Goal: Task Accomplishment & Management: Manage account settings

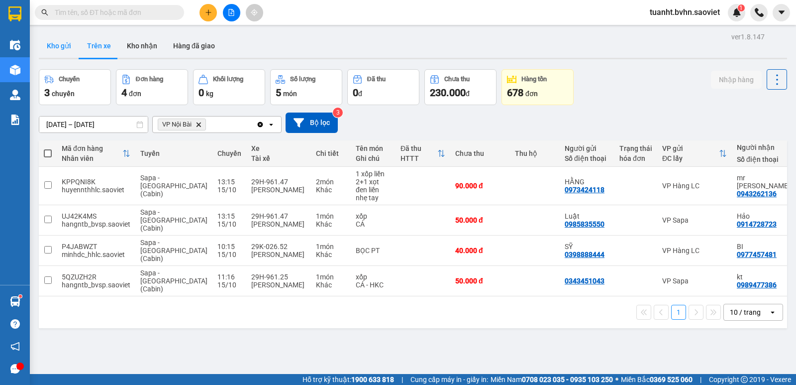
click at [50, 51] on button "Kho gửi" at bounding box center [59, 46] width 40 height 24
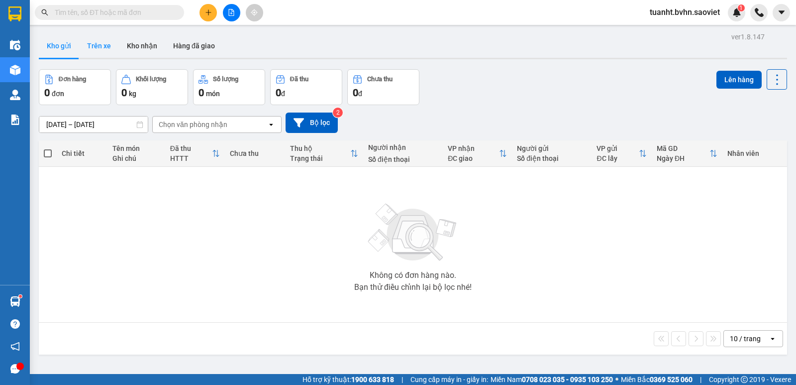
click at [104, 51] on button "Trên xe" at bounding box center [99, 46] width 40 height 24
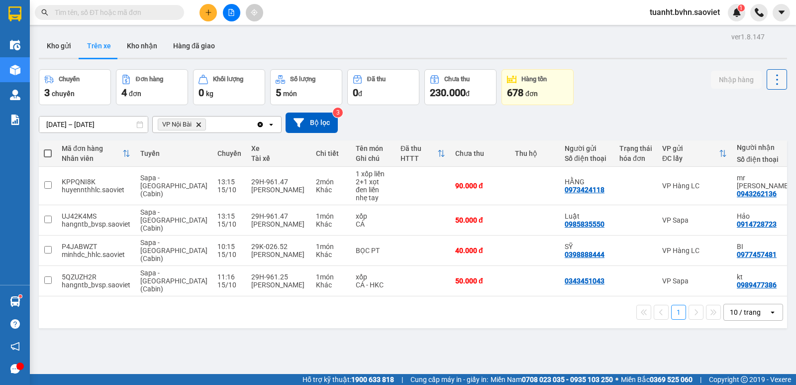
click at [770, 86] on icon at bounding box center [777, 80] width 14 height 14
click at [760, 103] on span "Làm mới" at bounding box center [755, 107] width 27 height 10
click at [211, 17] on button at bounding box center [208, 12] width 17 height 17
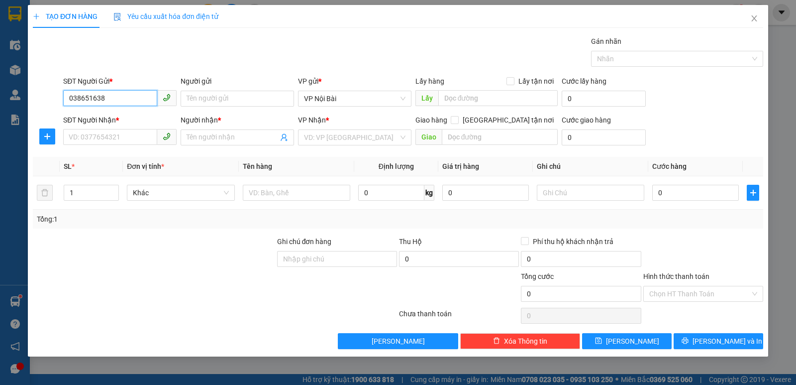
type input "0386516386"
drag, startPoint x: 120, startPoint y: 98, endPoint x: 68, endPoint y: 107, distance: 53.5
click at [68, 107] on div "SĐT Người Gửi * 0386516386 0386516386" at bounding box center [119, 93] width 113 height 35
click at [96, 133] on input "SĐT Người Nhận *" at bounding box center [110, 137] width 94 height 16
paste input "0386516386"
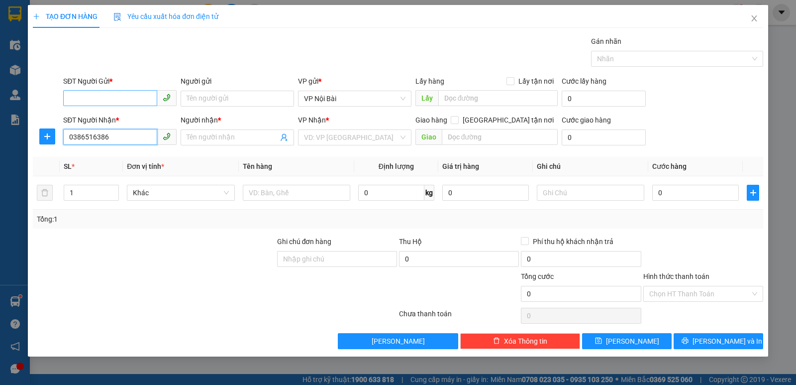
type input "0386516386"
click at [99, 95] on input "SĐT Người Gửi *" at bounding box center [110, 98] width 94 height 16
type input "0984511839"
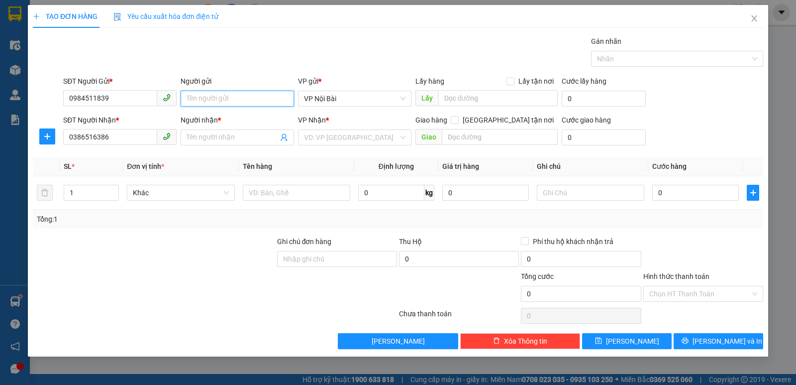
click at [191, 96] on input "Người gửi" at bounding box center [237, 99] width 113 height 16
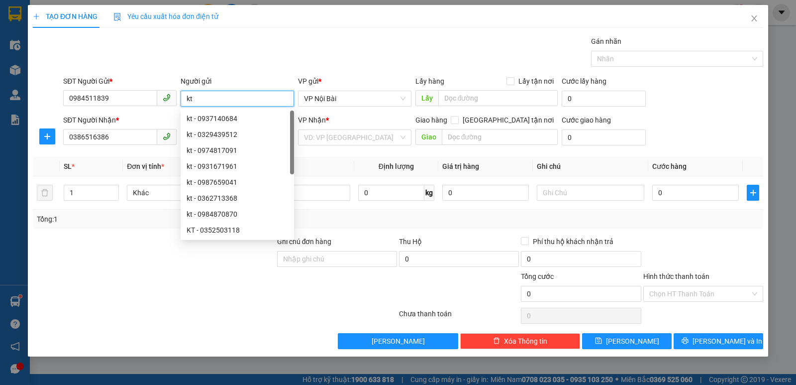
type input "kt"
click at [246, 57] on div "Gán nhãn Nhãn" at bounding box center [413, 53] width 704 height 35
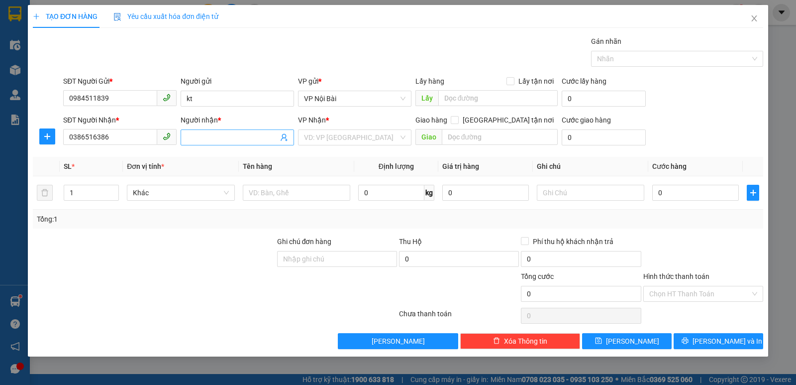
click at [212, 134] on input "Người nhận *" at bounding box center [233, 137] width 92 height 11
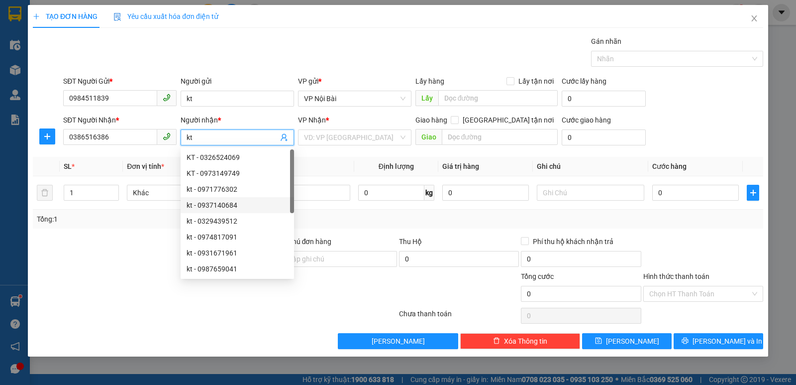
type input "kt"
click at [158, 245] on div at bounding box center [154, 253] width 244 height 35
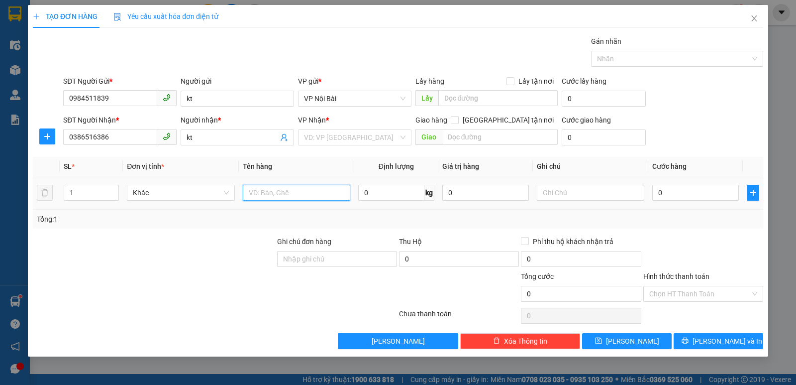
click at [278, 194] on input "text" at bounding box center [297, 193] width 108 height 16
paste input "àn"
paste input "ình"
paste input "áy"
paste input "ính"
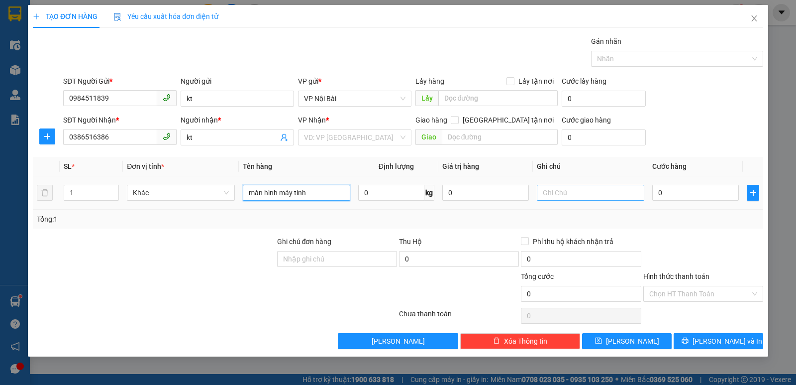
type input "màn hình máy tính"
click at [543, 191] on input "text" at bounding box center [591, 193] width 108 height 16
paste input "ỏng"
paste input "o"
paste input "ịu"
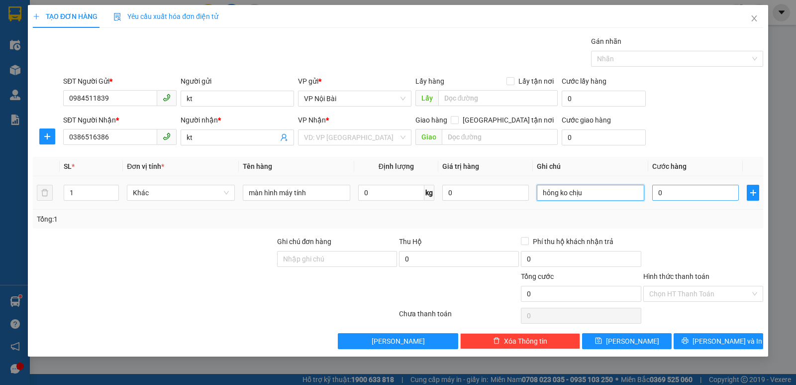
type input "hỏng ko chịu"
click at [673, 195] on input "0" at bounding box center [695, 193] width 87 height 16
type input "5"
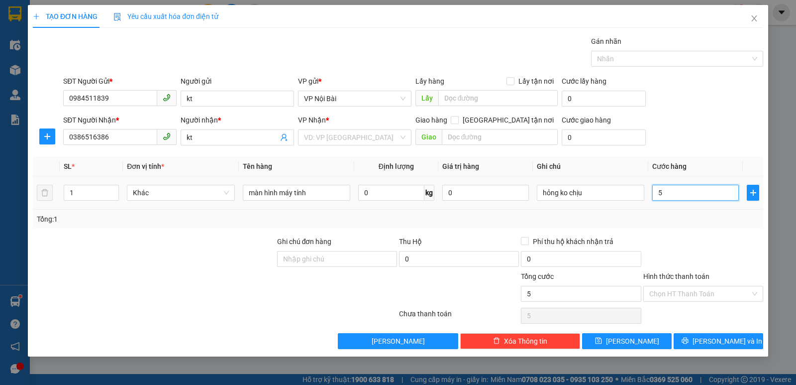
type input "50"
type input "500"
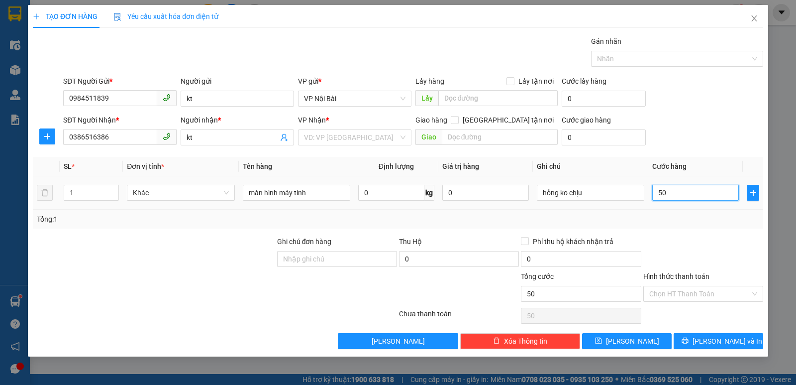
type input "500"
type input "5.000"
type input "50.000"
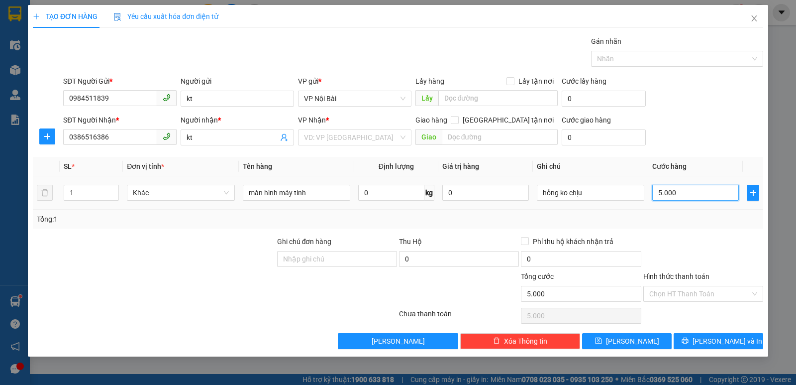
type input "50.000"
click at [671, 224] on div "Tổng: 1" at bounding box center [398, 219] width 723 height 11
click at [363, 133] on input "search" at bounding box center [351, 137] width 95 height 15
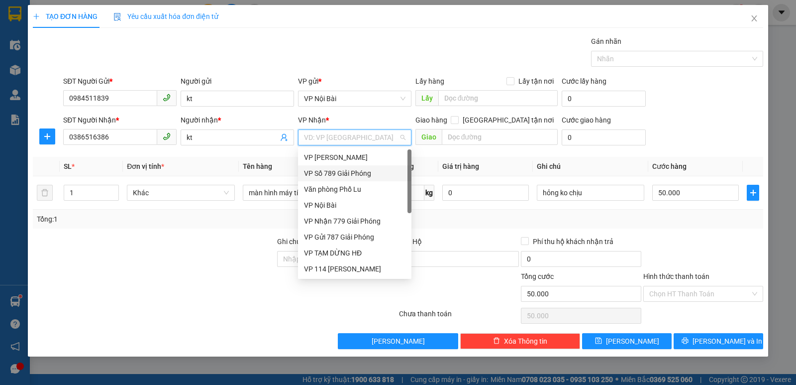
click at [357, 171] on div "VP Số 789 Giải Phóng" at bounding box center [355, 173] width 102 height 11
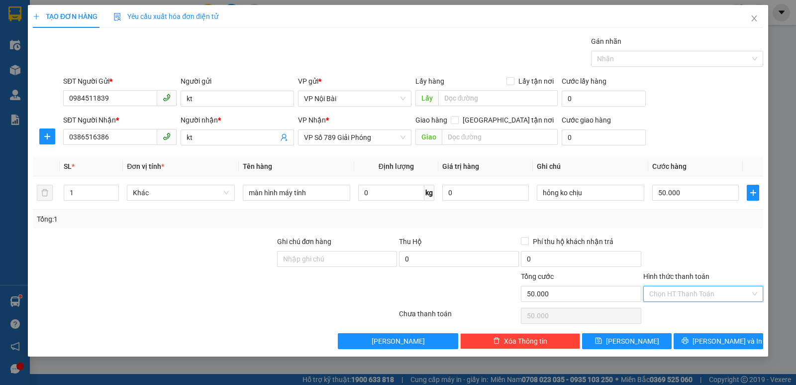
click at [710, 293] on input "Hình thức thanh toán" at bounding box center [699, 293] width 101 height 15
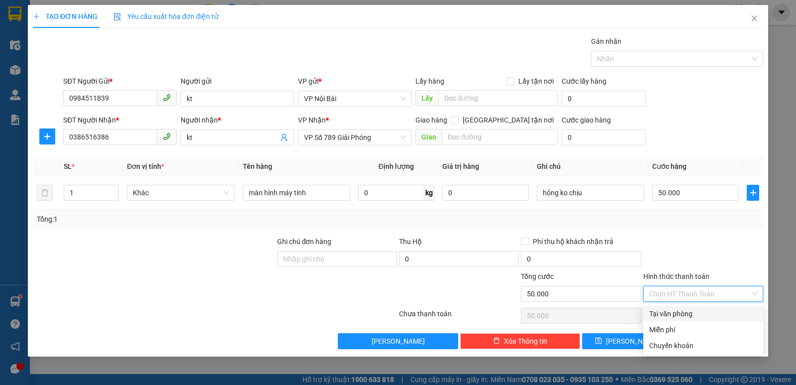
click at [705, 313] on div "Tại văn phòng" at bounding box center [703, 313] width 108 height 11
type input "0"
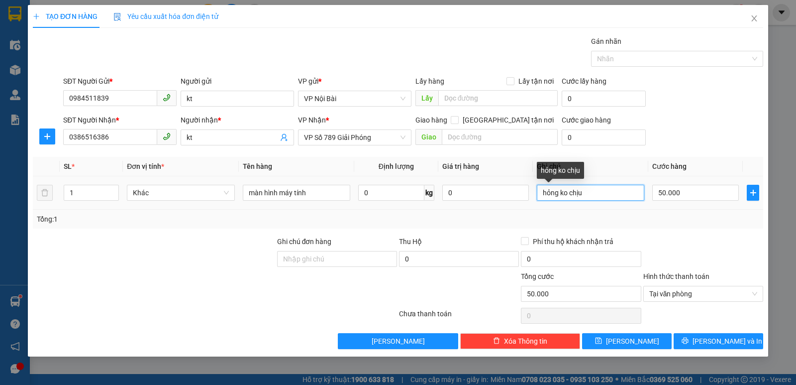
drag, startPoint x: 601, startPoint y: 193, endPoint x: 544, endPoint y: 194, distance: 56.7
click at [544, 194] on input "hỏng ko chịu" at bounding box center [591, 193] width 108 height 16
paste input "ơ"
paste input "ỡ"
paste input "o"
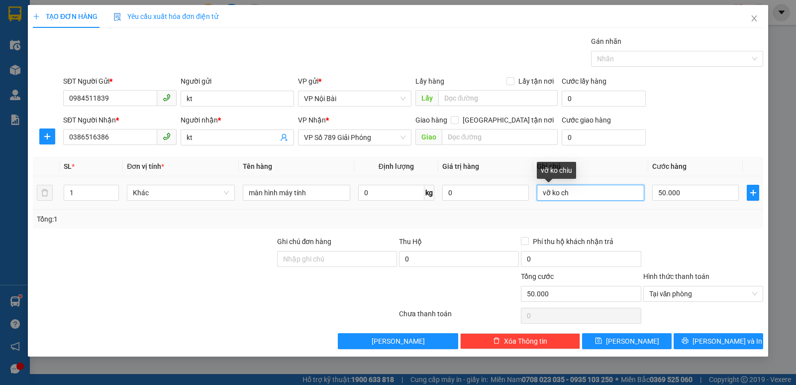
paste input "ịu"
type input "vỡ ko chịu"
click at [474, 219] on div "Tổng: 1" at bounding box center [398, 219] width 723 height 11
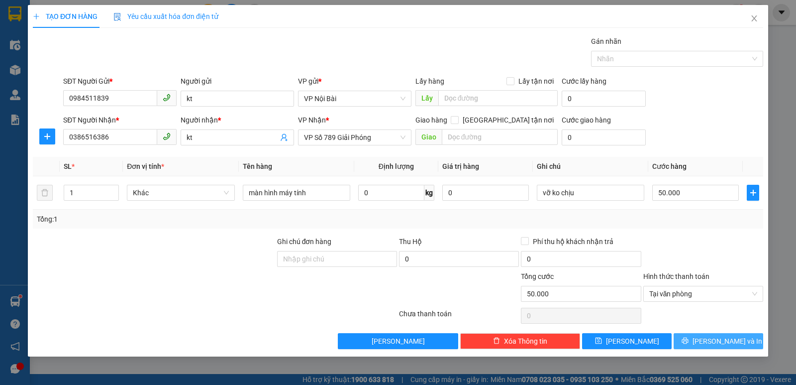
click at [697, 336] on button "[PERSON_NAME] và In" at bounding box center [719, 341] width 90 height 16
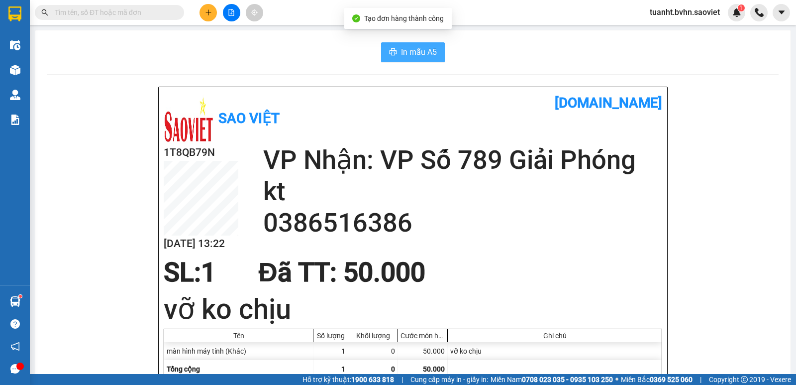
click at [400, 59] on button "In mẫu A5" at bounding box center [413, 52] width 64 height 20
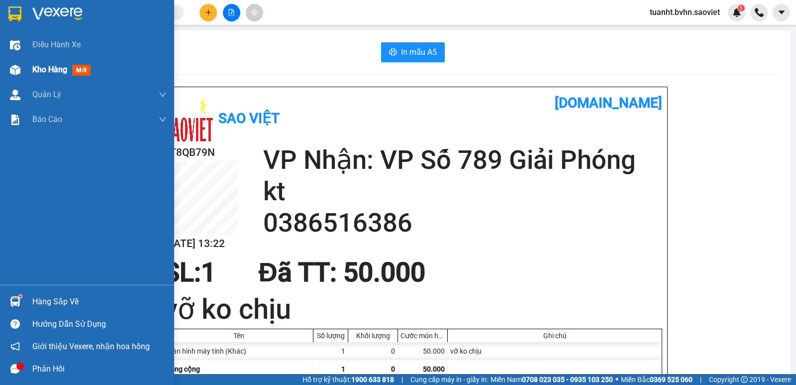
click at [35, 70] on span "Kho hàng" at bounding box center [49, 69] width 35 height 9
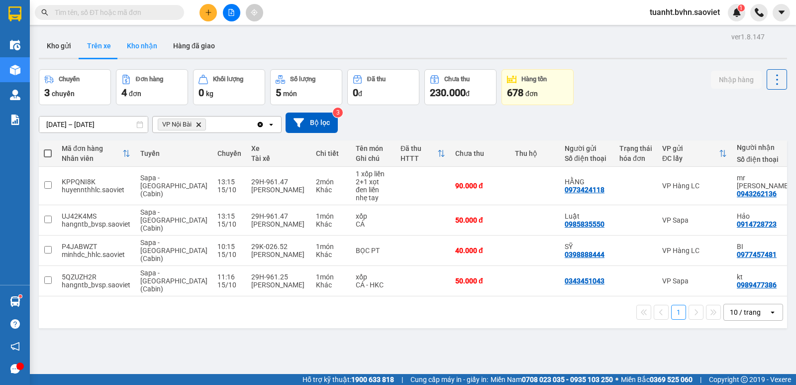
click at [150, 40] on button "Kho nhận" at bounding box center [142, 46] width 46 height 24
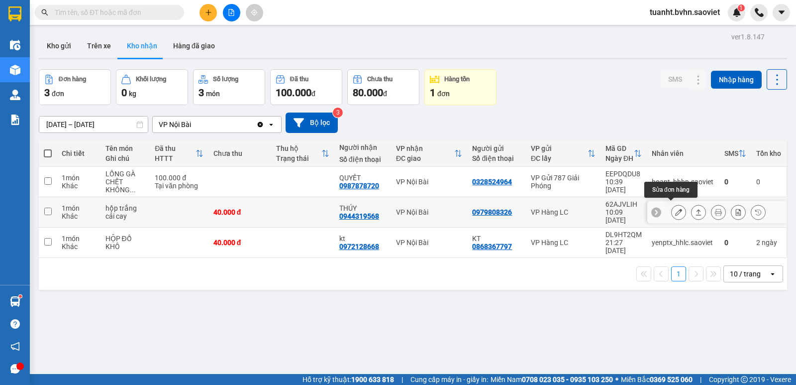
click at [675, 209] on icon at bounding box center [678, 212] width 7 height 7
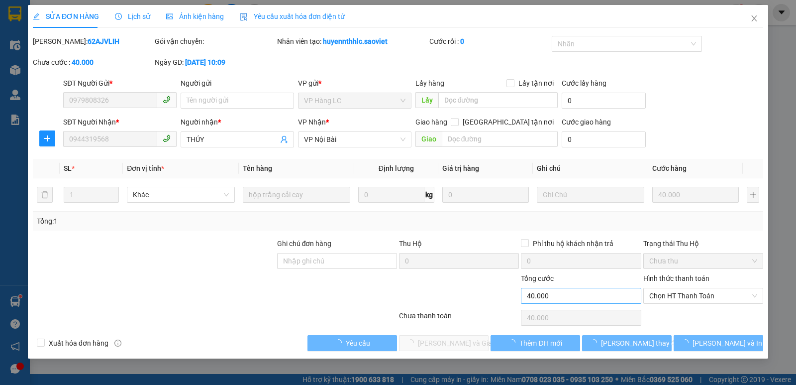
type input "0979808326"
type input "0944319568"
type input "THÚY"
type input "0"
type input "40.000"
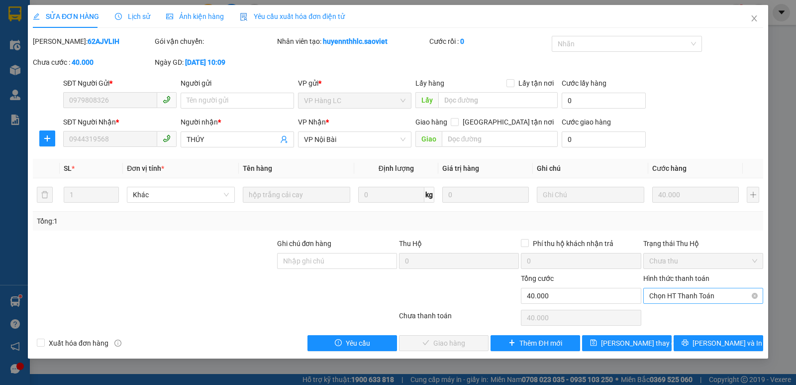
click at [656, 296] on span "Chọn HT Thanh Toán" at bounding box center [703, 295] width 108 height 15
click at [661, 328] on div "Chuyển khoản" at bounding box center [703, 331] width 108 height 11
type input "0"
click at [437, 342] on span "[PERSON_NAME] và Giao hàng" at bounding box center [466, 342] width 96 height 11
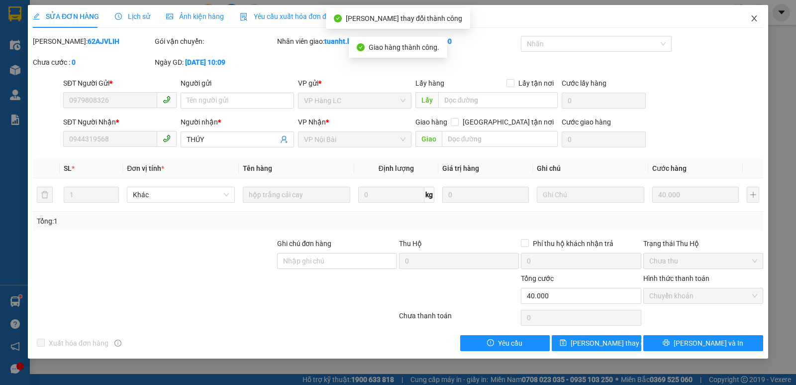
click at [754, 18] on icon "close" at bounding box center [754, 18] width 5 height 6
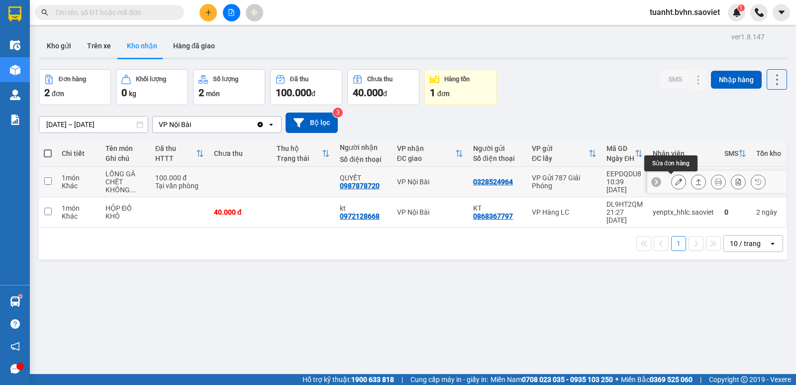
click at [675, 183] on icon at bounding box center [678, 181] width 7 height 7
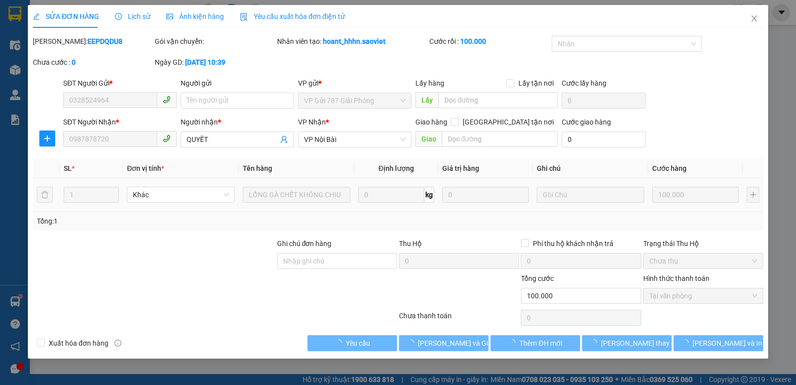
type input "0328524964"
type input "0987878720"
type input "QUYẾT"
type input "0"
type input "100.000"
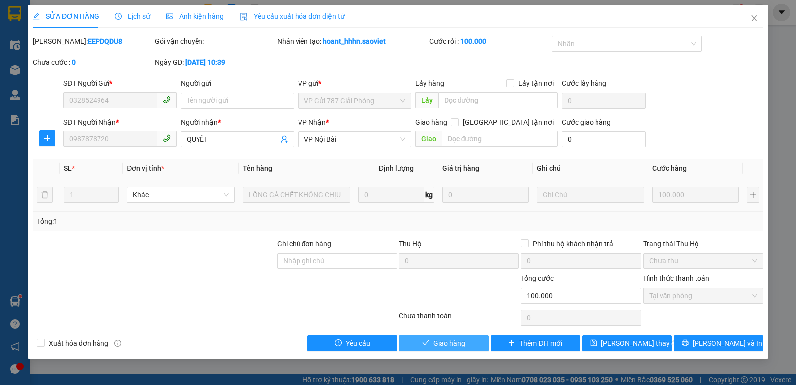
click at [443, 346] on span "Giao hàng" at bounding box center [449, 342] width 32 height 11
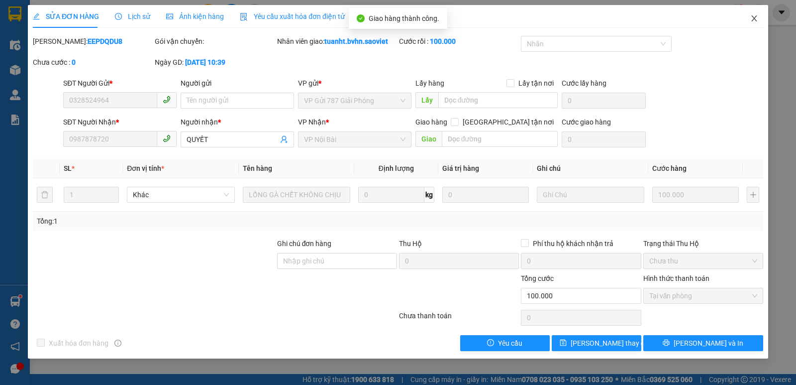
click at [753, 20] on icon "close" at bounding box center [755, 18] width 8 height 8
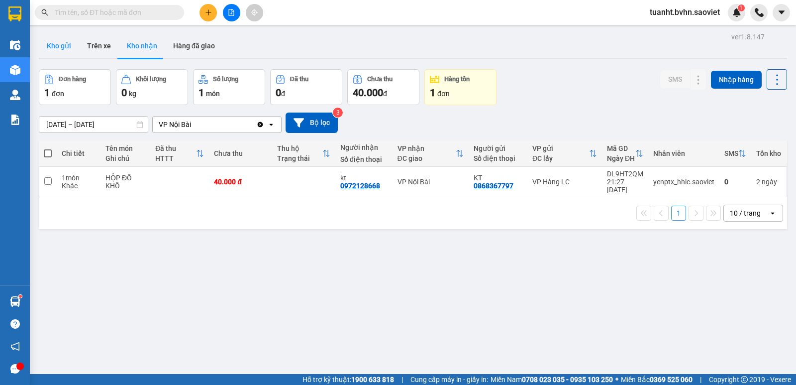
click at [62, 47] on button "Kho gửi" at bounding box center [59, 46] width 40 height 24
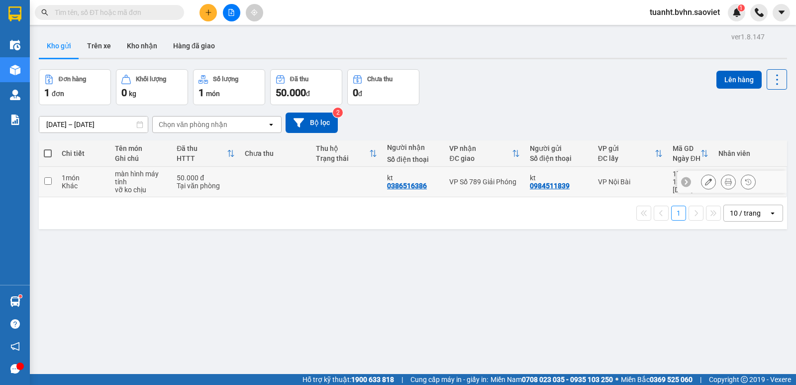
click at [48, 184] on input "checkbox" at bounding box center [47, 180] width 7 height 7
checkbox input "true"
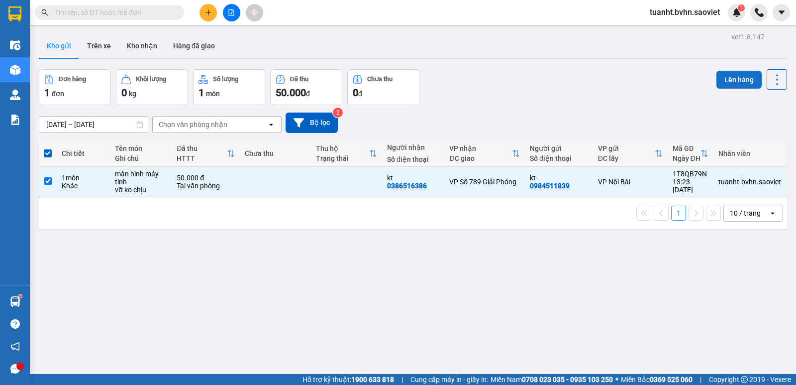
click at [741, 81] on button "Lên hàng" at bounding box center [739, 80] width 45 height 18
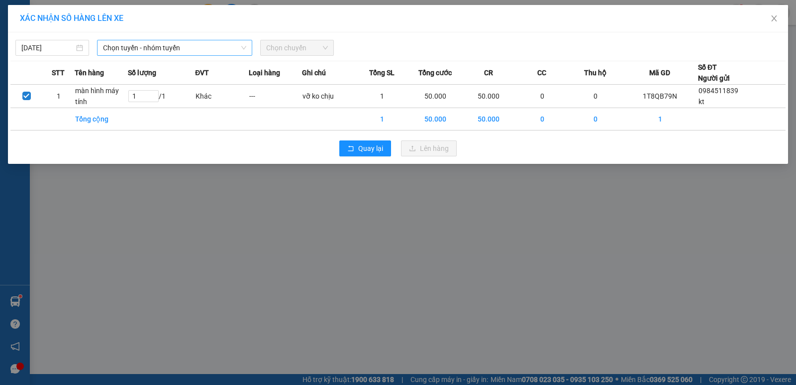
click at [137, 52] on span "Chọn tuyến - nhóm tuyến" at bounding box center [174, 47] width 143 height 15
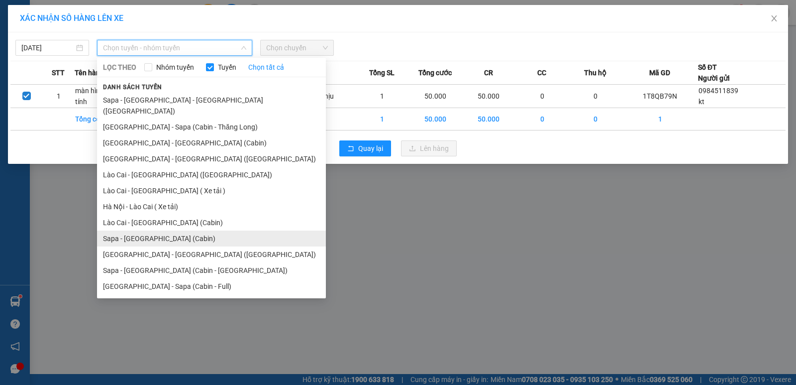
click at [154, 230] on li "Sapa - [GEOGRAPHIC_DATA] (Cabin)" at bounding box center [211, 238] width 229 height 16
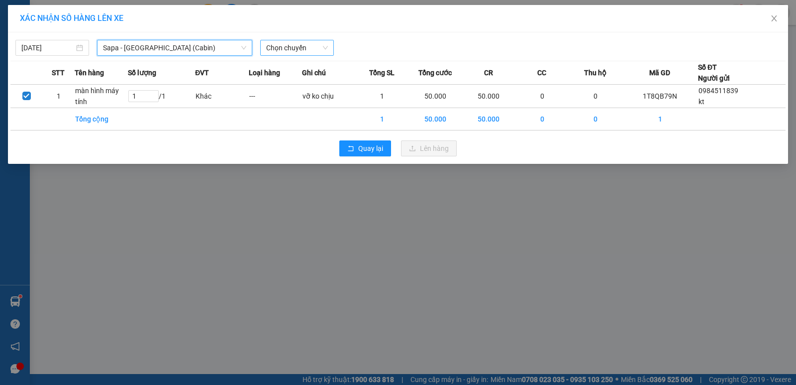
click at [273, 49] on span "Chọn chuyến" at bounding box center [297, 47] width 62 height 15
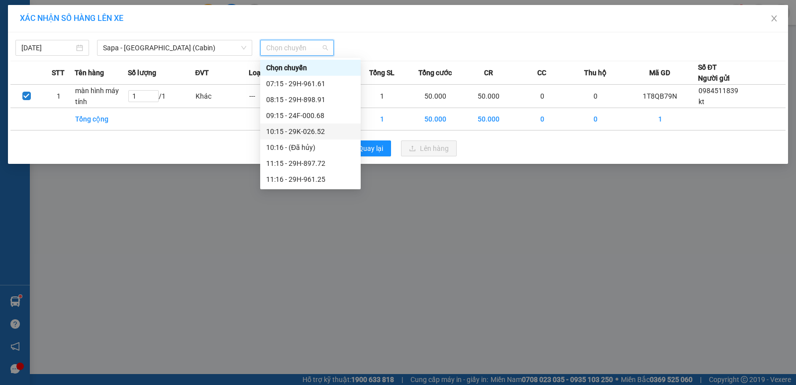
click at [321, 132] on div "10:15 - 29K-026.52" at bounding box center [310, 131] width 89 height 11
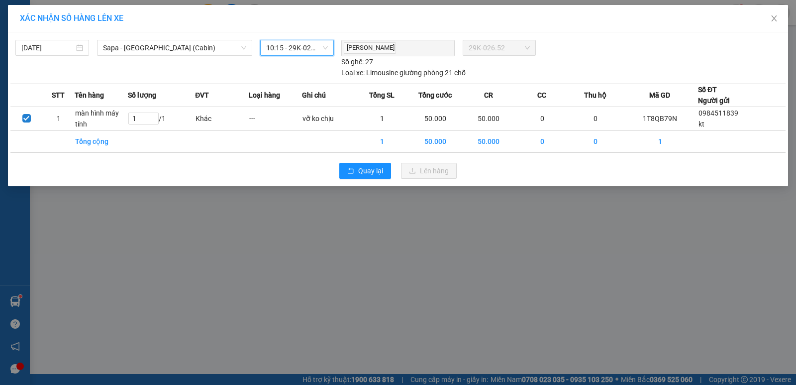
click at [308, 48] on span "10:15 - 29K-026.52" at bounding box center [297, 47] width 62 height 15
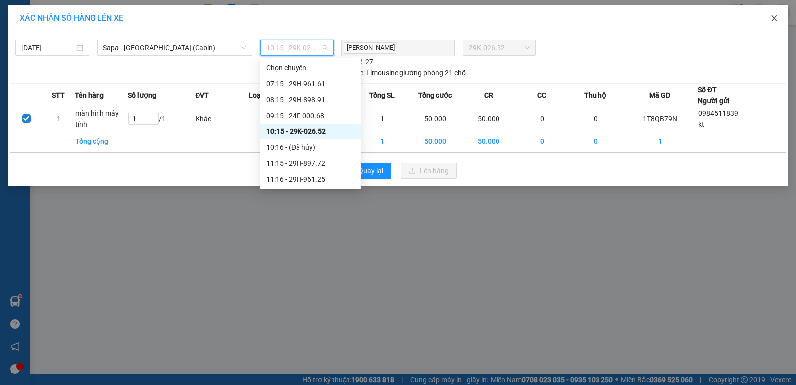
click at [773, 19] on icon "close" at bounding box center [774, 18] width 8 height 8
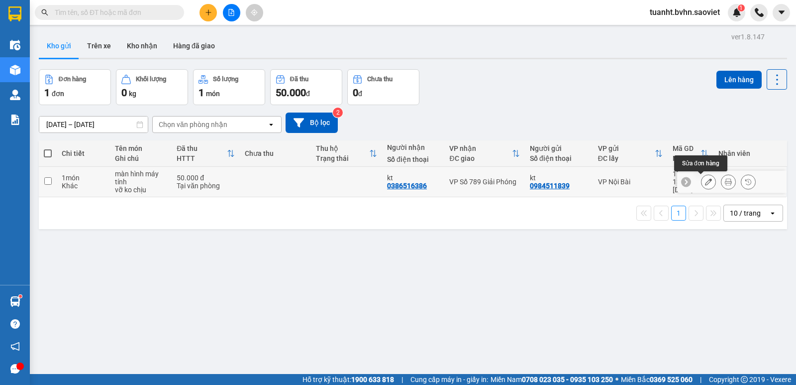
click at [705, 179] on icon at bounding box center [708, 181] width 7 height 7
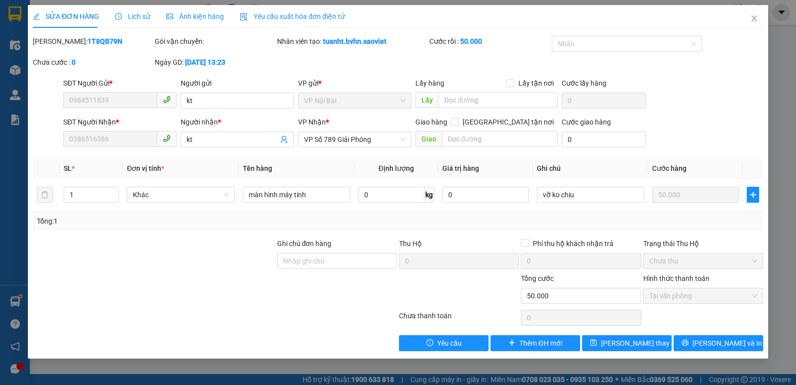
type input "0984511839"
type input "kt"
type input "0386516386"
type input "kt"
type input "0"
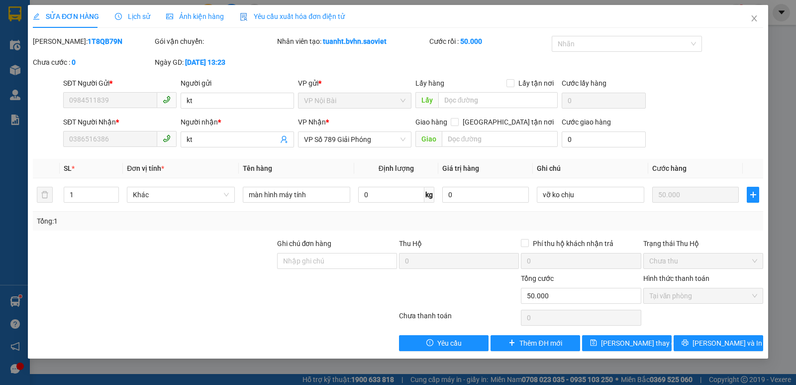
type input "50.000"
click at [482, 96] on input "text" at bounding box center [498, 100] width 120 height 16
paste input "àng"
paste input "ê"
type input "hàng trên xe 026.52"
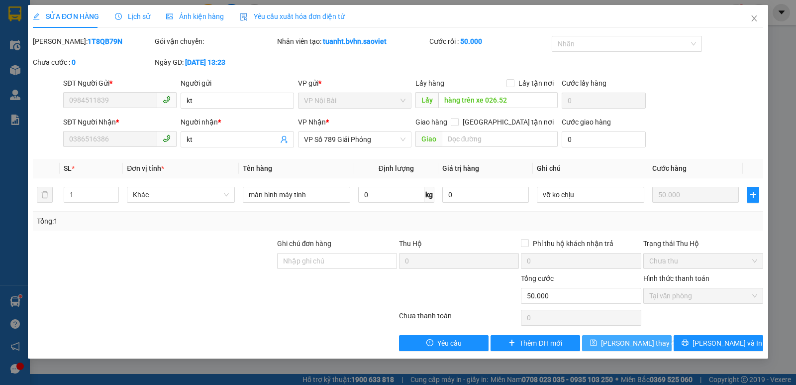
click at [632, 340] on span "[PERSON_NAME] thay đổi" at bounding box center [641, 342] width 80 height 11
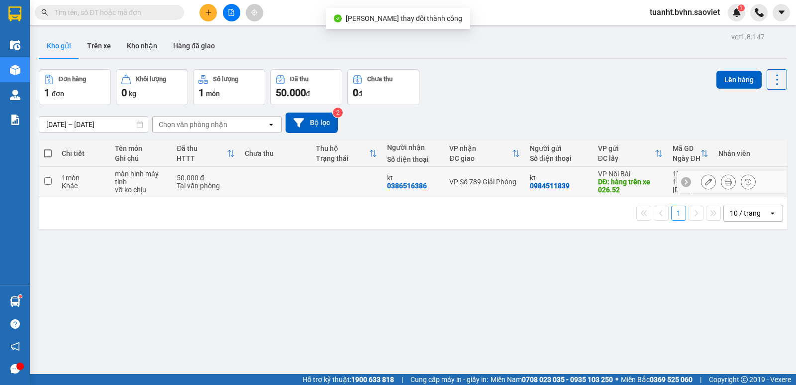
click at [49, 178] on input "checkbox" at bounding box center [47, 180] width 7 height 7
checkbox input "true"
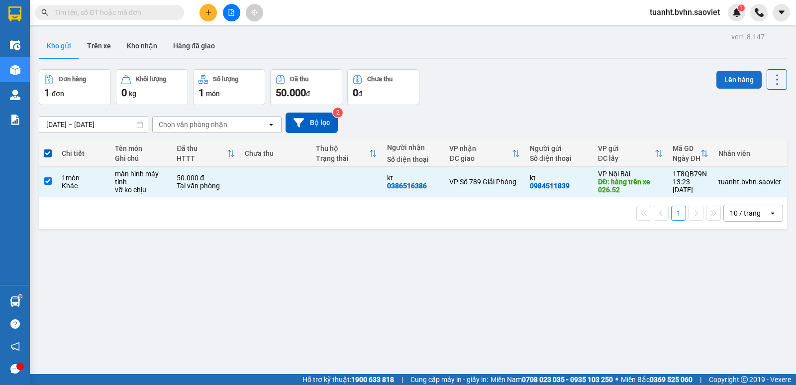
click at [721, 82] on button "Lên hàng" at bounding box center [739, 80] width 45 height 18
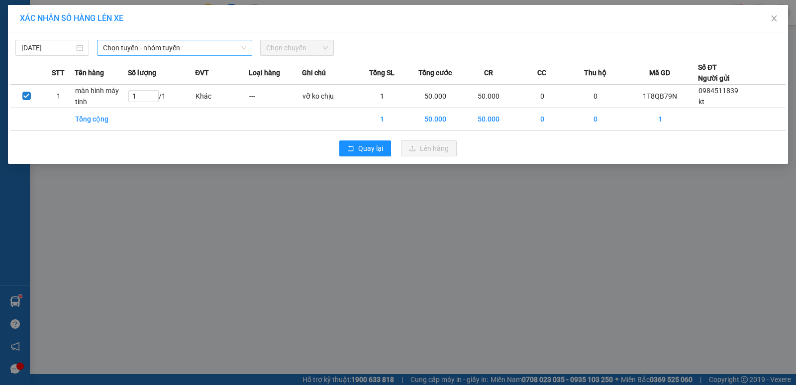
click at [168, 50] on span "Chọn tuyến - nhóm tuyến" at bounding box center [174, 47] width 143 height 15
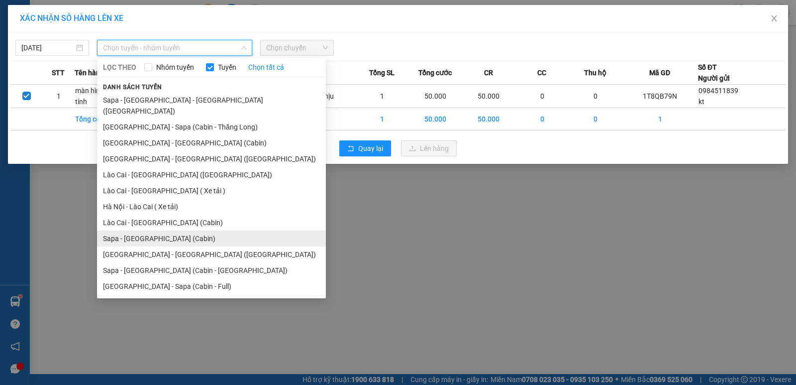
click at [179, 231] on li "Sapa - [GEOGRAPHIC_DATA] (Cabin)" at bounding box center [211, 238] width 229 height 16
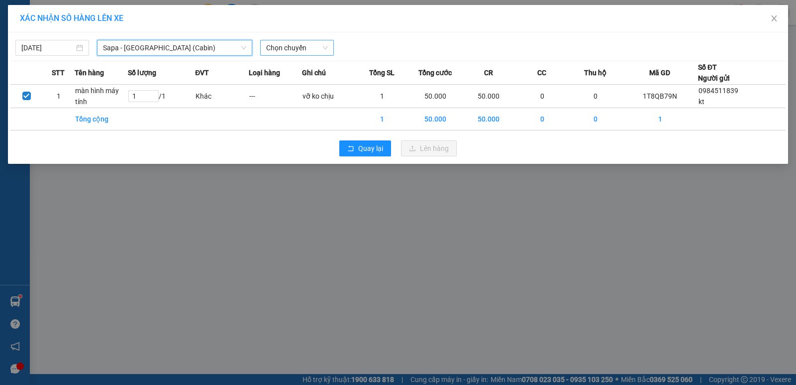
click at [295, 46] on span "Chọn chuyến" at bounding box center [297, 47] width 62 height 15
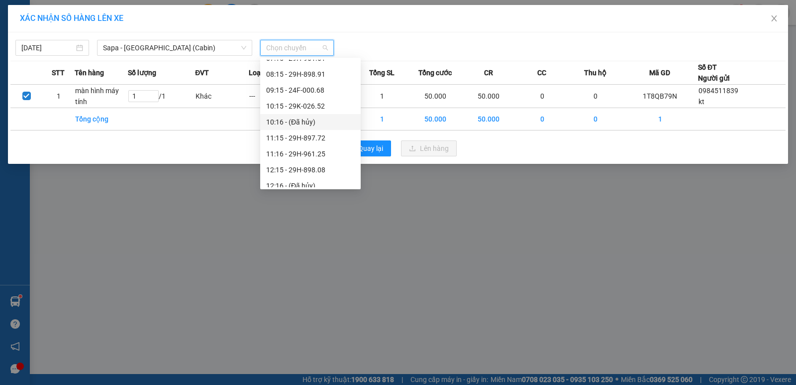
scroll to position [50, 0]
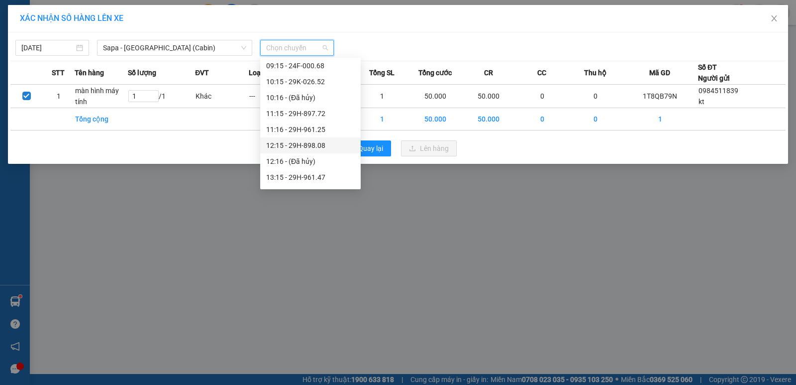
click at [318, 145] on div "12:15 - 29H-898.08" at bounding box center [310, 145] width 89 height 11
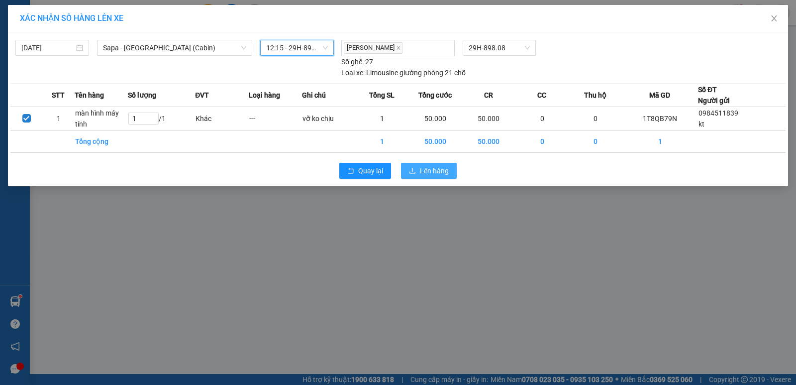
click at [418, 168] on button "Lên hàng" at bounding box center [429, 171] width 56 height 16
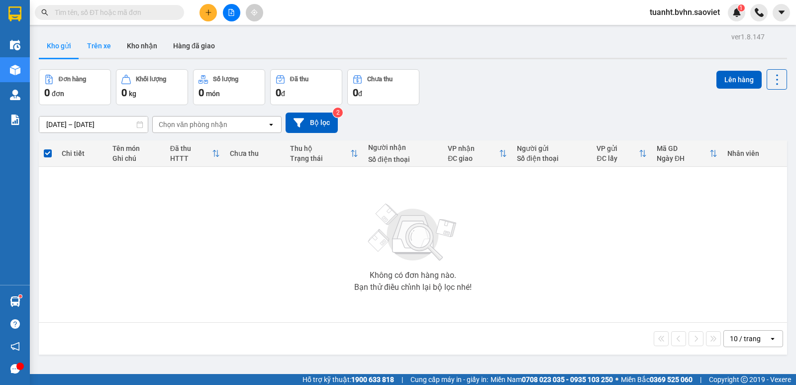
click at [109, 49] on button "Trên xe" at bounding box center [99, 46] width 40 height 24
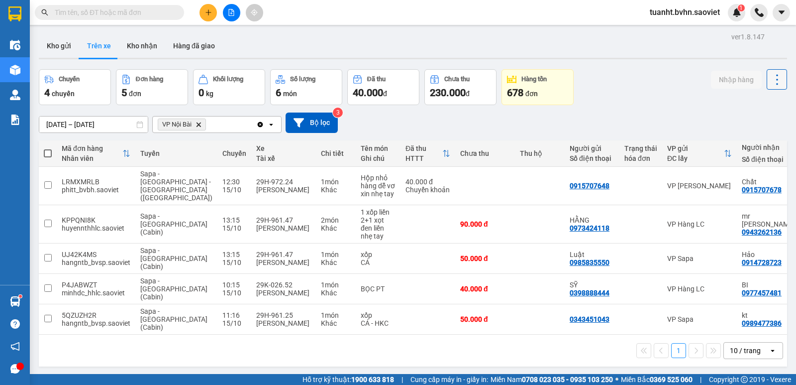
click at [770, 84] on icon at bounding box center [777, 80] width 14 height 14
click at [756, 106] on span "Làm mới" at bounding box center [755, 107] width 27 height 10
click at [66, 51] on button "Kho gửi" at bounding box center [59, 46] width 40 height 24
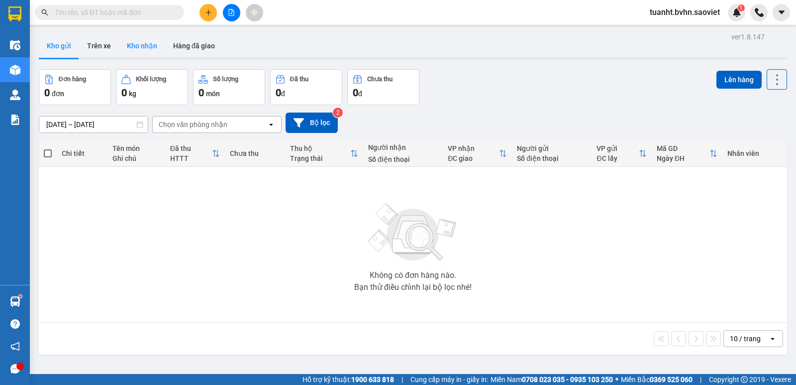
click at [128, 51] on button "Kho nhận" at bounding box center [142, 46] width 46 height 24
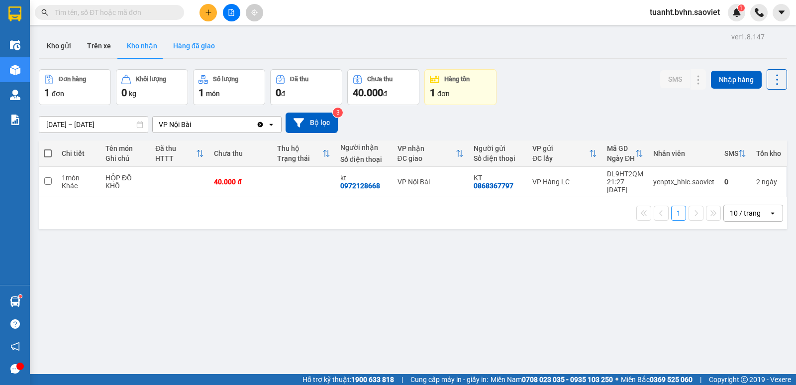
click at [192, 42] on button "Hàng đã giao" at bounding box center [194, 46] width 58 height 24
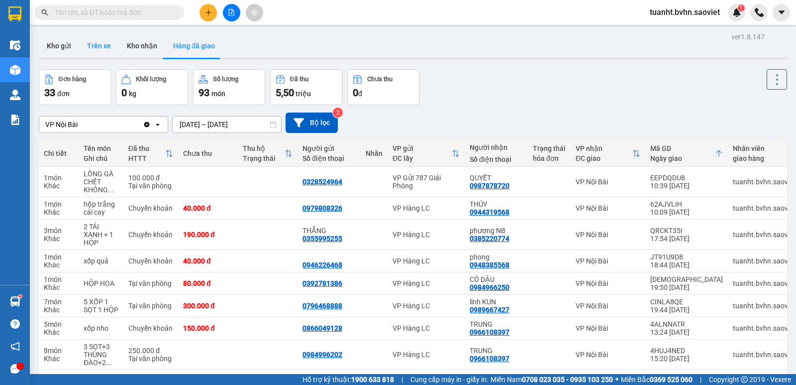
click at [102, 50] on button "Trên xe" at bounding box center [99, 46] width 40 height 24
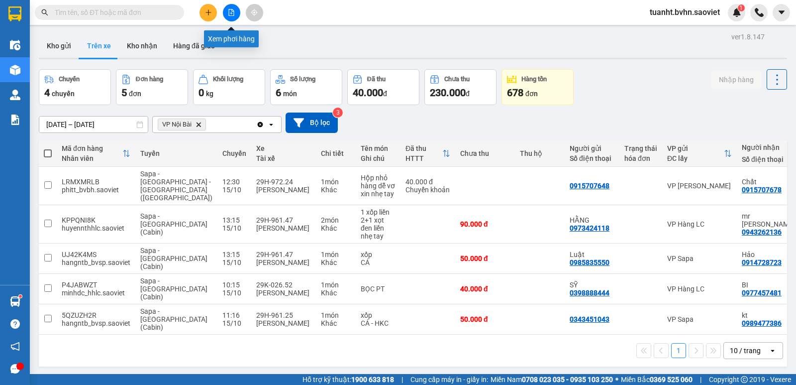
click at [231, 17] on button at bounding box center [231, 12] width 17 height 17
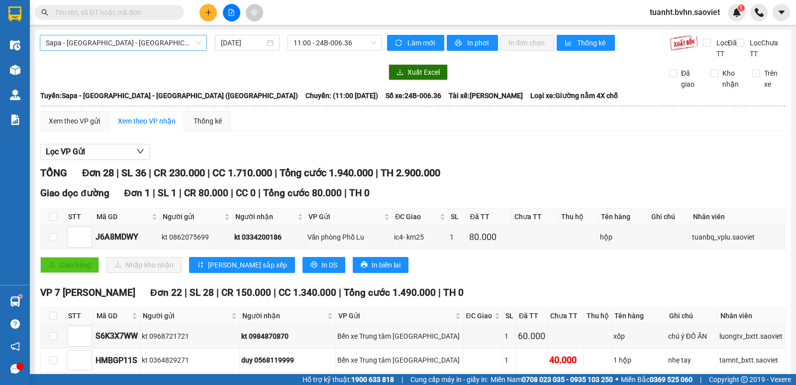
click at [128, 47] on span "Sapa - [GEOGRAPHIC_DATA] - [GEOGRAPHIC_DATA] ([GEOGRAPHIC_DATA])" at bounding box center [123, 42] width 155 height 15
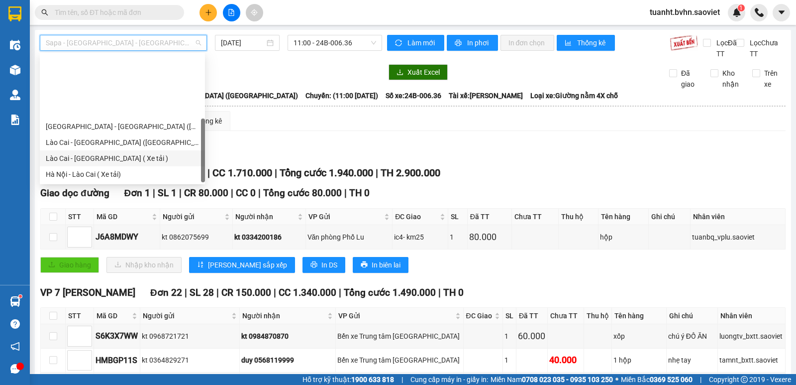
scroll to position [80, 0]
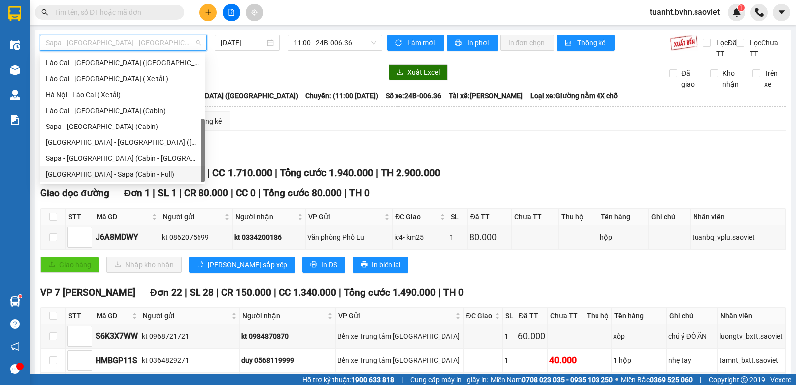
click at [132, 179] on div "[GEOGRAPHIC_DATA] - Sapa (Cabin - Full)" at bounding box center [122, 174] width 153 height 11
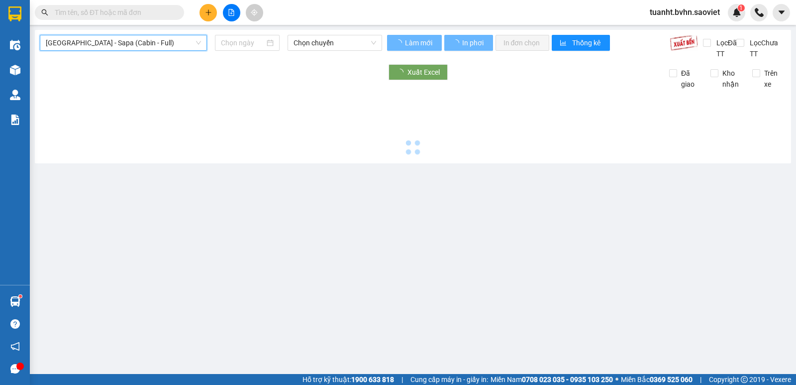
type input "[DATE]"
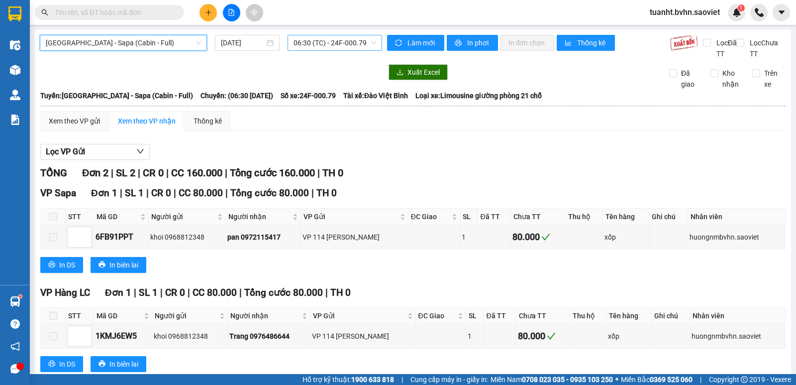
click at [343, 44] on span "06:30 (TC) - 24F-000.79" at bounding box center [335, 42] width 82 height 15
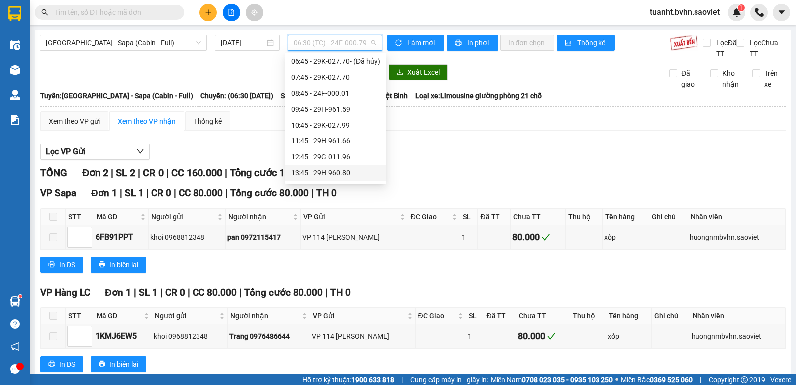
scroll to position [50, 0]
click at [342, 154] on div "13:45 - 29H-960.80" at bounding box center [335, 156] width 89 height 11
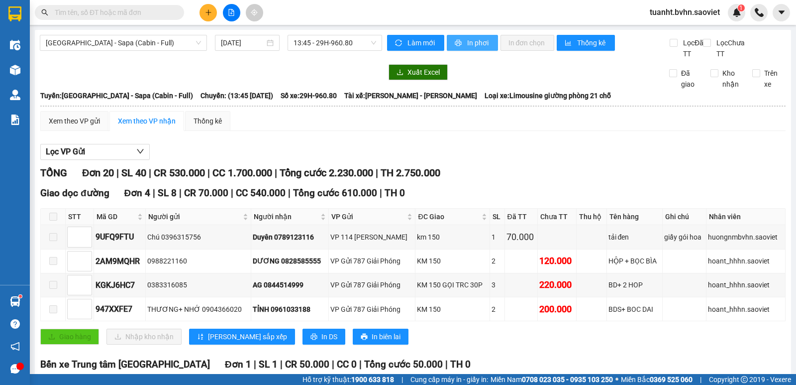
click at [459, 39] on button "In phơi" at bounding box center [472, 43] width 51 height 16
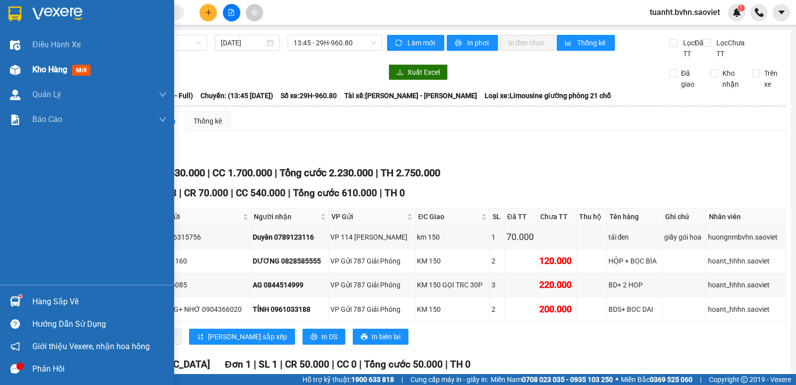
click at [16, 69] on img at bounding box center [15, 70] width 10 height 10
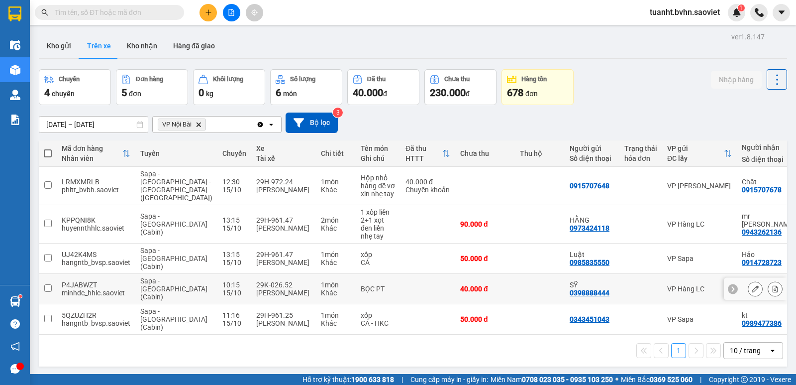
click at [48, 284] on input "checkbox" at bounding box center [47, 287] width 7 height 7
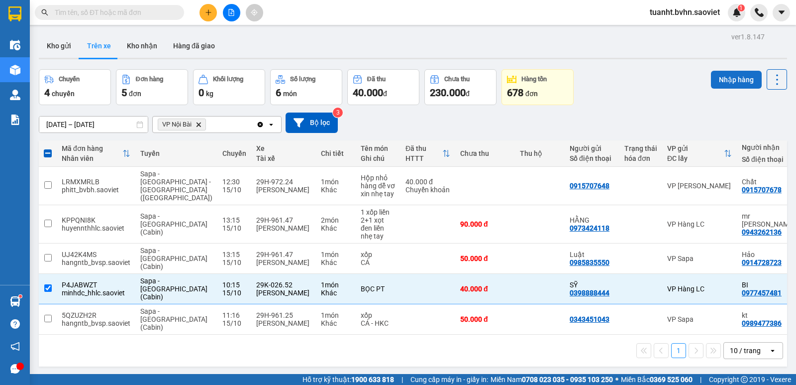
click at [731, 79] on button "Nhập hàng" at bounding box center [736, 80] width 51 height 18
checkbox input "false"
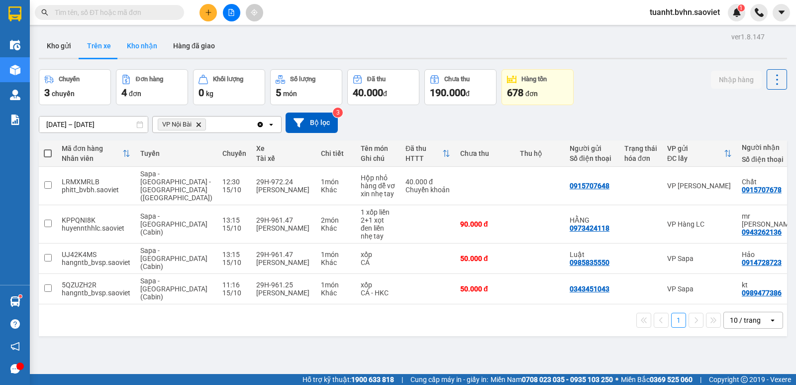
click at [150, 44] on button "Kho nhận" at bounding box center [142, 46] width 46 height 24
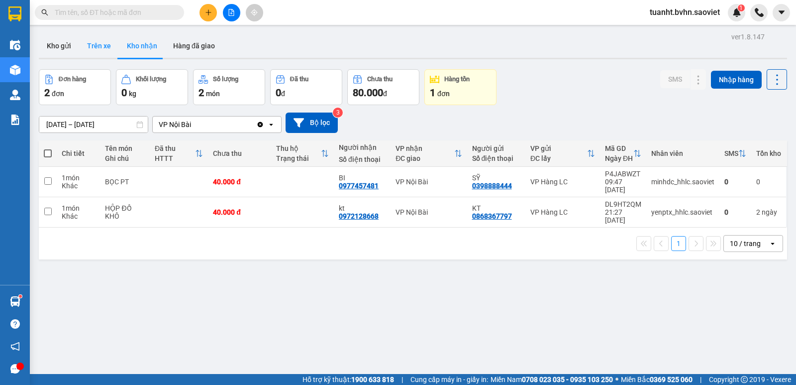
click at [102, 53] on button "Trên xe" at bounding box center [99, 46] width 40 height 24
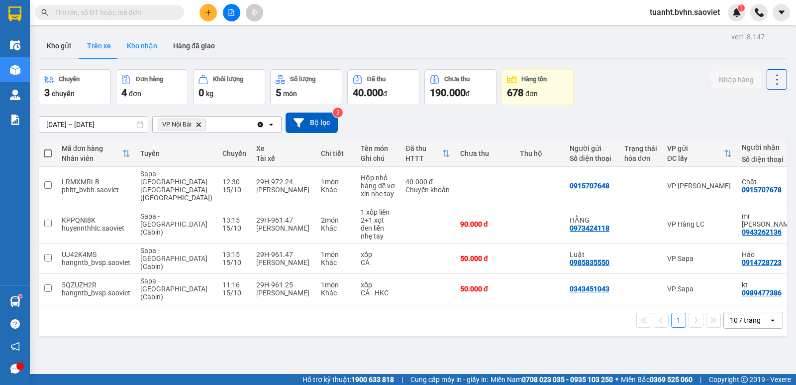
click at [153, 45] on button "Kho nhận" at bounding box center [142, 46] width 46 height 24
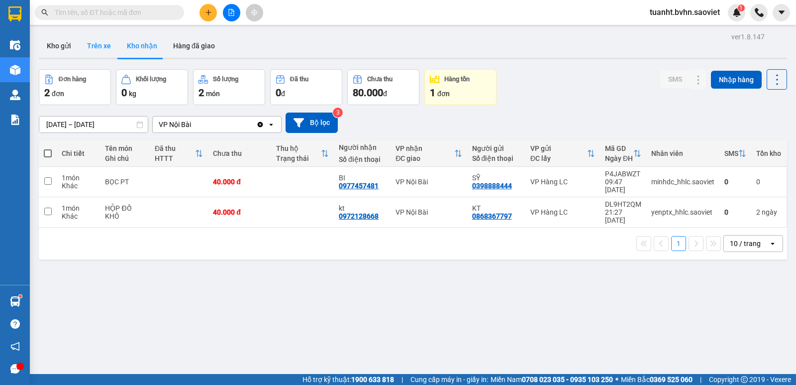
click at [97, 46] on button "Trên xe" at bounding box center [99, 46] width 40 height 24
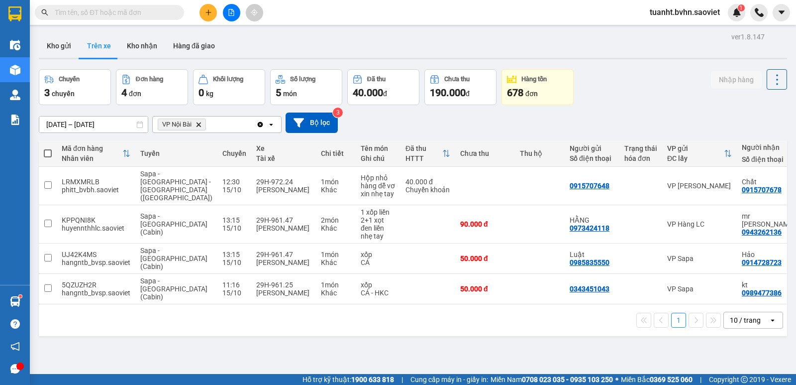
click at [132, 12] on input "text" at bounding box center [113, 12] width 117 height 11
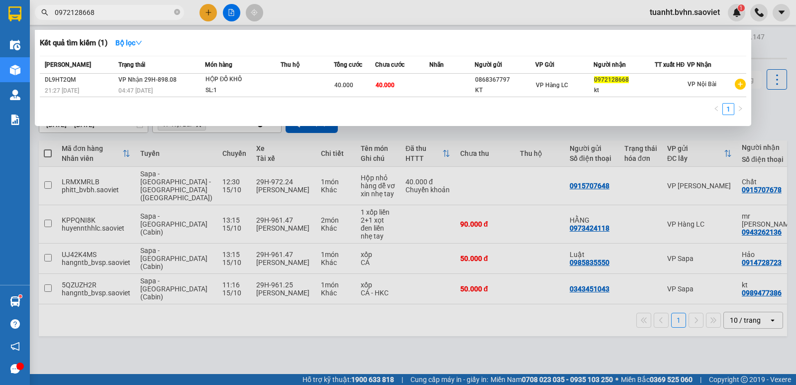
type input "0972128668"
click at [373, 330] on div at bounding box center [398, 192] width 796 height 385
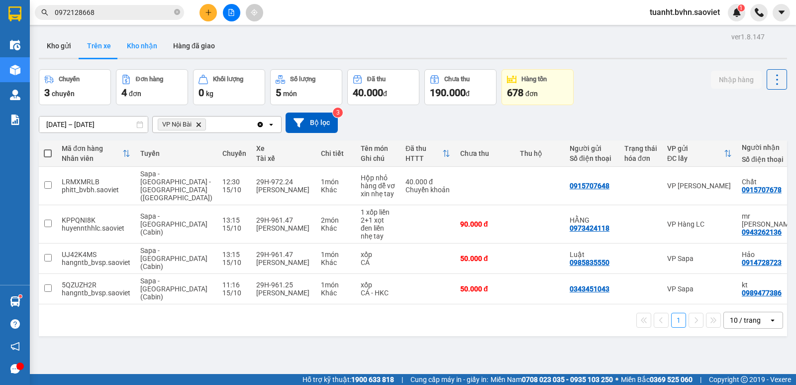
click at [145, 46] on button "Kho nhận" at bounding box center [142, 46] width 46 height 24
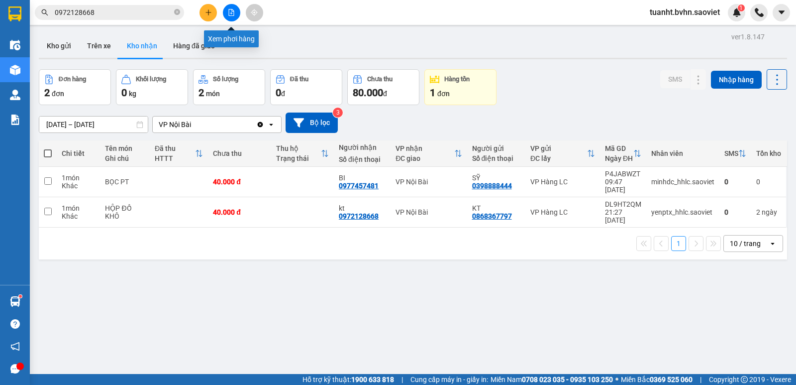
click at [228, 12] on icon "file-add" at bounding box center [231, 12] width 7 height 7
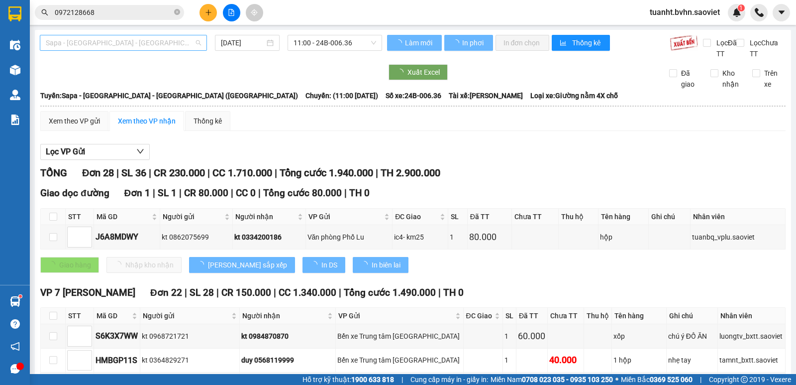
click at [117, 39] on span "Sapa - [GEOGRAPHIC_DATA] - [GEOGRAPHIC_DATA] ([GEOGRAPHIC_DATA])" at bounding box center [123, 42] width 155 height 15
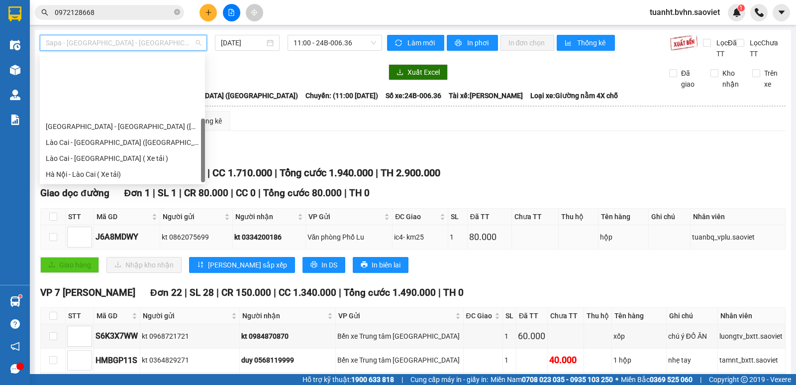
scroll to position [80, 0]
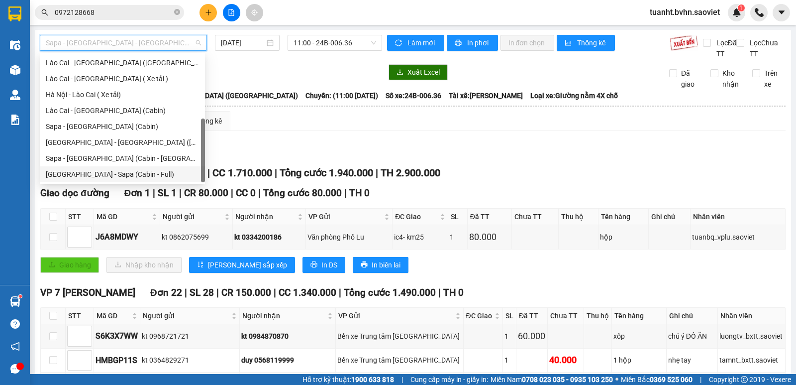
click at [141, 180] on div "[GEOGRAPHIC_DATA] - Sapa (Cabin - Full)" at bounding box center [122, 174] width 165 height 16
type input "[DATE]"
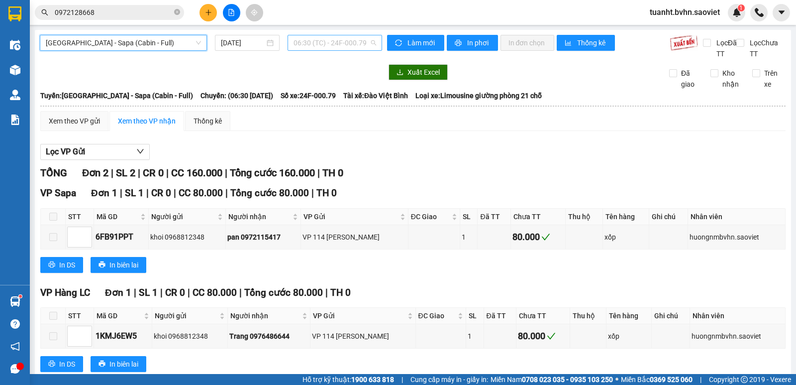
click at [338, 38] on span "06:30 (TC) - 24F-000.79" at bounding box center [335, 42] width 82 height 15
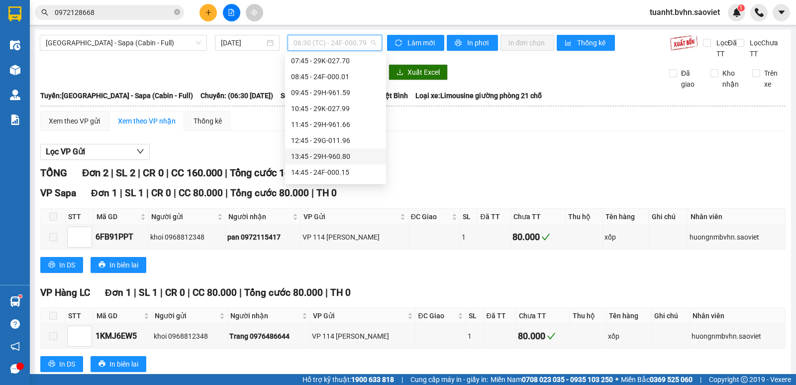
scroll to position [100, 0]
click at [329, 122] on div "14:45 - 24F-000.15" at bounding box center [335, 122] width 89 height 11
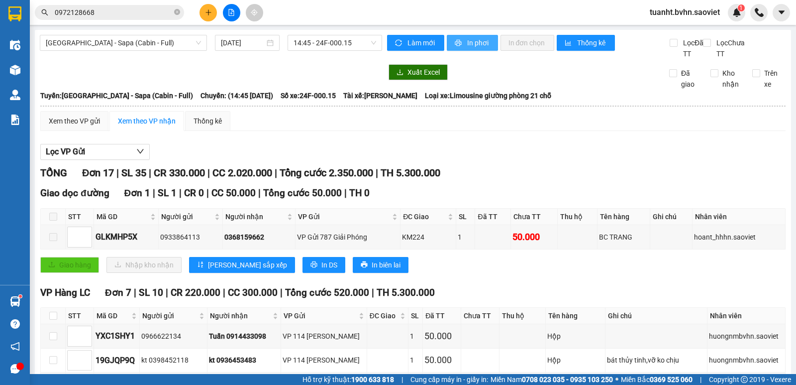
click at [457, 44] on icon "printer" at bounding box center [458, 43] width 6 height 6
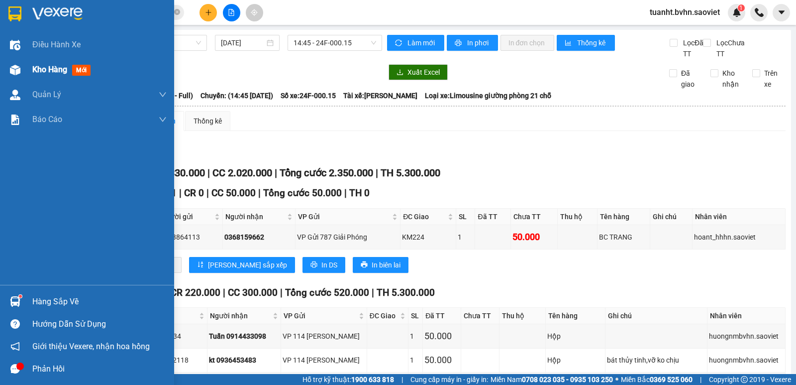
drag, startPoint x: 13, startPoint y: 70, endPoint x: 174, endPoint y: 70, distance: 160.3
click at [13, 70] on img at bounding box center [15, 70] width 10 height 10
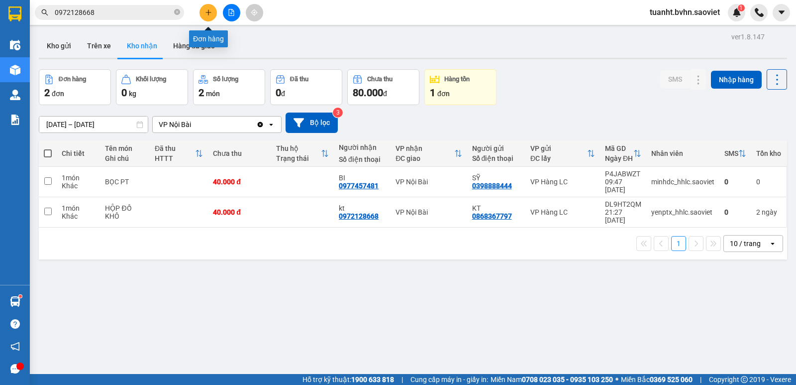
click at [208, 15] on icon "plus" at bounding box center [208, 12] width 7 height 7
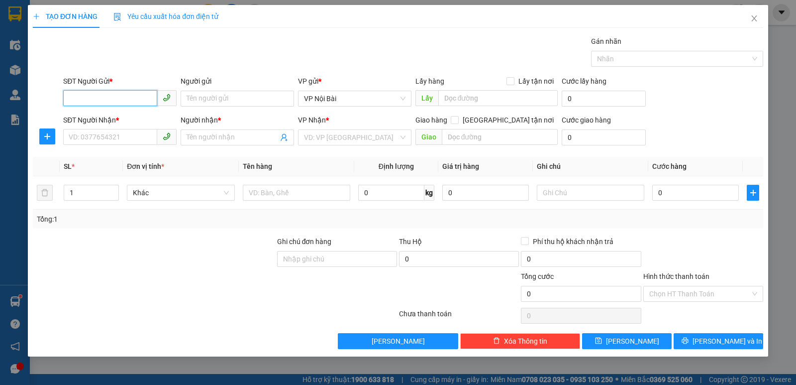
click at [130, 97] on input "SĐT Người Gửi *" at bounding box center [110, 98] width 94 height 16
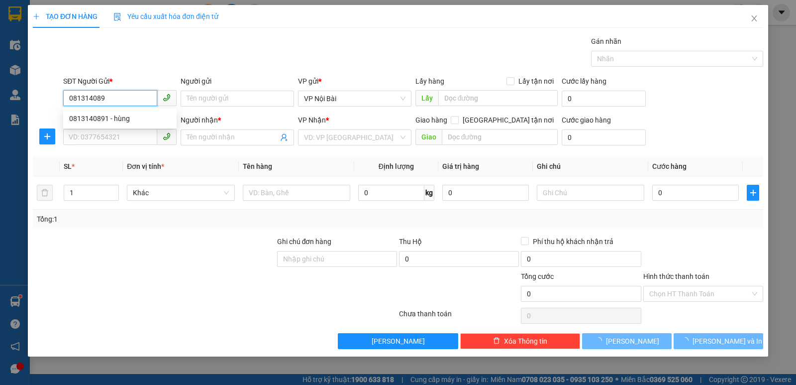
type input "0813140891"
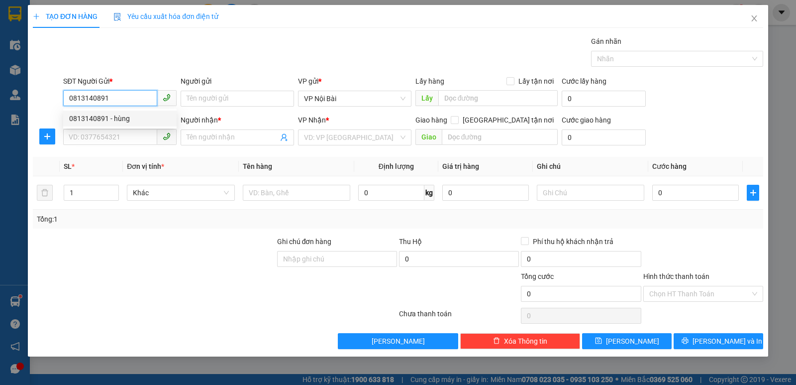
click at [131, 120] on div "0813140891 - hùng" at bounding box center [120, 118] width 102 height 11
type input "hùng"
type input "0989258204"
type input "kt"
type input "0813140891"
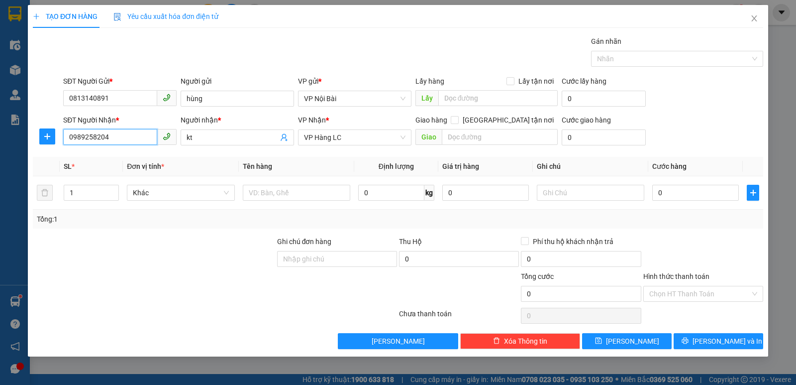
click at [136, 138] on input "0989258204" at bounding box center [110, 137] width 94 height 16
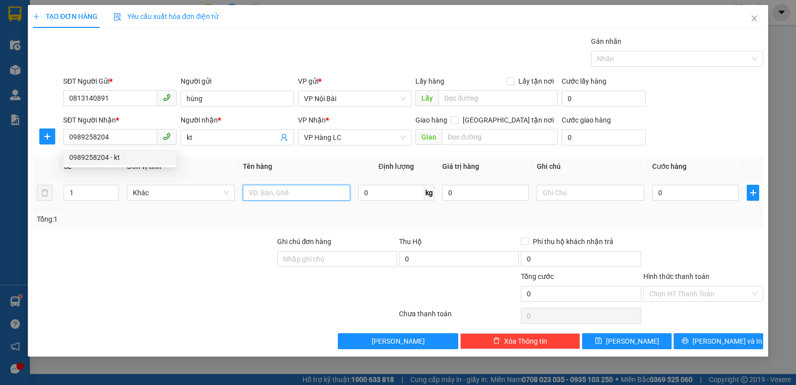
click at [262, 194] on input "text" at bounding box center [297, 193] width 108 height 16
paste input "ọc"
paste input "đ"
type input "bọc đen"
click at [673, 194] on input "0" at bounding box center [695, 193] width 87 height 16
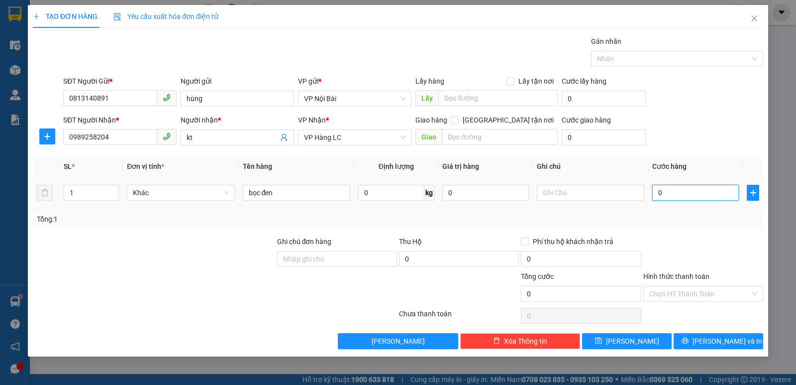
type input "5"
type input "50"
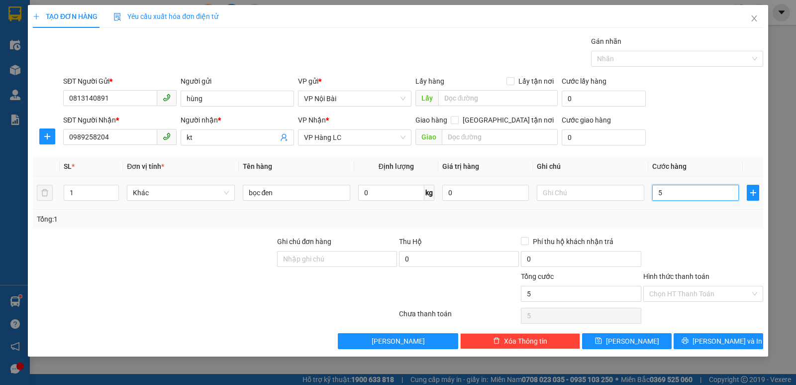
type input "50"
type input "50.000"
click at [716, 250] on div at bounding box center [704, 253] width 122 height 35
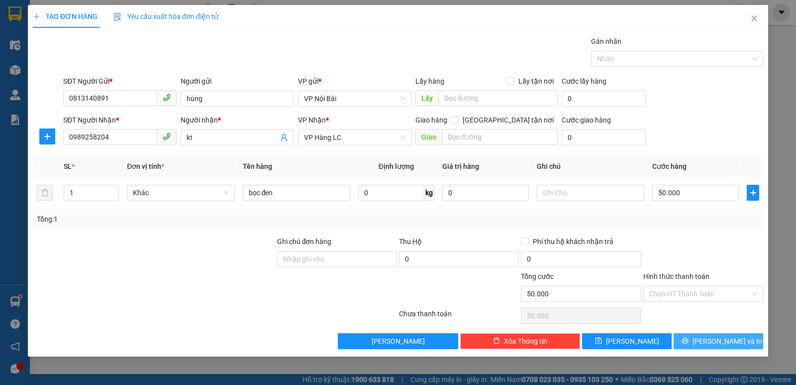
click at [729, 345] on span "[PERSON_NAME] và In" at bounding box center [728, 340] width 70 height 11
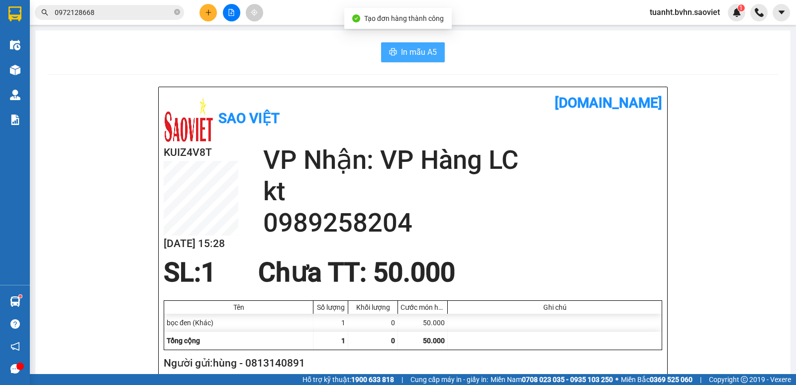
click at [411, 45] on button "In mẫu A5" at bounding box center [413, 52] width 64 height 20
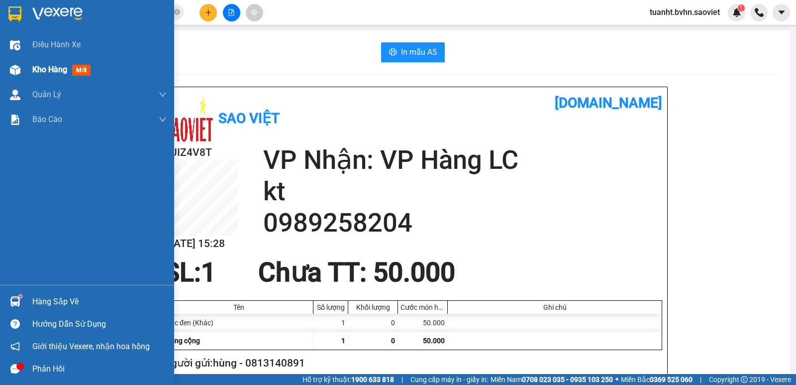
click at [20, 69] on img at bounding box center [15, 70] width 10 height 10
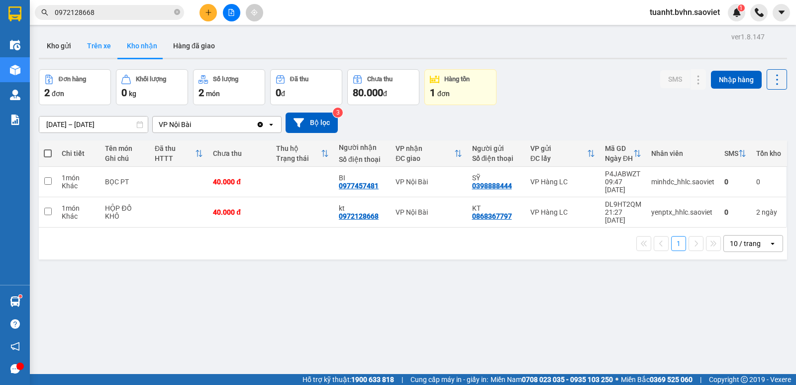
click at [103, 48] on button "Trên xe" at bounding box center [99, 46] width 40 height 24
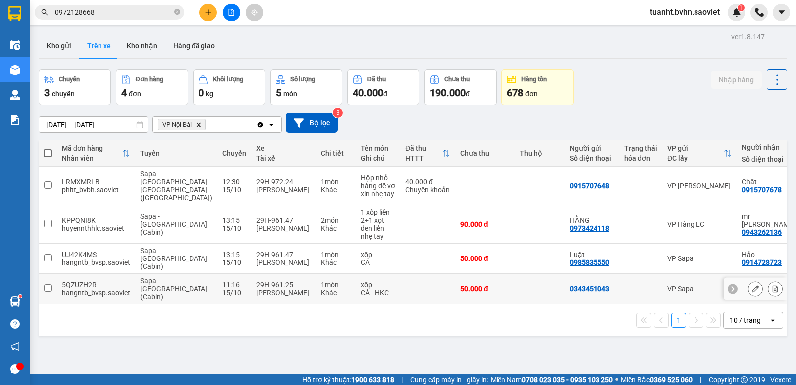
click at [51, 284] on input "checkbox" at bounding box center [47, 287] width 7 height 7
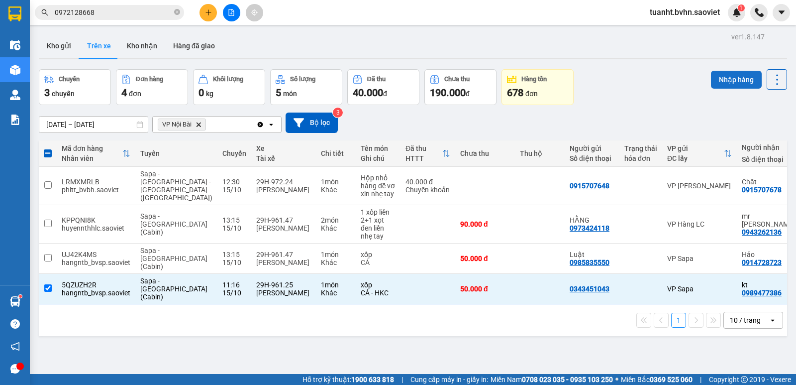
click at [719, 83] on button "Nhập hàng" at bounding box center [736, 80] width 51 height 18
checkbox input "false"
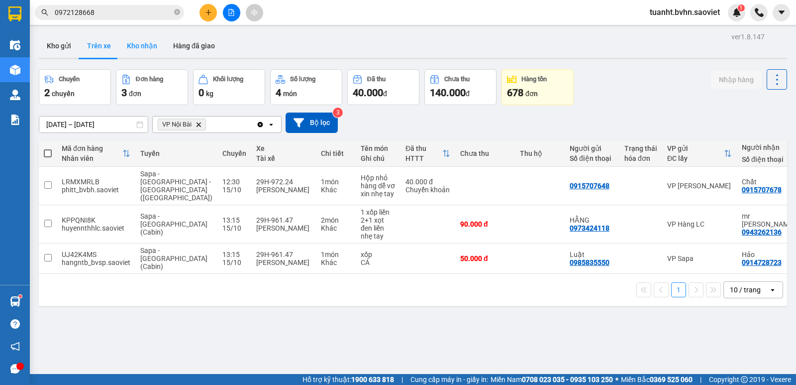
click at [148, 51] on button "Kho nhận" at bounding box center [142, 46] width 46 height 24
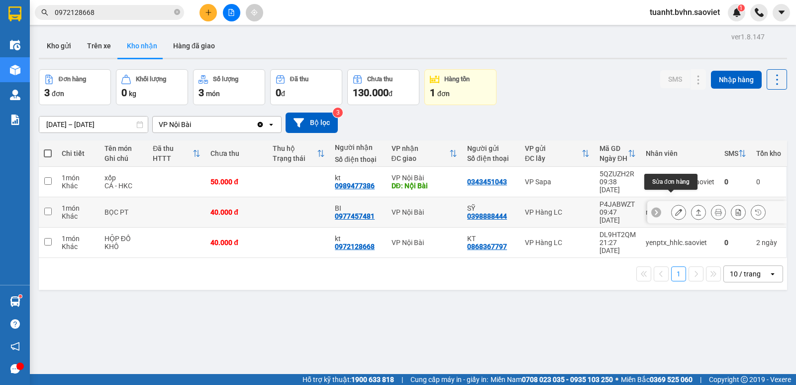
click at [675, 209] on icon at bounding box center [678, 212] width 7 height 7
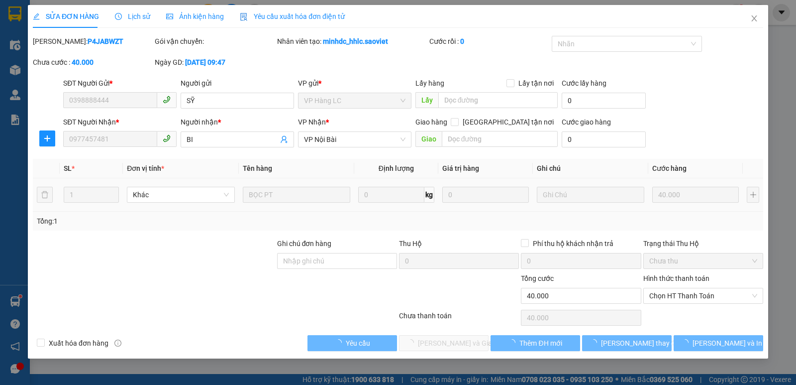
type input "0398888444"
type input "SỸ"
type input "0977457481"
type input "BI"
type input "0"
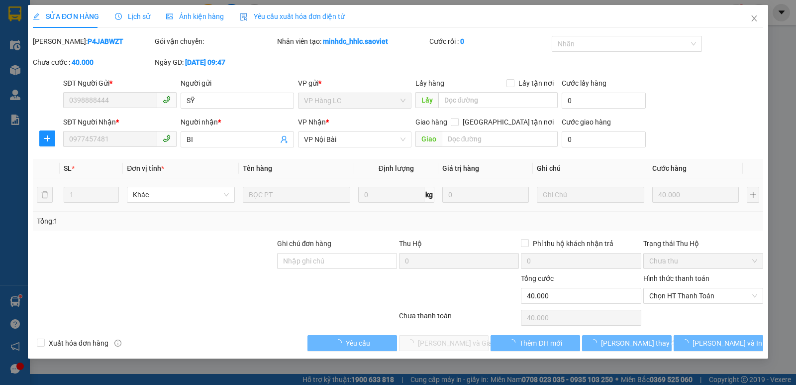
type input "40.000"
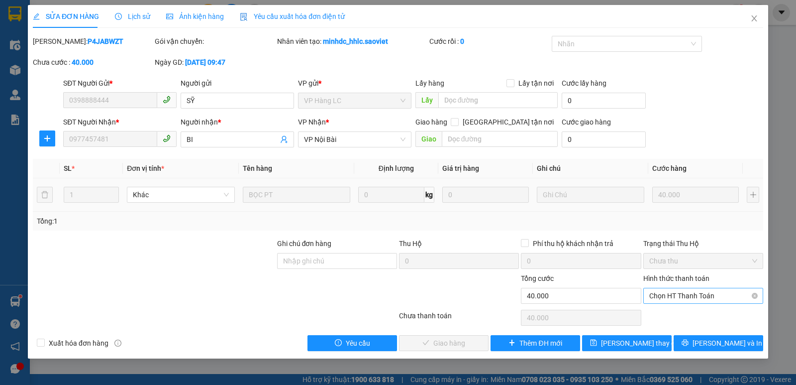
click at [680, 297] on span "Chọn HT Thanh Toán" at bounding box center [703, 295] width 108 height 15
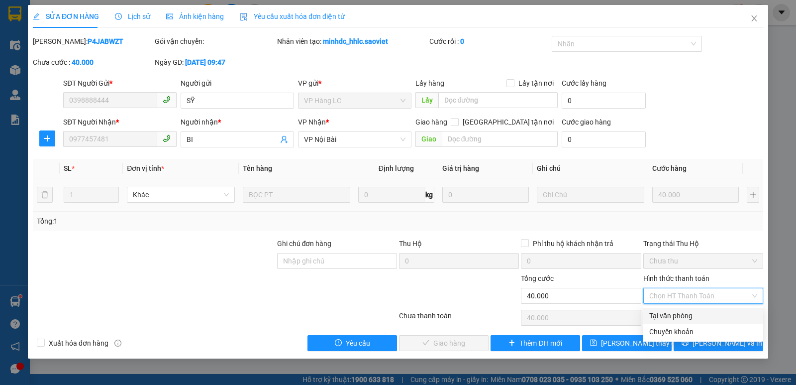
click at [690, 314] on div "Tại văn phòng" at bounding box center [703, 315] width 108 height 11
type input "0"
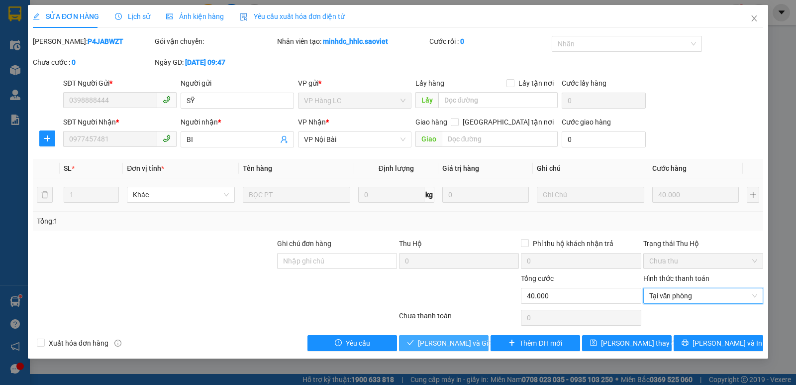
click at [476, 341] on span "[PERSON_NAME] và Giao hàng" at bounding box center [466, 342] width 96 height 11
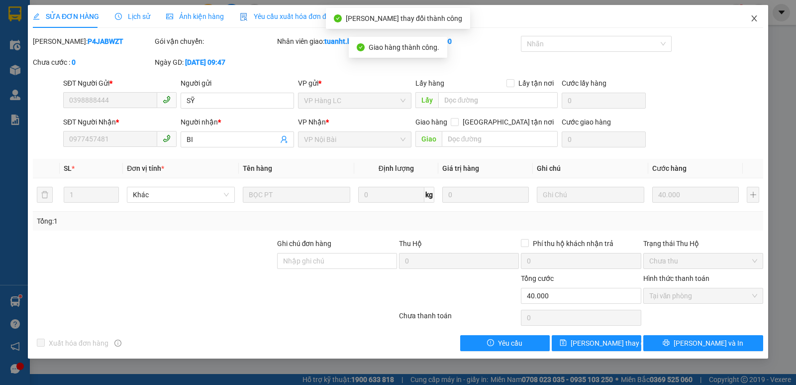
click at [753, 19] on icon "close" at bounding box center [755, 18] width 8 height 8
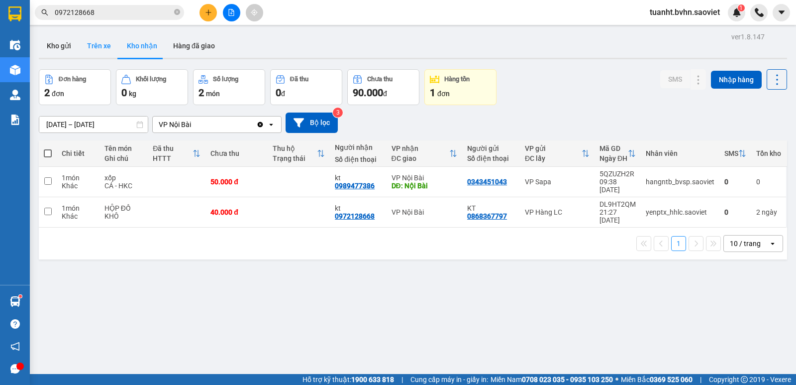
click at [104, 49] on button "Trên xe" at bounding box center [99, 46] width 40 height 24
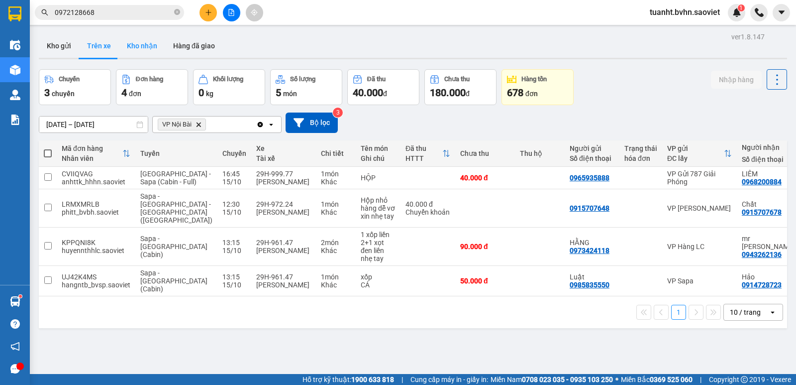
click at [144, 46] on button "Kho nhận" at bounding box center [142, 46] width 46 height 24
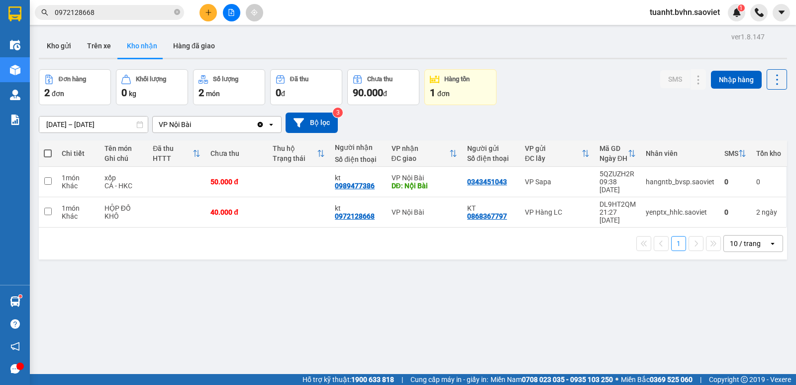
click at [95, 47] on button "Trên xe" at bounding box center [99, 46] width 40 height 24
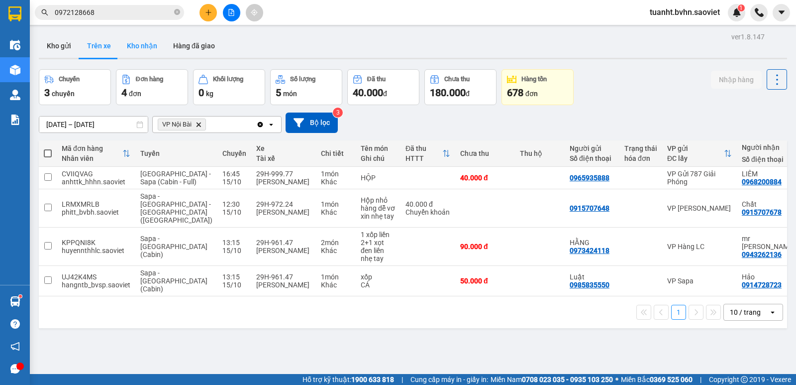
click at [150, 54] on button "Kho nhận" at bounding box center [142, 46] width 46 height 24
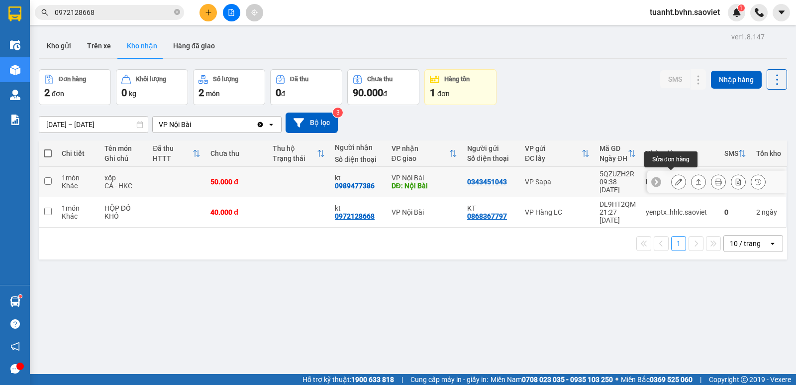
click at [675, 178] on icon at bounding box center [678, 181] width 7 height 7
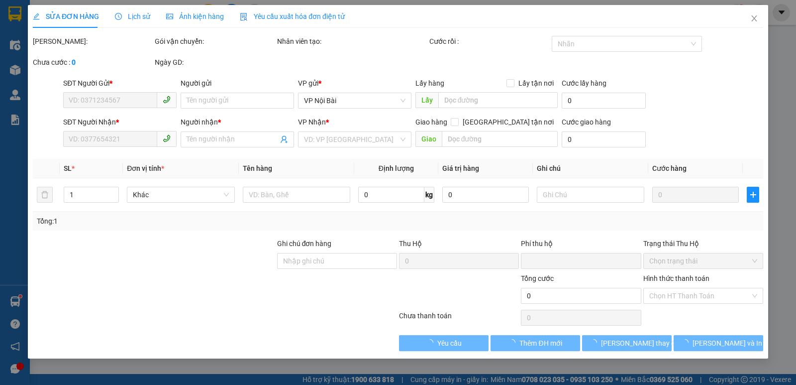
type input "0343451043"
type input "0989477386"
type input "kt"
type input "Nội Bài"
type input "0"
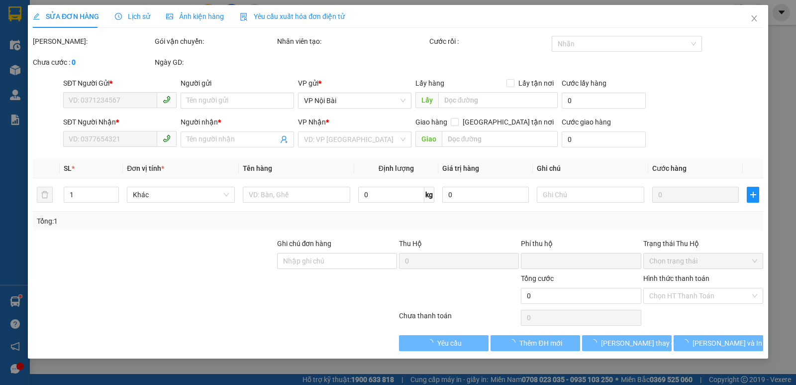
type input "50.000"
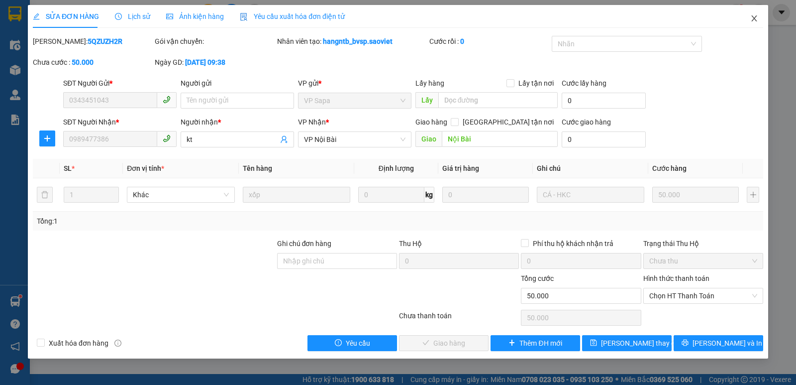
click at [755, 16] on icon "close" at bounding box center [755, 18] width 8 height 8
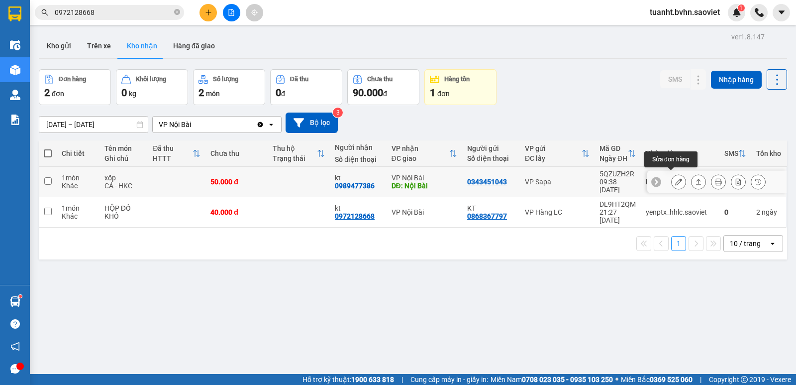
click at [672, 176] on button at bounding box center [679, 181] width 14 height 17
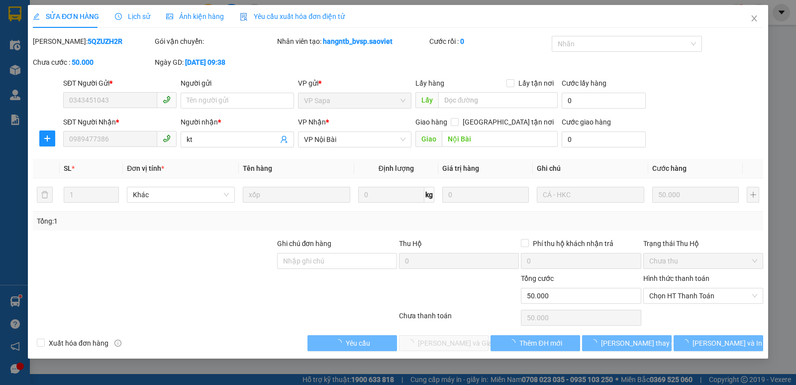
type input "0343451043"
type input "0989477386"
type input "kt"
type input "Nội Bài"
type input "0"
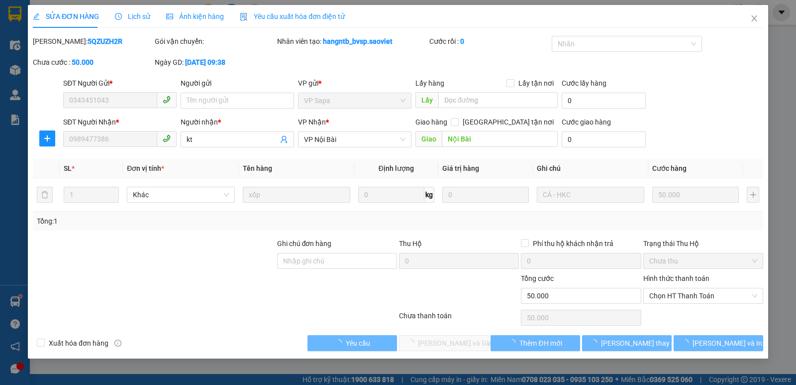
type input "50.000"
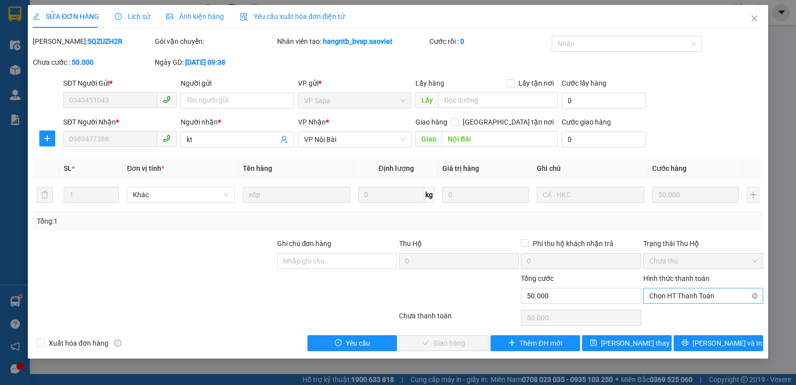
click at [681, 299] on span "Chọn HT Thanh Toán" at bounding box center [703, 295] width 108 height 15
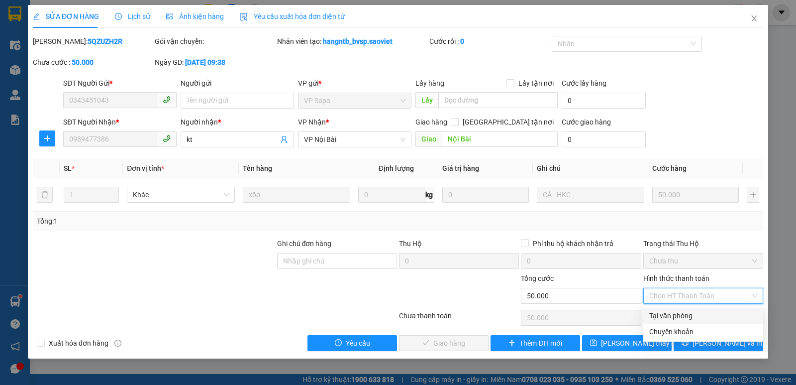
click at [681, 313] on div "Tại văn phòng" at bounding box center [703, 315] width 108 height 11
type input "0"
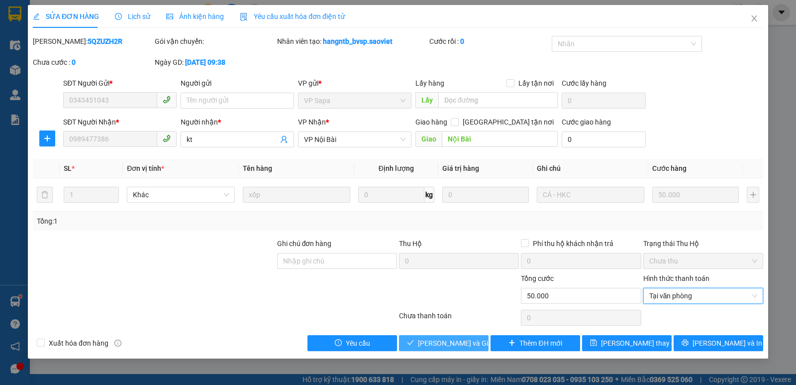
click at [430, 337] on span "[PERSON_NAME] và Giao hàng" at bounding box center [466, 342] width 96 height 11
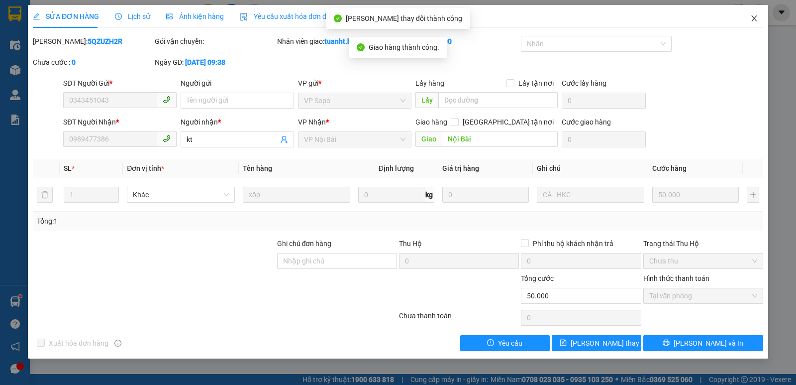
click at [752, 18] on icon "close" at bounding box center [755, 18] width 8 height 8
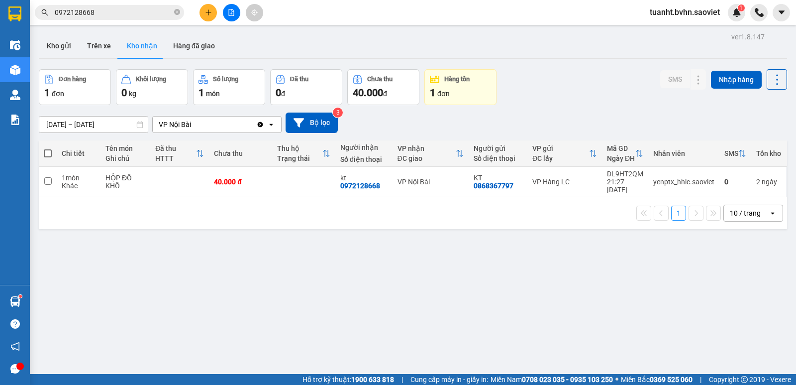
click at [119, 47] on button "Kho nhận" at bounding box center [142, 46] width 46 height 24
click at [99, 50] on button "Trên xe" at bounding box center [99, 46] width 40 height 24
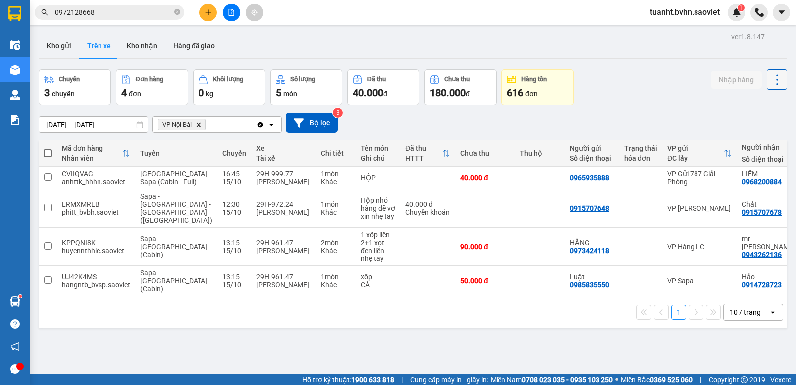
click at [767, 83] on button at bounding box center [777, 79] width 20 height 20
click at [756, 107] on span "Làm mới" at bounding box center [755, 107] width 27 height 10
click at [48, 42] on button "Kho gửi" at bounding box center [59, 46] width 40 height 24
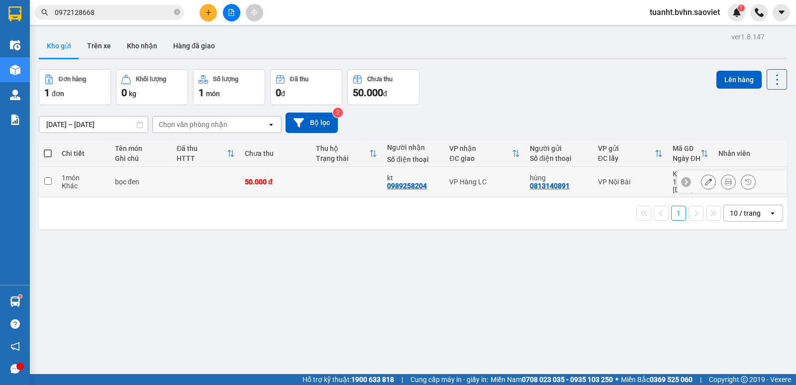
click at [47, 179] on input "checkbox" at bounding box center [47, 180] width 7 height 7
checkbox input "true"
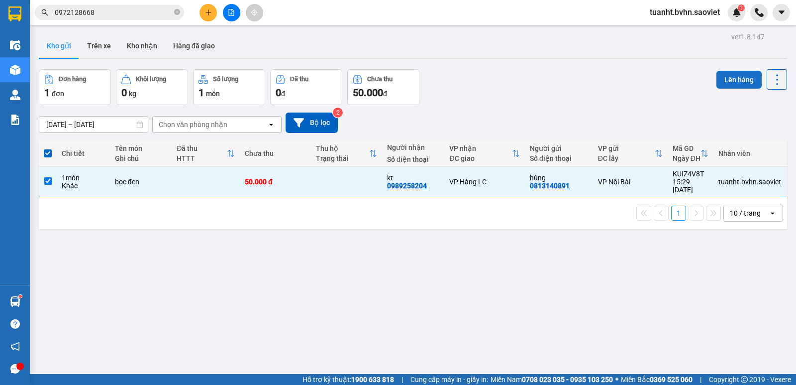
click at [726, 87] on button "Lên hàng" at bounding box center [739, 80] width 45 height 18
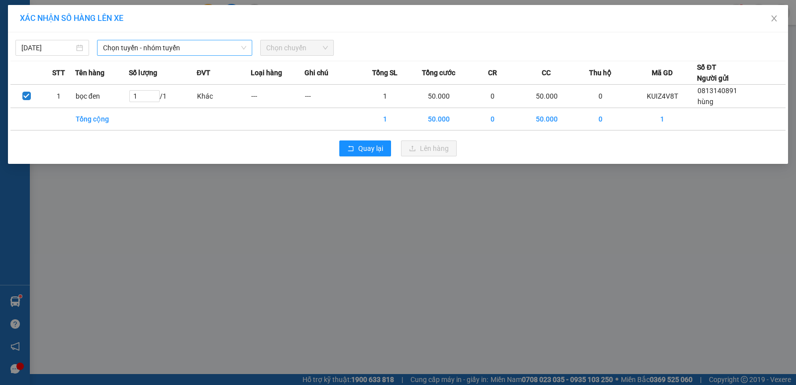
click at [140, 45] on span "Chọn tuyến - nhóm tuyến" at bounding box center [174, 47] width 143 height 15
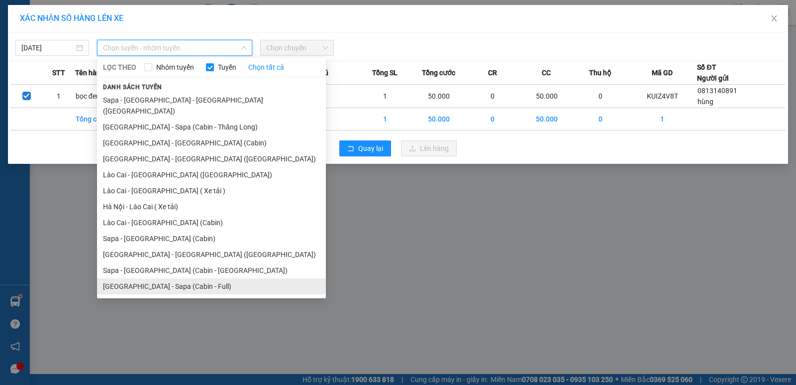
click at [238, 278] on li "[GEOGRAPHIC_DATA] - Sapa (Cabin - Full)" at bounding box center [211, 286] width 229 height 16
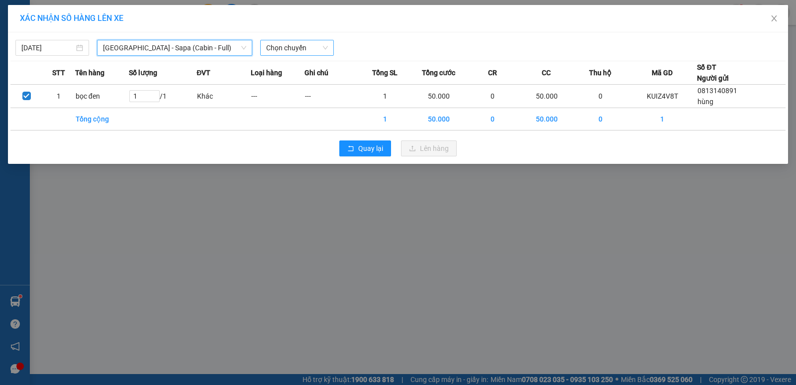
click at [310, 43] on span "Chọn chuyến" at bounding box center [297, 47] width 62 height 15
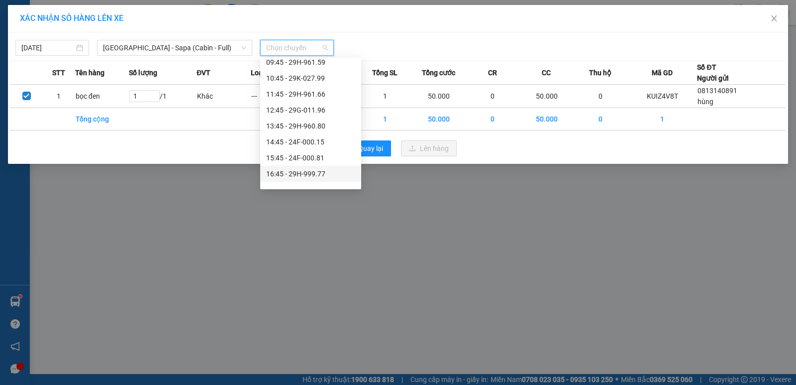
scroll to position [149, 0]
click at [312, 92] on div "15:45 - 24F-000.81" at bounding box center [310, 93] width 89 height 11
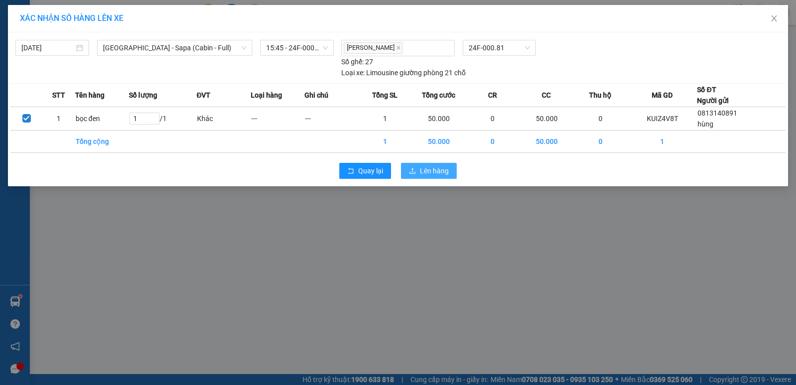
click at [431, 173] on span "Lên hàng" at bounding box center [434, 170] width 29 height 11
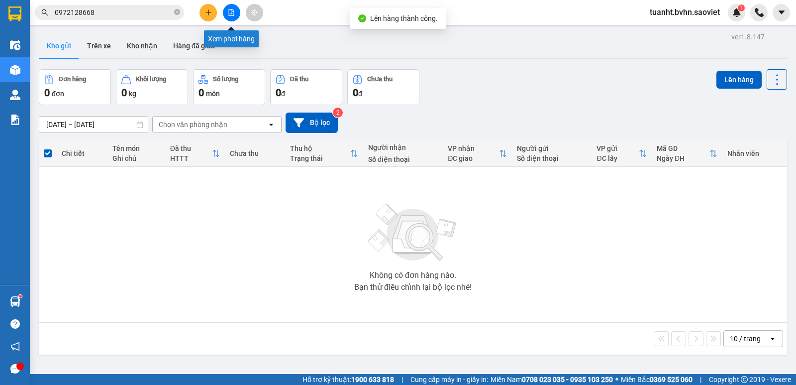
click at [225, 15] on button at bounding box center [231, 12] width 17 height 17
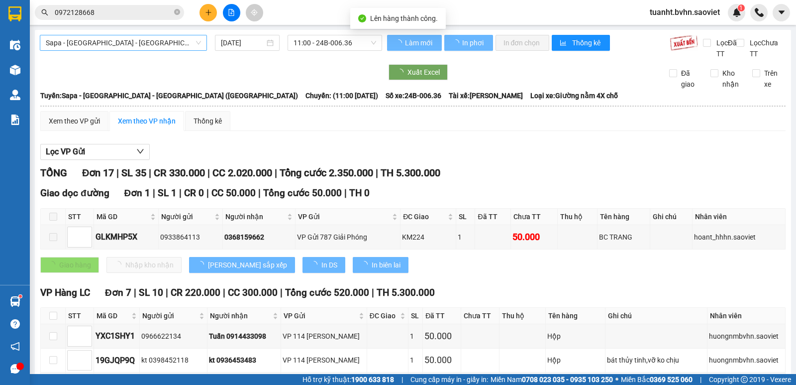
click at [131, 41] on span "Sapa - [GEOGRAPHIC_DATA] - [GEOGRAPHIC_DATA] ([GEOGRAPHIC_DATA])" at bounding box center [123, 42] width 155 height 15
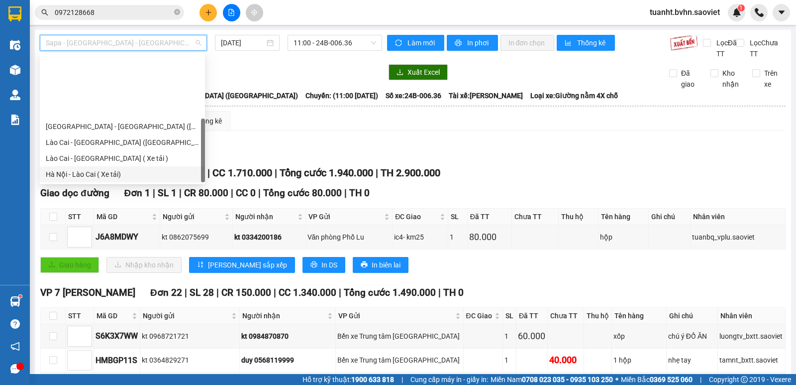
scroll to position [80, 0]
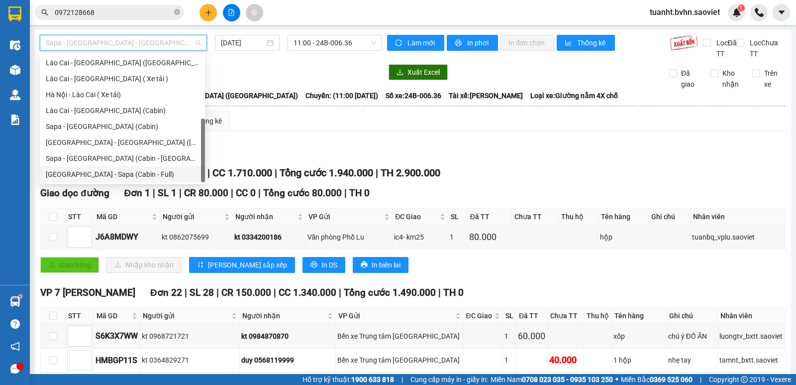
click at [154, 169] on div "[GEOGRAPHIC_DATA] - Sapa (Cabin - Full)" at bounding box center [122, 174] width 153 height 11
type input "[DATE]"
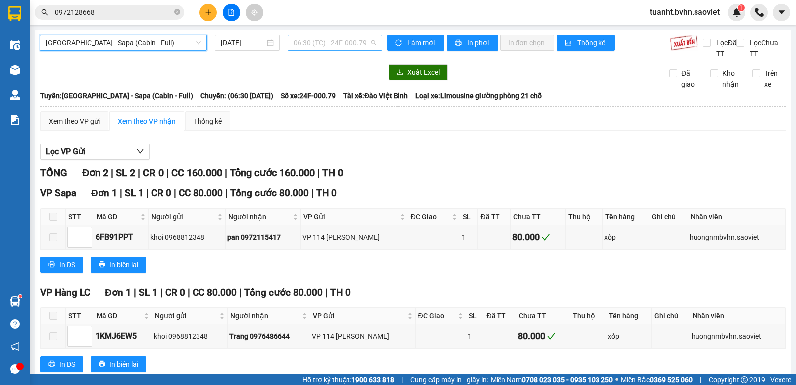
click at [306, 45] on span "06:30 (TC) - 24F-000.79" at bounding box center [335, 42] width 82 height 15
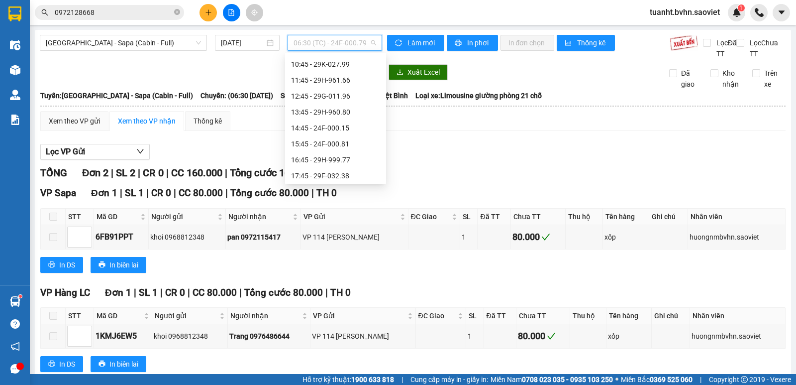
scroll to position [109, 0]
click at [337, 125] on div "15:45 - 24F-000.81" at bounding box center [335, 128] width 89 height 11
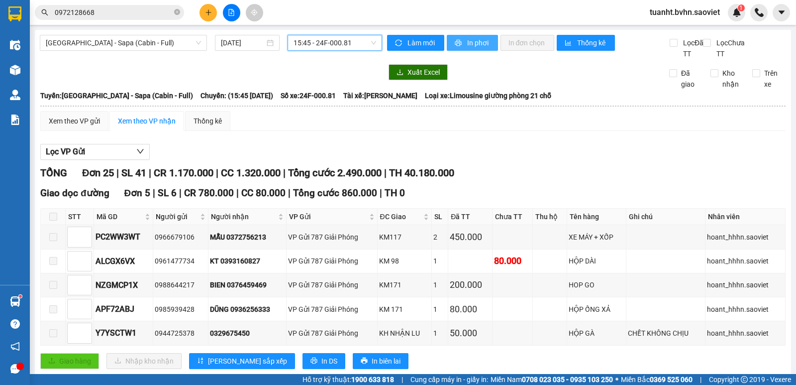
click at [458, 40] on span "printer" at bounding box center [459, 43] width 8 height 8
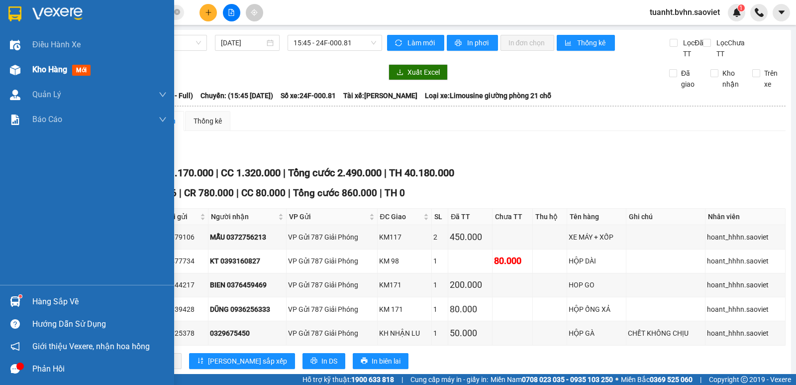
click at [10, 70] on img at bounding box center [15, 70] width 10 height 10
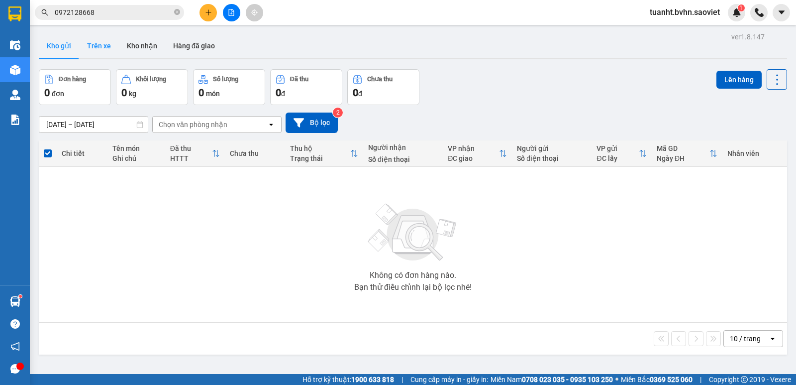
click at [102, 42] on button "Trên xe" at bounding box center [99, 46] width 40 height 24
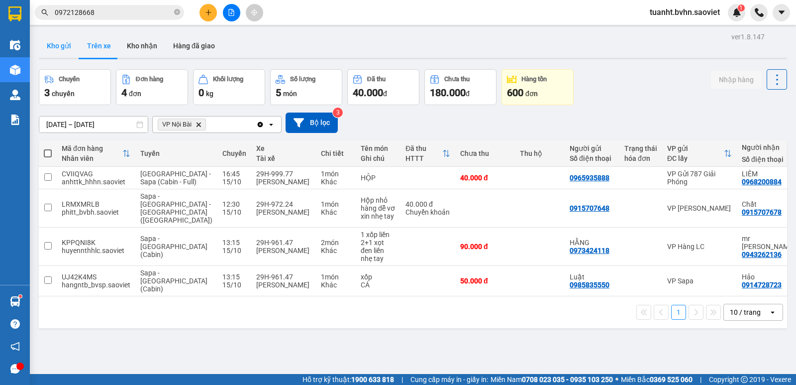
click at [63, 47] on button "Kho gửi" at bounding box center [59, 46] width 40 height 24
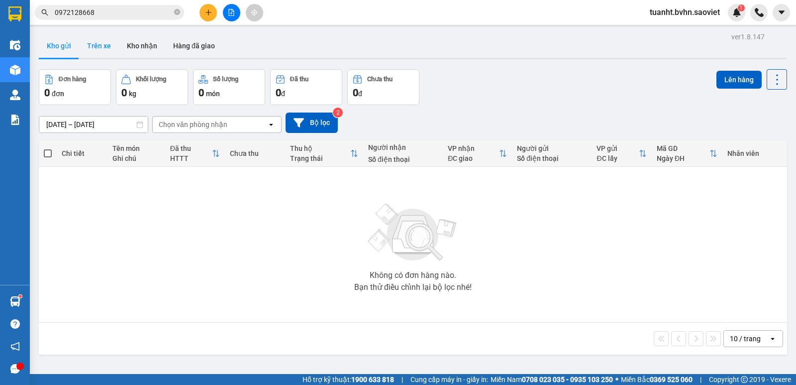
click at [99, 44] on button "Trên xe" at bounding box center [99, 46] width 40 height 24
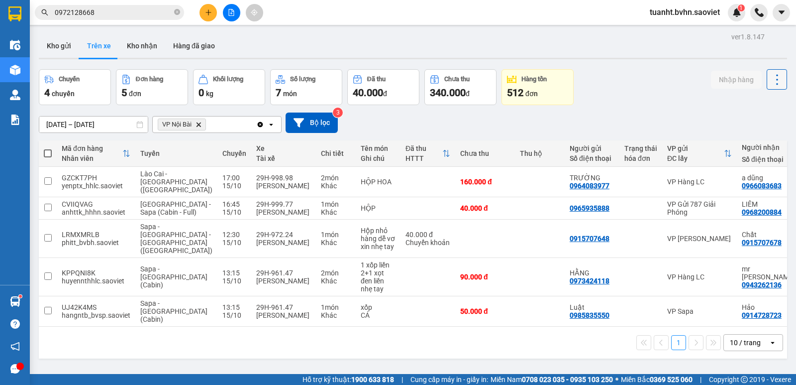
click at [770, 83] on icon at bounding box center [777, 80] width 14 height 14
click at [756, 103] on span "Làm mới" at bounding box center [755, 107] width 27 height 10
click at [770, 85] on icon at bounding box center [777, 80] width 14 height 14
click at [758, 105] on span "Làm mới" at bounding box center [755, 107] width 27 height 10
click at [146, 47] on button "Kho nhận" at bounding box center [142, 46] width 46 height 24
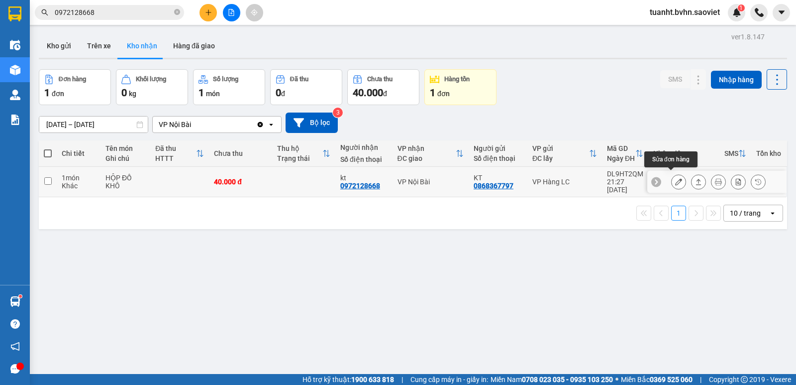
click at [675, 178] on icon at bounding box center [678, 181] width 7 height 7
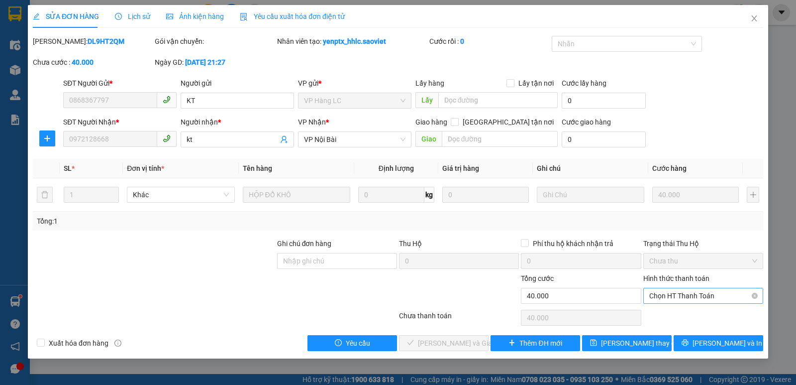
type input "0868367797"
type input "KT"
type input "0972128668"
type input "kt"
type input "0"
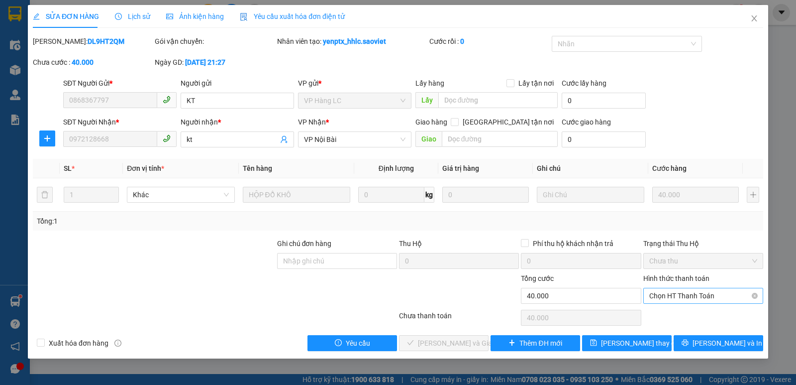
type input "40.000"
click at [670, 296] on span "Chọn HT Thanh Toán" at bounding box center [703, 295] width 108 height 15
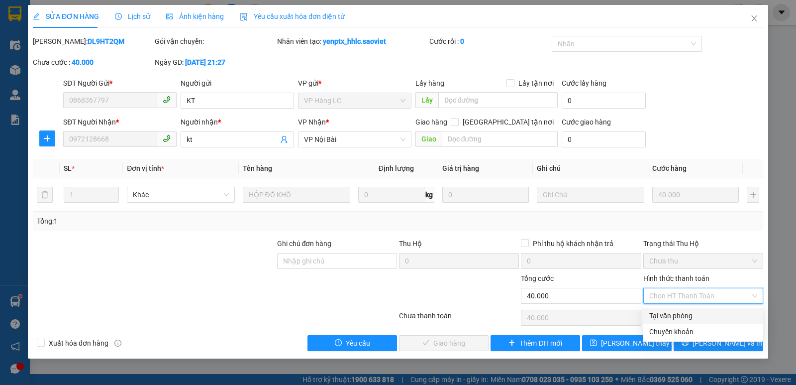
click at [674, 313] on div "Tại văn phòng" at bounding box center [703, 315] width 108 height 11
type input "0"
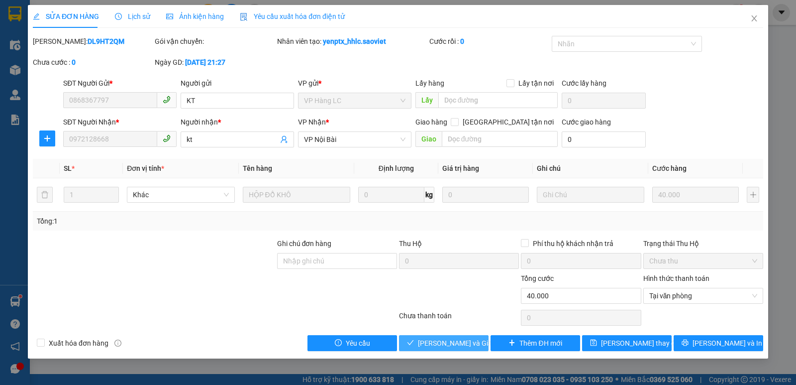
click at [445, 343] on span "[PERSON_NAME] và Giao hàng" at bounding box center [466, 342] width 96 height 11
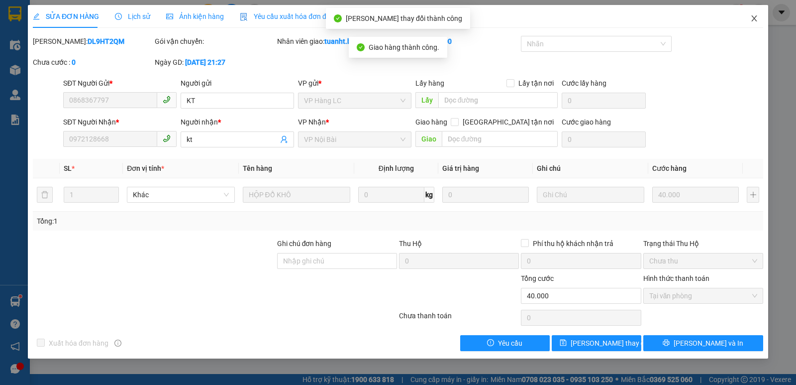
click at [756, 19] on icon "close" at bounding box center [755, 18] width 8 height 8
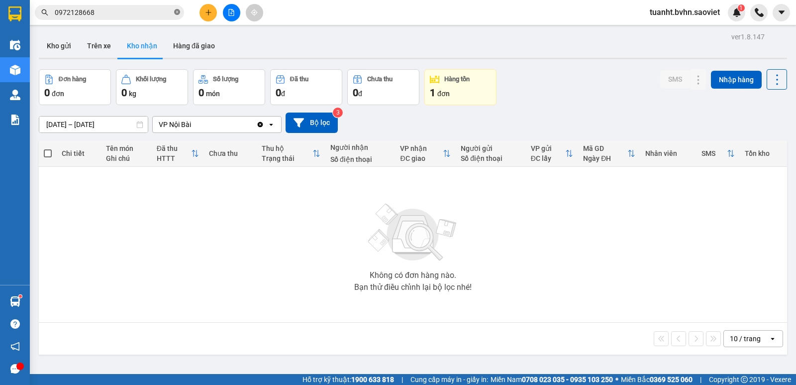
click at [177, 11] on icon "close-circle" at bounding box center [177, 12] width 6 height 6
click at [108, 49] on button "Trên xe" at bounding box center [99, 46] width 40 height 24
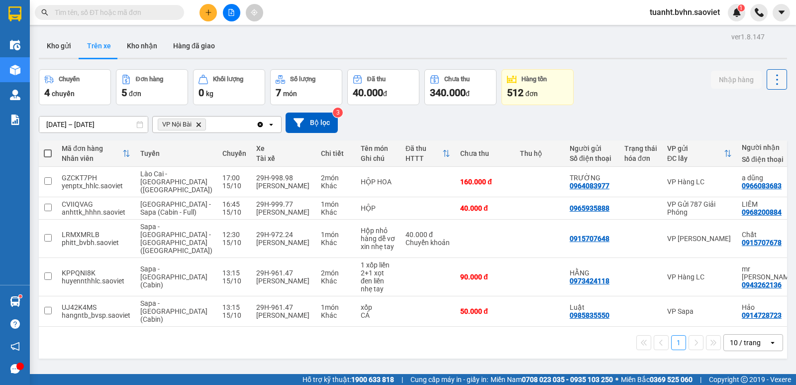
click at [770, 85] on icon at bounding box center [777, 80] width 14 height 14
click at [758, 108] on span "Làm mới" at bounding box center [755, 107] width 27 height 10
click at [64, 49] on button "Kho gửi" at bounding box center [59, 46] width 40 height 24
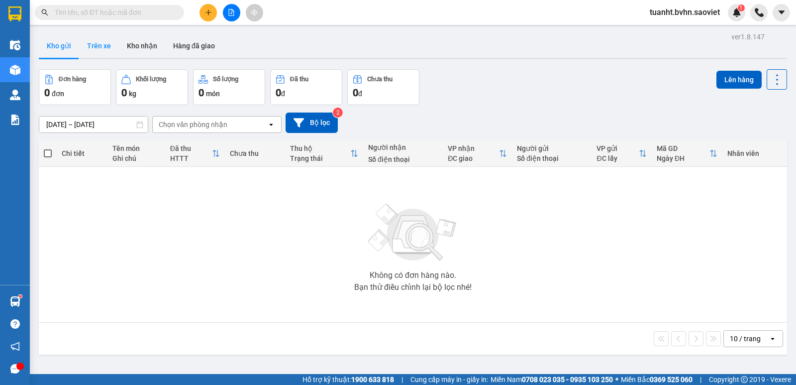
click at [105, 50] on button "Trên xe" at bounding box center [99, 46] width 40 height 24
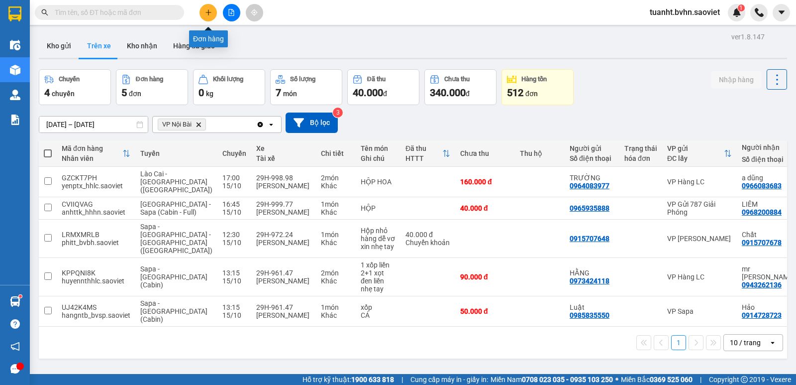
click at [213, 10] on button at bounding box center [208, 12] width 17 height 17
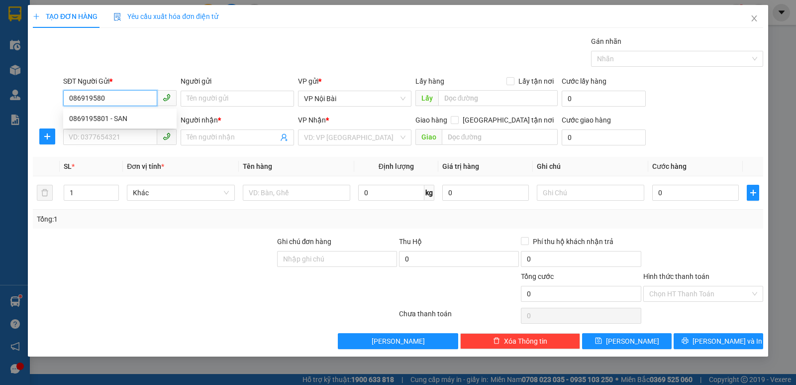
type input "0869195801"
click at [122, 120] on div "0869195801 - SAN" at bounding box center [120, 118] width 102 height 11
type input "SAN"
type input "0372777068"
type input "HÀ"
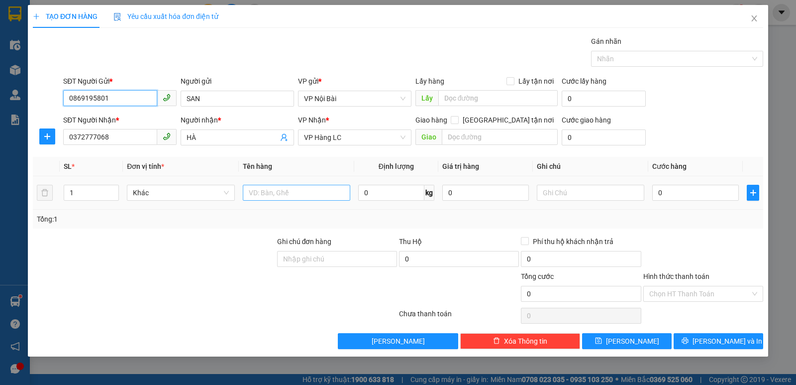
type input "0869195801"
click at [283, 194] on input "text" at bounding box center [297, 193] width 108 height 16
paste input "úi"
paste input "ỏ"
type input "túi nhỏ"
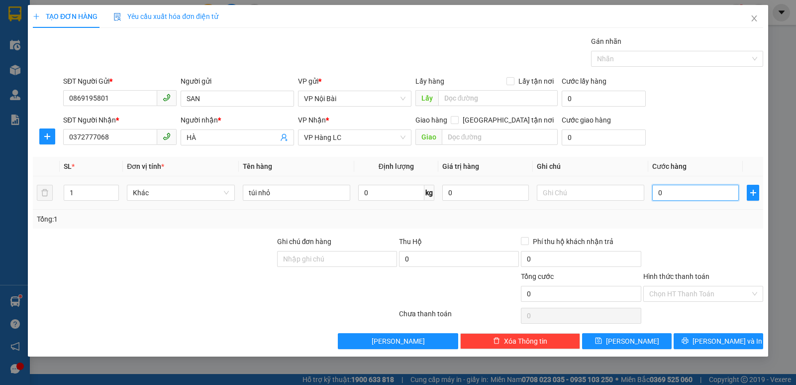
click at [699, 195] on input "0" at bounding box center [695, 193] width 87 height 16
type input "5"
type input "50"
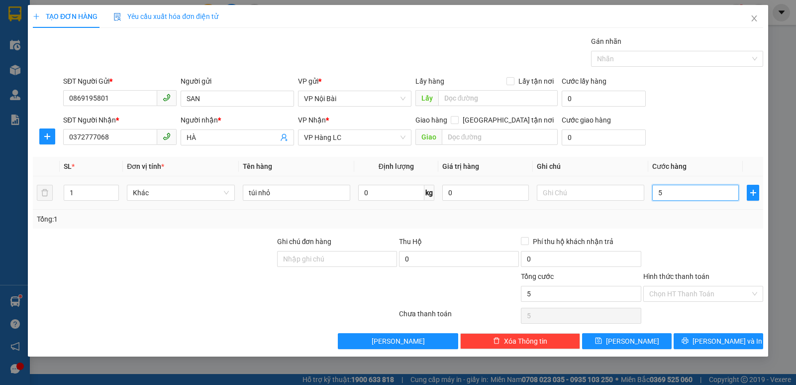
type input "50"
type input "500"
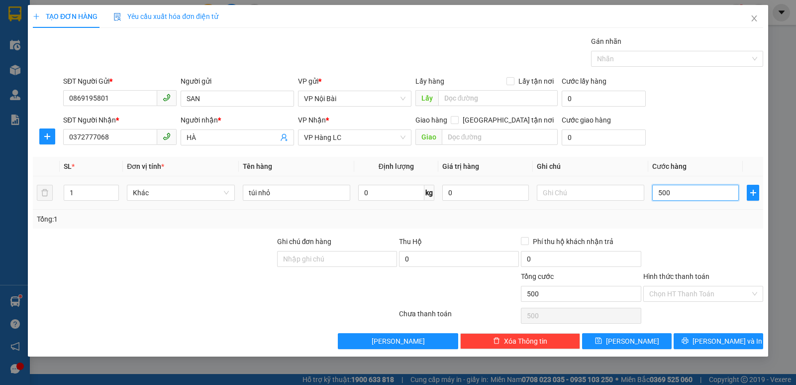
type input "5.000"
type input "50.000"
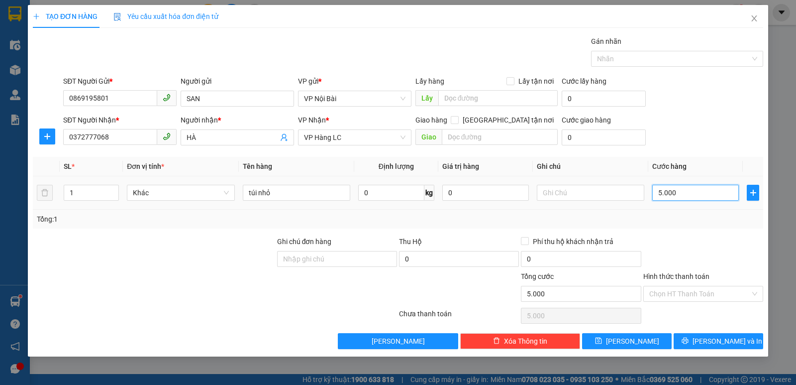
type input "50.000"
click at [682, 251] on div at bounding box center [704, 253] width 122 height 35
click at [696, 339] on button "[PERSON_NAME] và In" at bounding box center [719, 341] width 90 height 16
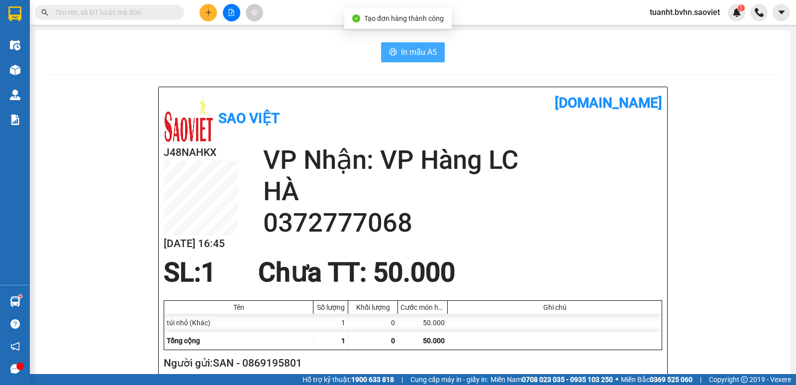
click at [416, 52] on span "In mẫu A5" at bounding box center [419, 52] width 36 height 12
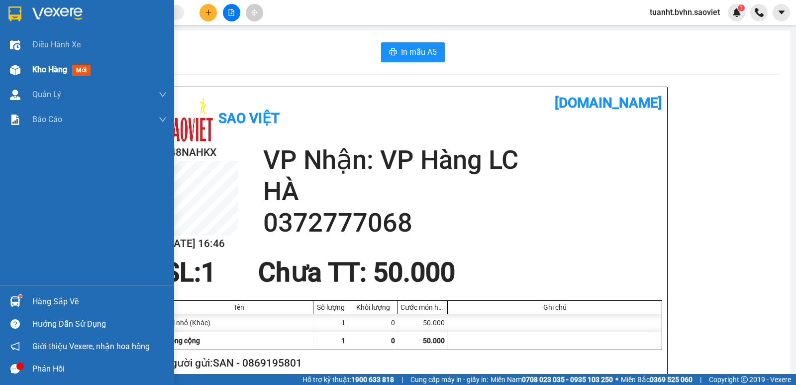
click at [24, 66] on div "Kho hàng mới" at bounding box center [87, 69] width 174 height 25
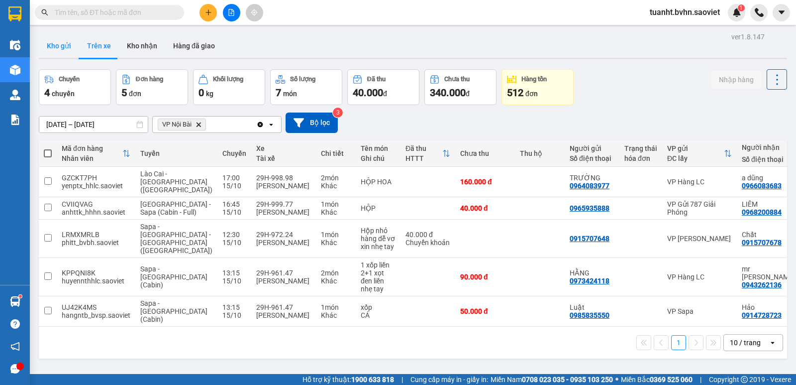
click at [56, 45] on button "Kho gửi" at bounding box center [59, 46] width 40 height 24
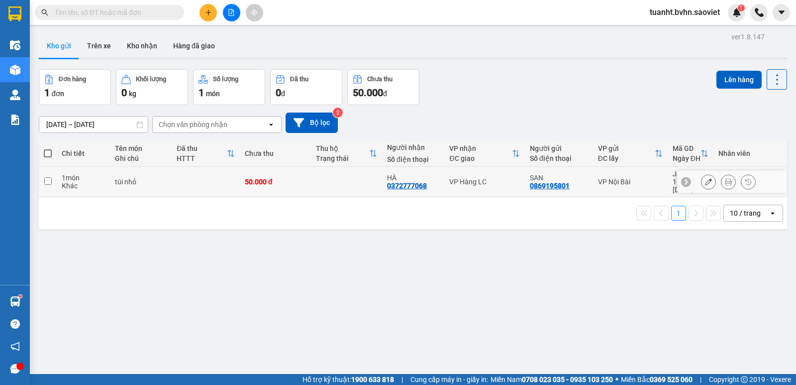
click at [45, 181] on td at bounding box center [48, 182] width 18 height 30
checkbox input "true"
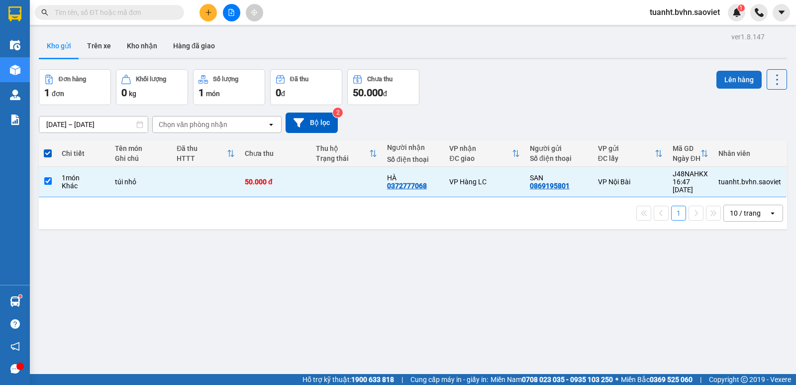
click at [737, 80] on button "Lên hàng" at bounding box center [739, 80] width 45 height 18
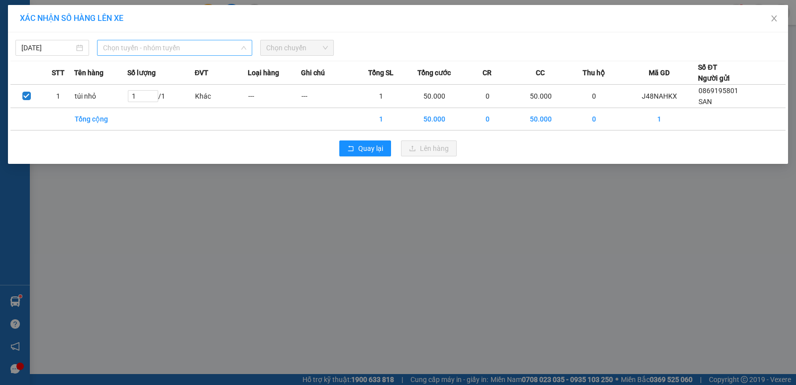
click at [184, 45] on span "Chọn tuyến - nhóm tuyến" at bounding box center [174, 47] width 143 height 15
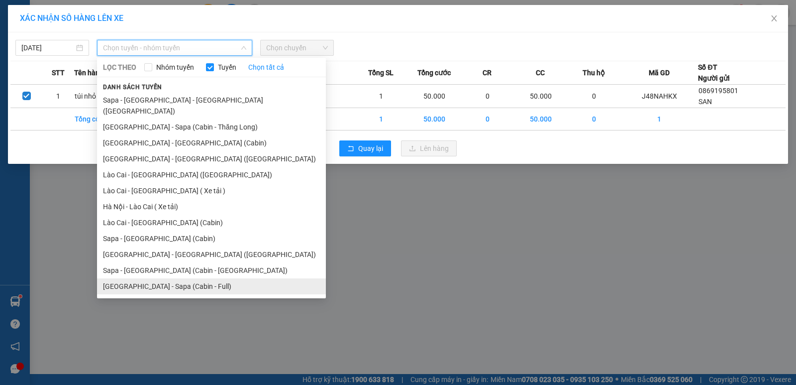
click at [197, 278] on li "[GEOGRAPHIC_DATA] - Sapa (Cabin - Full)" at bounding box center [211, 286] width 229 height 16
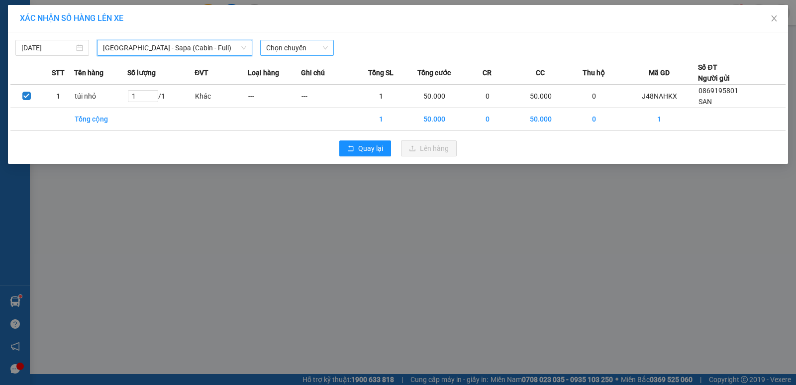
click at [308, 45] on span "Chọn chuyến" at bounding box center [297, 47] width 62 height 15
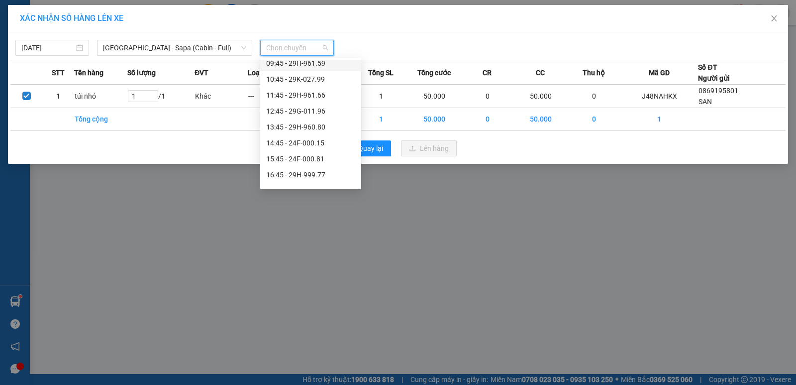
scroll to position [100, 0]
click at [423, 214] on div "XÁC NHẬN SỐ HÀNG LÊN XE [DATE] [GEOGRAPHIC_DATA] - [GEOGRAPHIC_DATA] (Cabin - F…" at bounding box center [398, 192] width 796 height 385
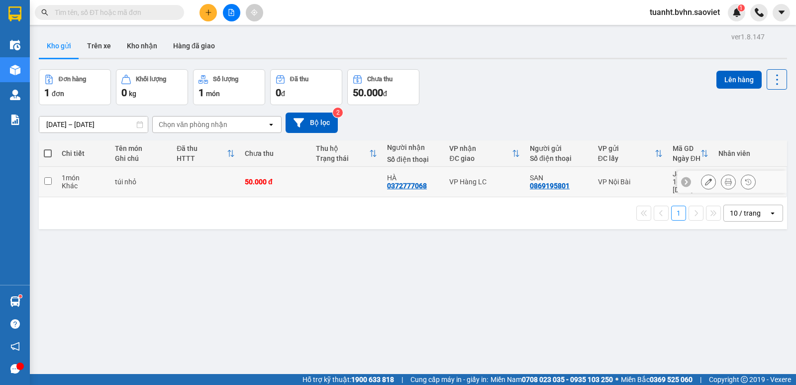
click at [44, 178] on input "checkbox" at bounding box center [47, 180] width 7 height 7
checkbox input "true"
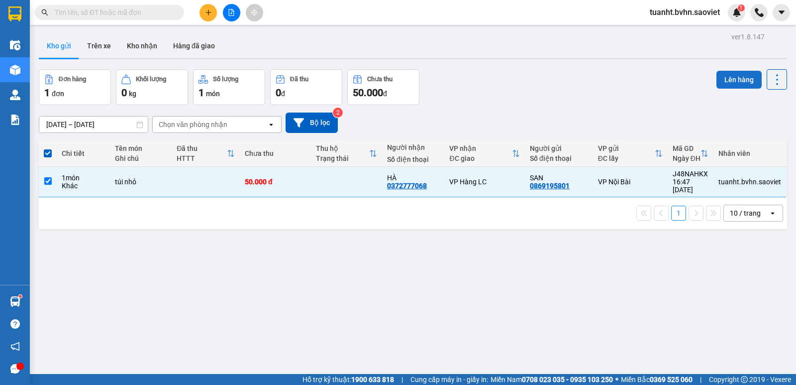
click at [717, 77] on button "Lên hàng" at bounding box center [739, 80] width 45 height 18
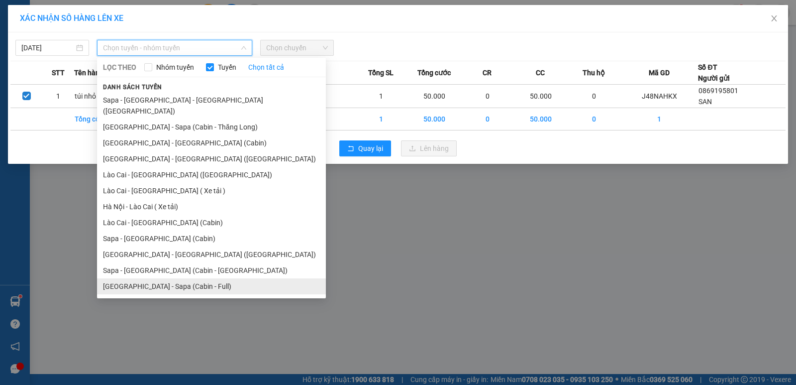
click at [192, 278] on li "[GEOGRAPHIC_DATA] - Sapa (Cabin - Full)" at bounding box center [211, 286] width 229 height 16
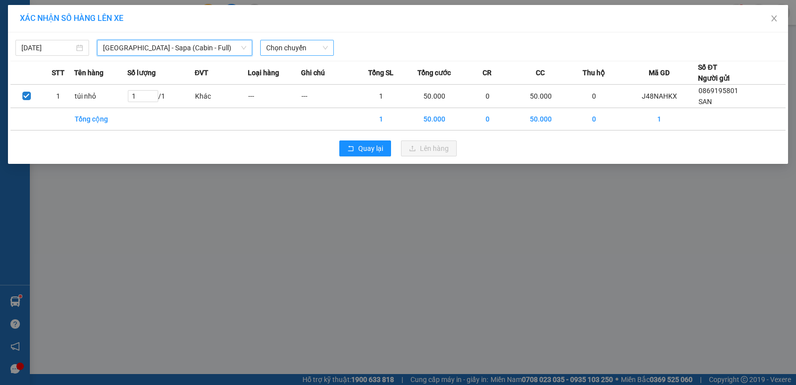
click at [292, 50] on span "Chọn chuyến" at bounding box center [297, 47] width 62 height 15
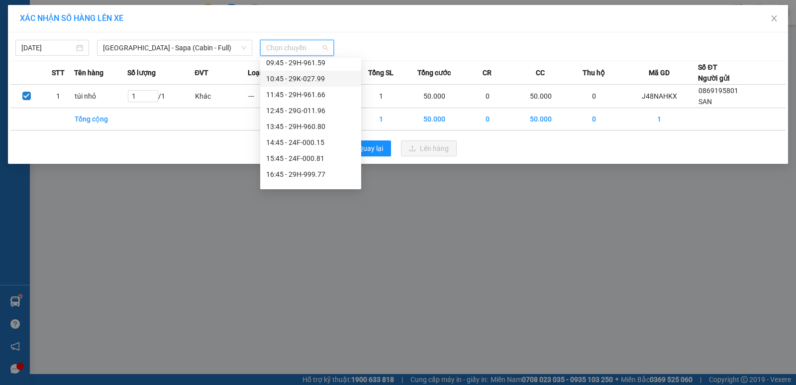
scroll to position [100, 0]
click at [310, 158] on div "16:45 - 29H-999.77" at bounding box center [310, 159] width 89 height 11
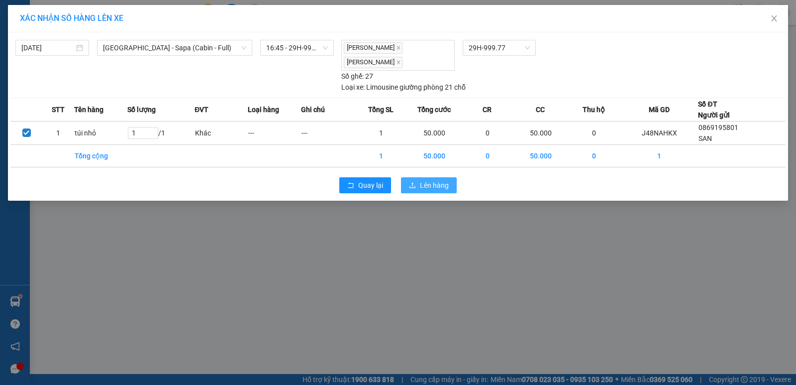
click at [412, 187] on icon "upload" at bounding box center [412, 185] width 7 height 7
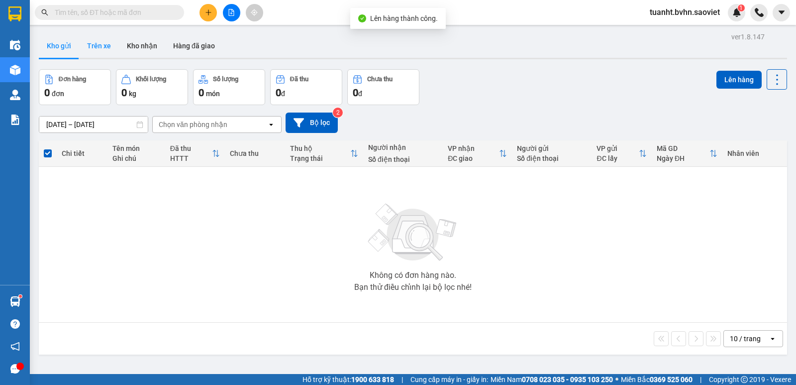
click at [99, 47] on button "Trên xe" at bounding box center [99, 46] width 40 height 24
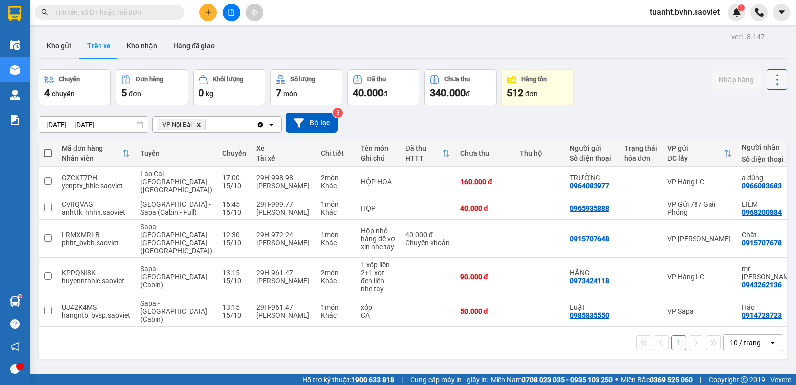
click at [770, 82] on icon at bounding box center [777, 80] width 14 height 14
click at [753, 105] on span "Làm mới" at bounding box center [755, 107] width 27 height 10
click at [132, 45] on button "Kho nhận" at bounding box center [142, 46] width 46 height 24
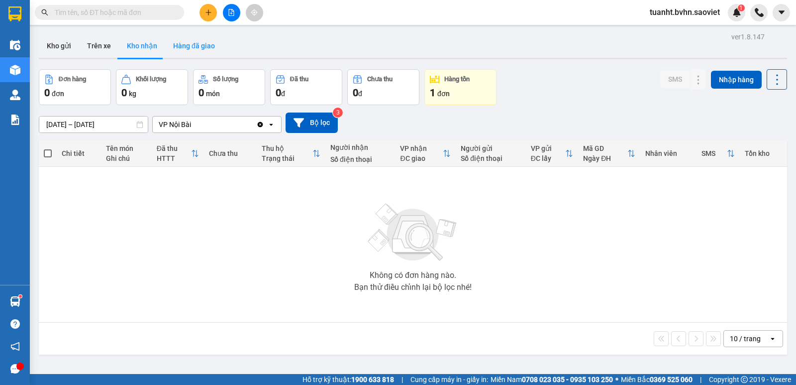
click at [189, 47] on button "Hàng đã giao" at bounding box center [194, 46] width 58 height 24
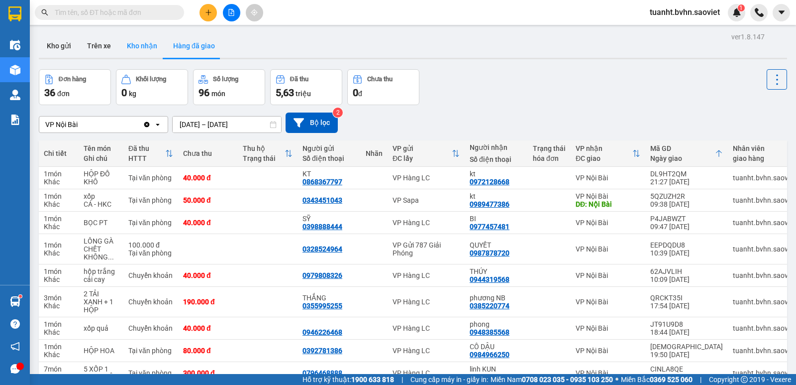
click at [141, 50] on button "Kho nhận" at bounding box center [142, 46] width 46 height 24
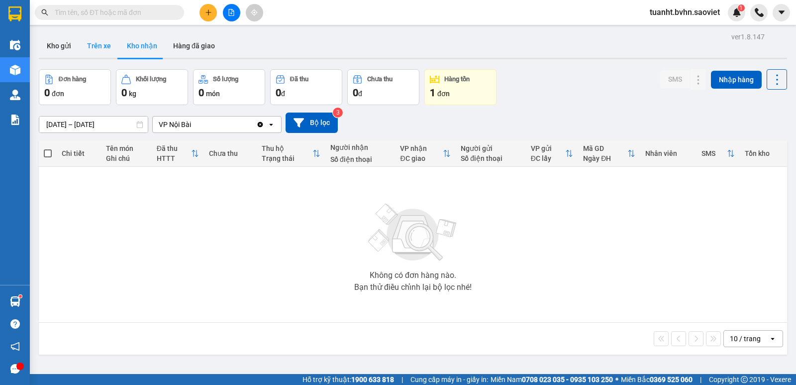
click at [95, 50] on button "Trên xe" at bounding box center [99, 46] width 40 height 24
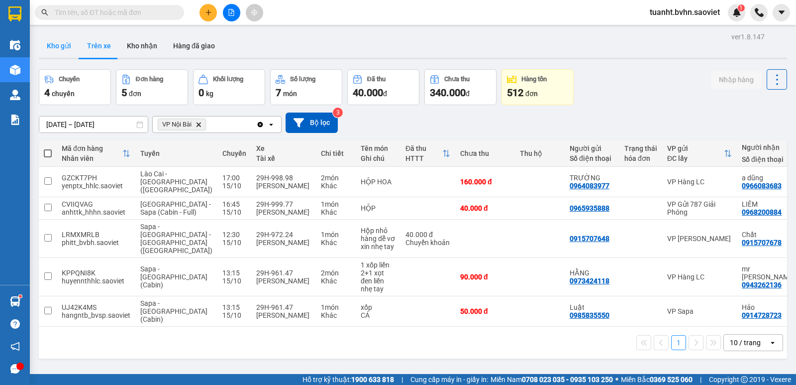
click at [60, 49] on button "Kho gửi" at bounding box center [59, 46] width 40 height 24
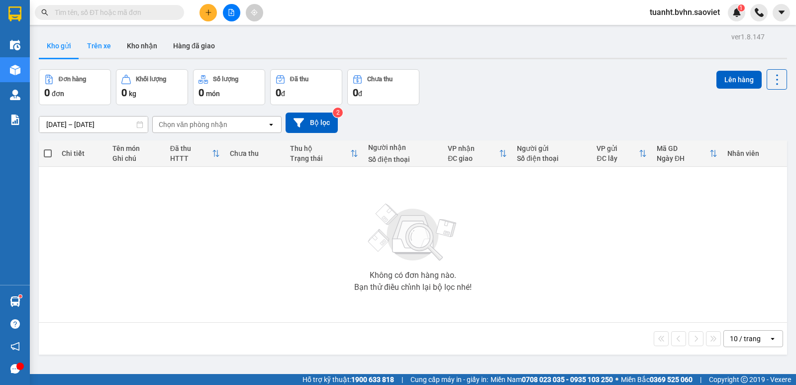
click at [98, 49] on button "Trên xe" at bounding box center [99, 46] width 40 height 24
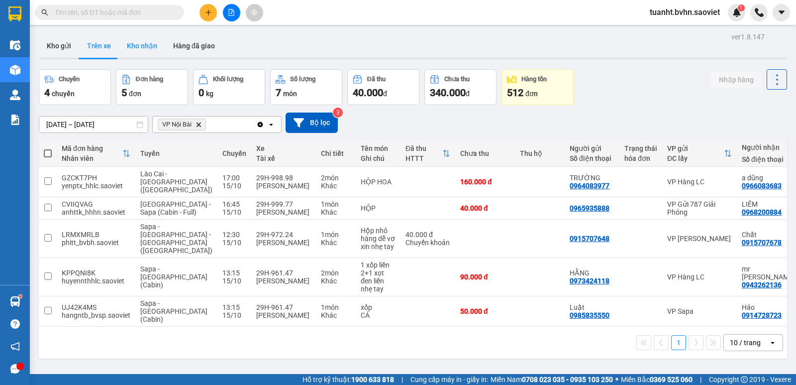
click at [141, 50] on button "Kho nhận" at bounding box center [142, 46] width 46 height 24
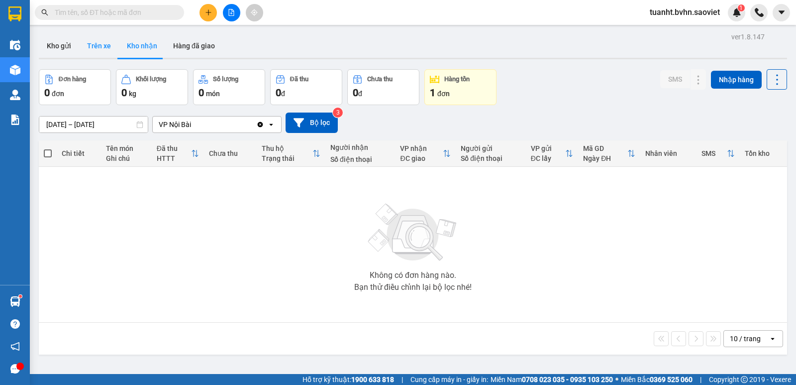
click at [97, 52] on button "Trên xe" at bounding box center [99, 46] width 40 height 24
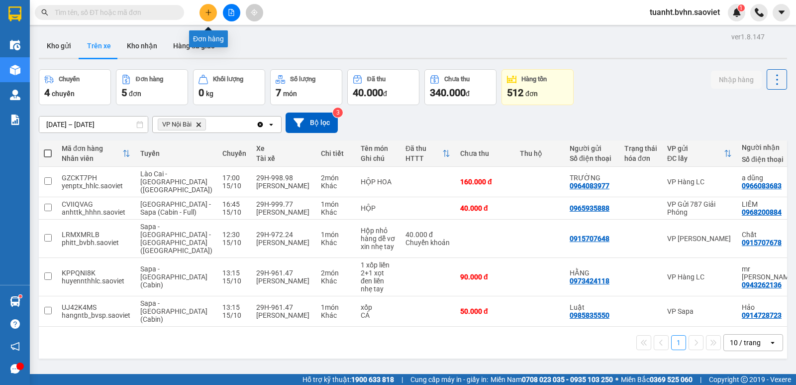
click at [210, 15] on icon "plus" at bounding box center [208, 12] width 7 height 7
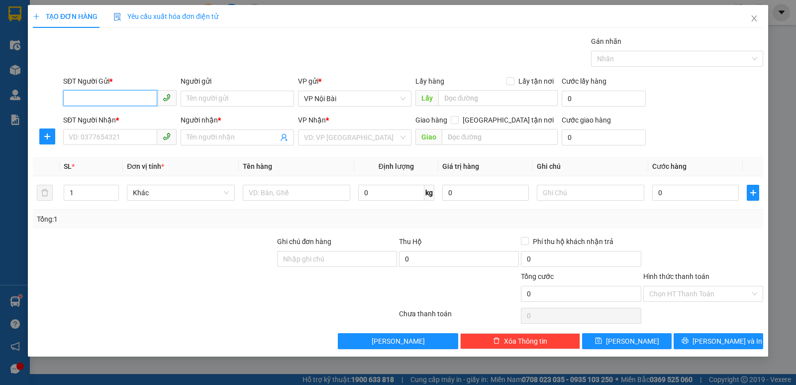
click at [135, 98] on input "SĐT Người Gửi *" at bounding box center [110, 98] width 94 height 16
type input "0973460209"
click at [205, 96] on input "Người gửi" at bounding box center [237, 99] width 113 height 16
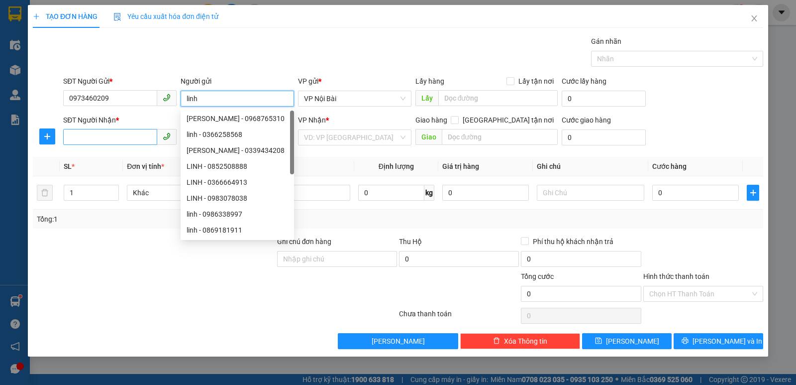
type input "linh"
click at [123, 138] on input "SĐT Người Nhận *" at bounding box center [110, 137] width 94 height 16
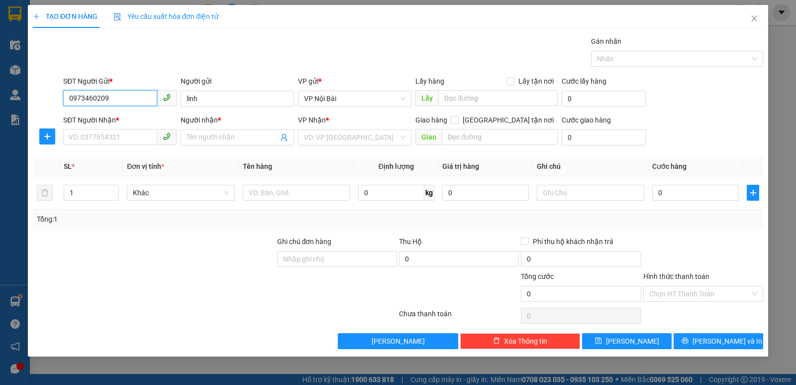
drag, startPoint x: 63, startPoint y: 96, endPoint x: 32, endPoint y: 104, distance: 31.9
click at [32, 104] on div "SĐT Người Gửi * 0973460209 0973460209 Người gửi linh VP gửi * VP Nội Bài Lấy …" at bounding box center [398, 93] width 733 height 35
paste input "0973460209"
type input "0973460209"
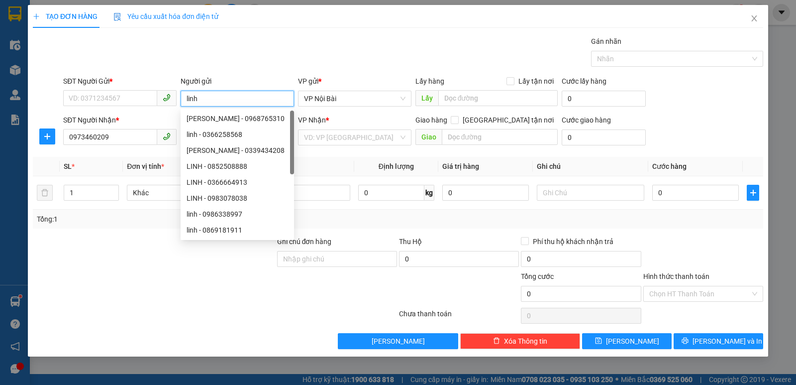
drag, startPoint x: 215, startPoint y: 97, endPoint x: 174, endPoint y: 107, distance: 41.5
click at [175, 103] on div "SĐT Người Gửi * VD: 0371234567 Người gửi linh VP gửi * VP Nội Bài Lấy hàng Lấ…" at bounding box center [413, 93] width 704 height 35
click at [254, 51] on div "Gán nhãn Nhãn" at bounding box center [413, 53] width 704 height 35
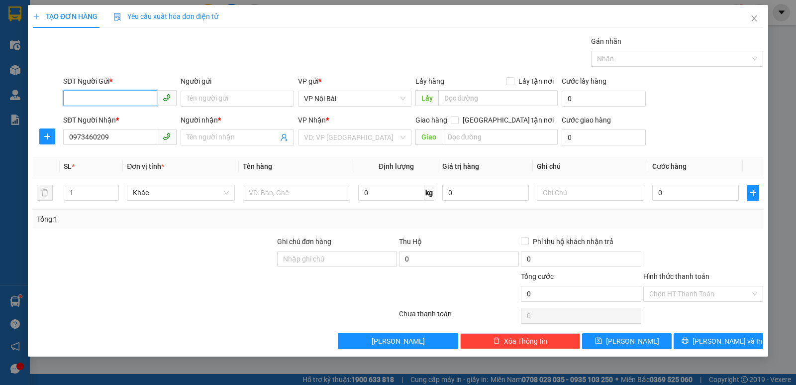
click at [130, 98] on input "SĐT Người Gửi *" at bounding box center [110, 98] width 94 height 16
type input "0987970602"
click at [191, 97] on input "Người gửi" at bounding box center [237, 99] width 113 height 16
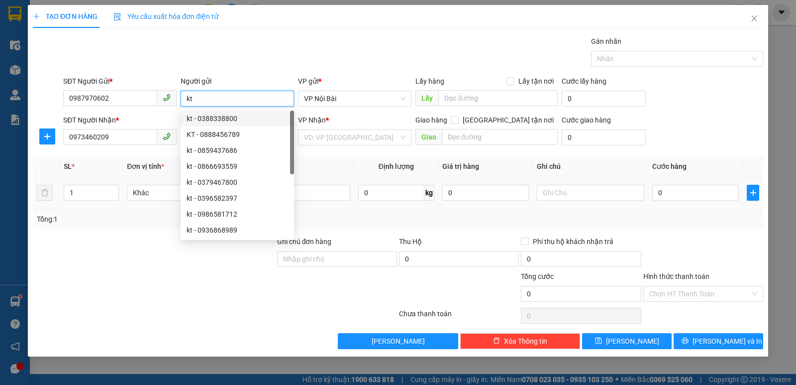
type input "kt"
click at [127, 233] on div "Transit Pickup Surcharge Ids Transit Deliver Surcharge Ids Transit Deliver Surc…" at bounding box center [398, 192] width 731 height 313
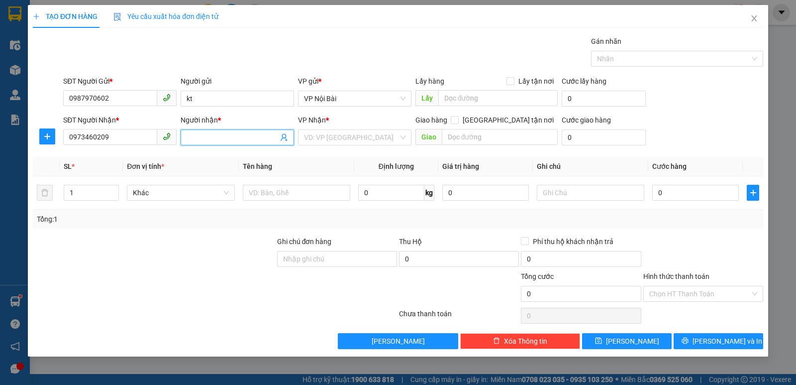
click at [232, 134] on input "Người nhận *" at bounding box center [233, 137] width 92 height 11
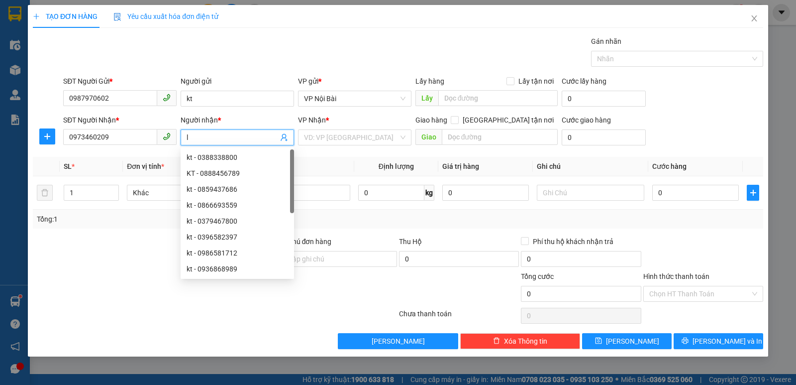
paste input "ịm"
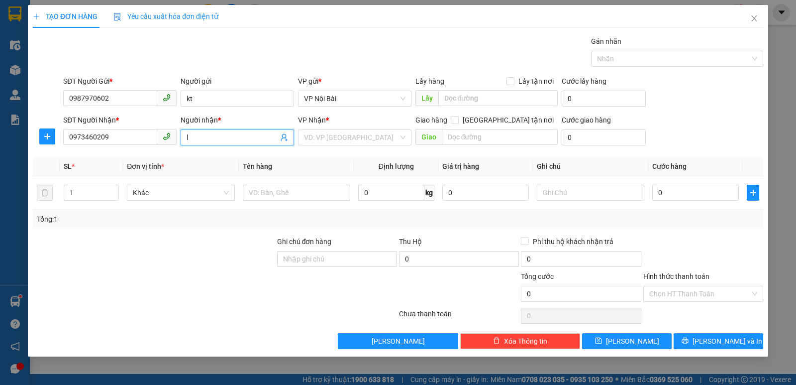
paste input "ịm"
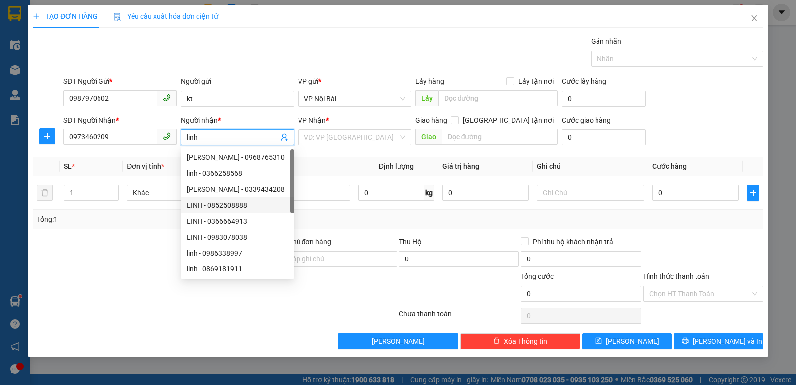
type input "linh"
click at [132, 246] on div at bounding box center [154, 253] width 244 height 35
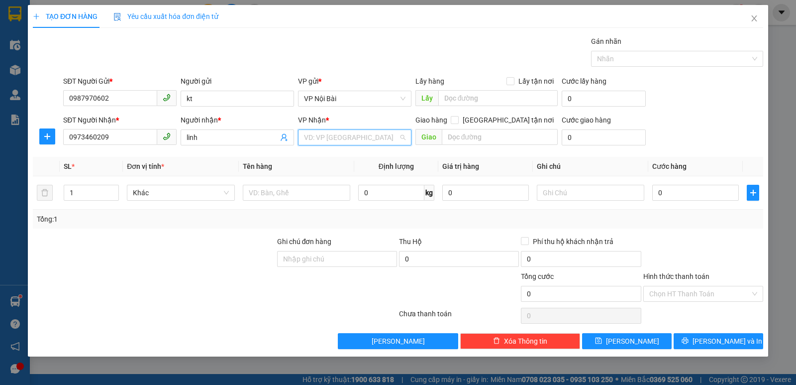
click at [354, 133] on input "search" at bounding box center [351, 137] width 95 height 15
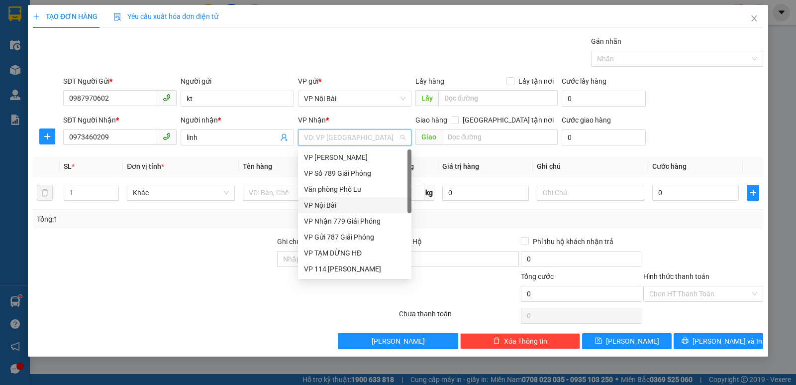
scroll to position [111, 0]
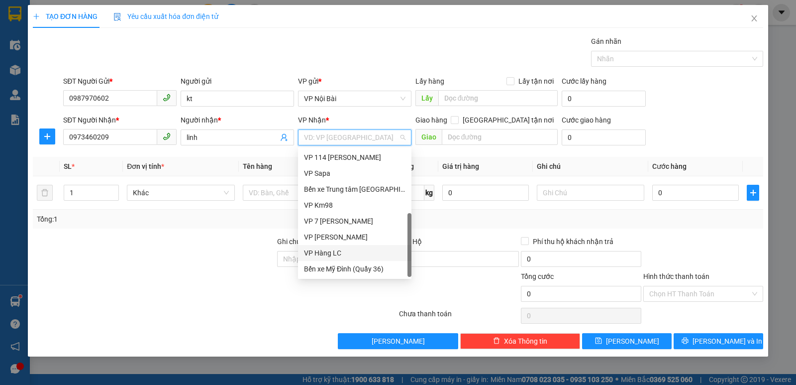
click at [338, 255] on div "VP Hàng LC" at bounding box center [355, 252] width 102 height 11
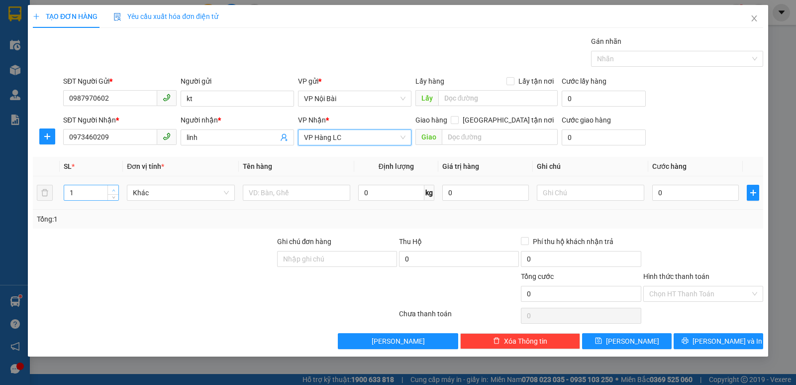
click at [114, 186] on span "Increase Value" at bounding box center [113, 189] width 11 height 9
type input "2"
click at [283, 195] on input "text" at bounding box center [297, 193] width 108 height 16
paste input "ùng"
paste input "r"
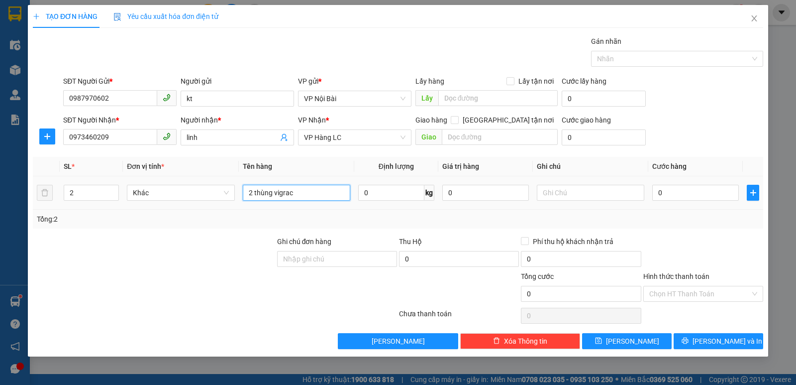
paste input "e"
paste input "a"
paste input "e"
paste input "ẻ"
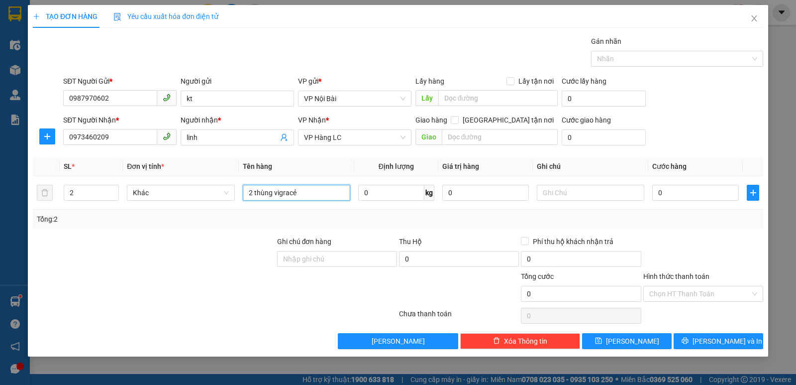
paste input "a"
paste input "er"
paste input "ă"
paste input "ắng"
type input "2 thùng vigracera trắng"
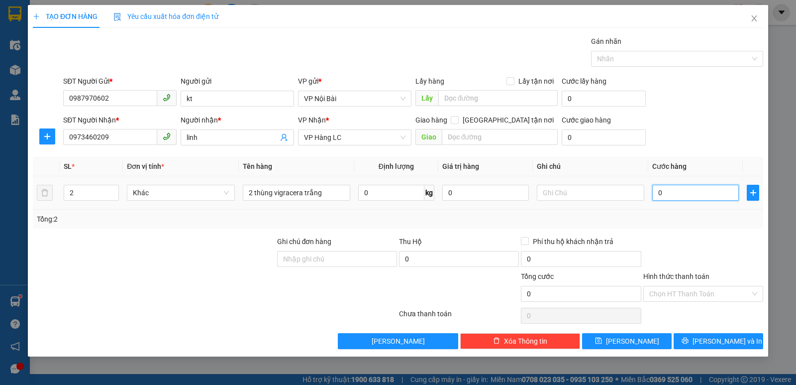
click at [687, 192] on input "0" at bounding box center [695, 193] width 87 height 16
type input "1"
type input "12"
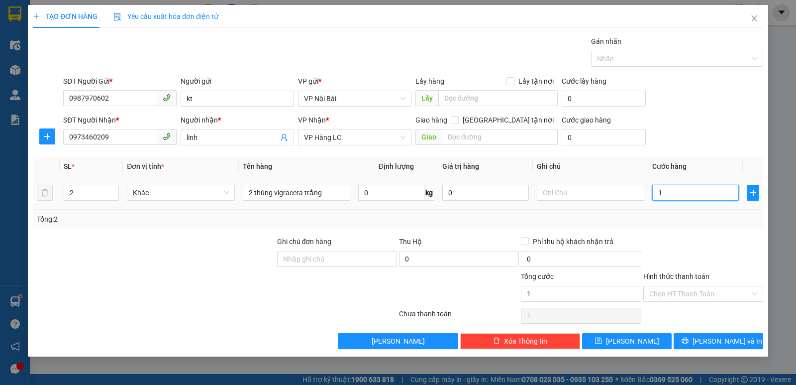
type input "12"
type input "120"
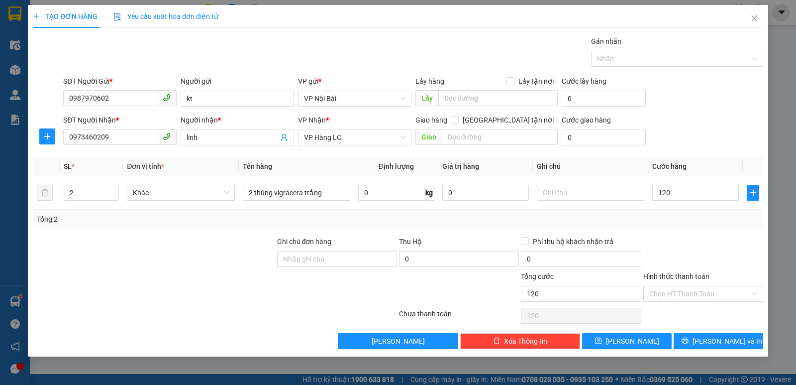
type input "120.000"
click at [701, 249] on div at bounding box center [704, 253] width 122 height 35
click at [710, 342] on span "[PERSON_NAME] và In" at bounding box center [728, 340] width 70 height 11
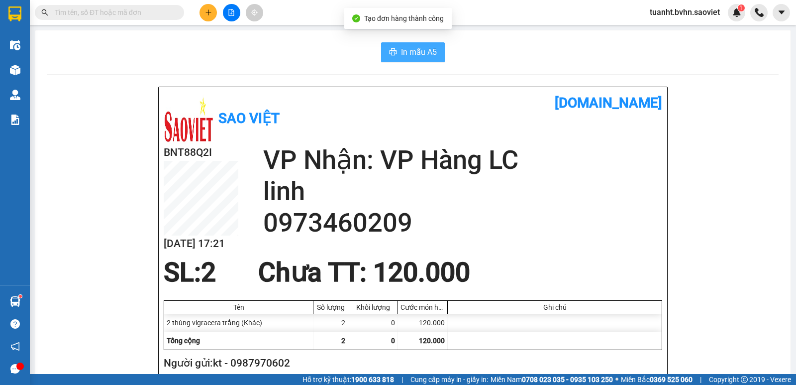
click at [410, 58] on span "In mẫu A5" at bounding box center [419, 52] width 36 height 12
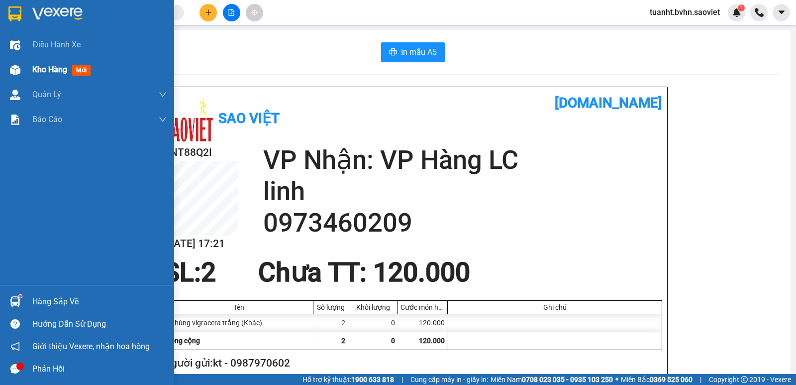
click at [18, 68] on img at bounding box center [15, 70] width 10 height 10
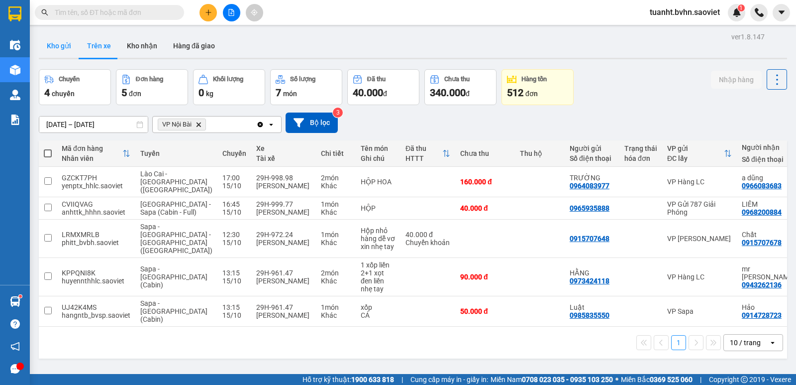
click at [65, 48] on button "Kho gửi" at bounding box center [59, 46] width 40 height 24
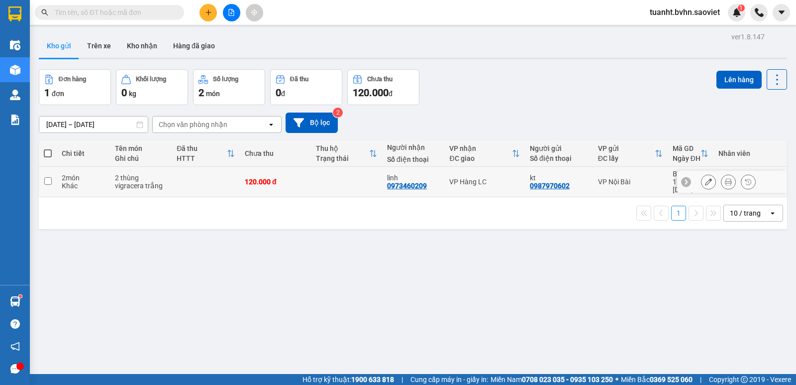
click at [46, 178] on input "checkbox" at bounding box center [47, 180] width 7 height 7
checkbox input "true"
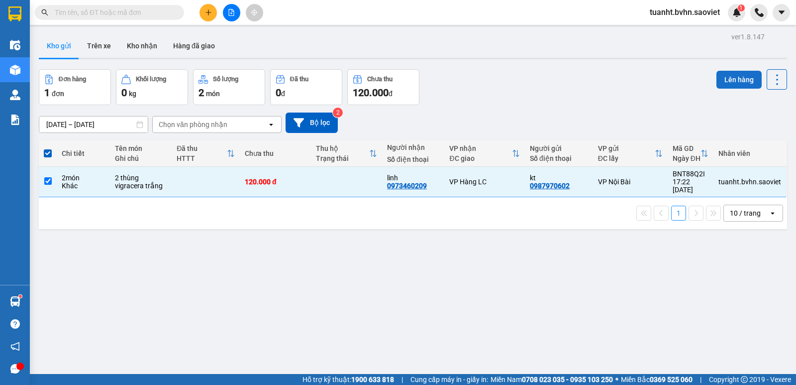
click at [717, 84] on button "Lên hàng" at bounding box center [739, 80] width 45 height 18
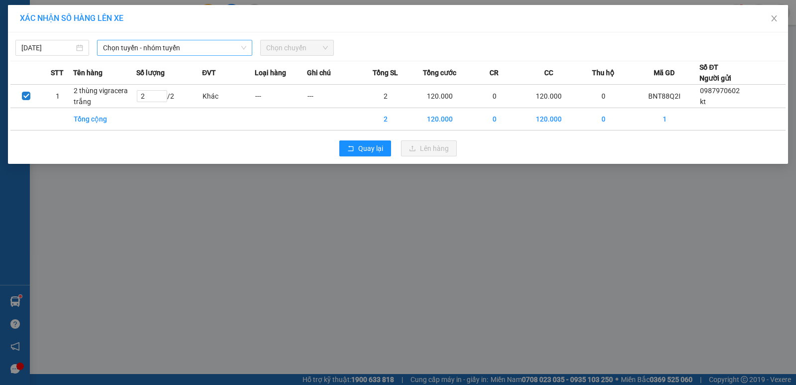
click at [204, 42] on span "Chọn tuyến - nhóm tuyến" at bounding box center [174, 47] width 143 height 15
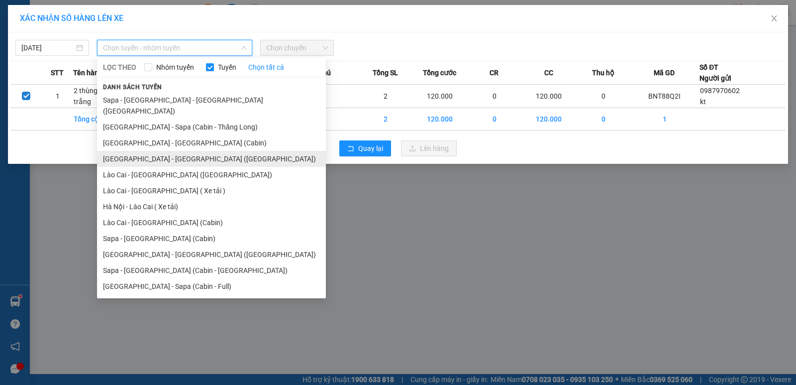
click at [188, 151] on li "[GEOGRAPHIC_DATA] - [GEOGRAPHIC_DATA] ([GEOGRAPHIC_DATA])" at bounding box center [211, 159] width 229 height 16
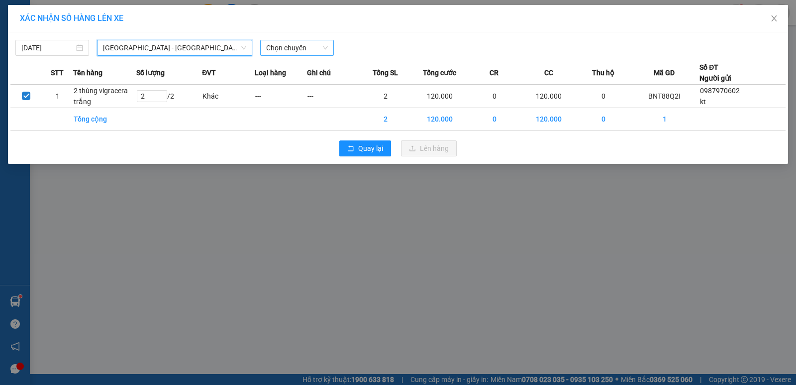
click at [287, 48] on span "Chọn chuyến" at bounding box center [297, 47] width 62 height 15
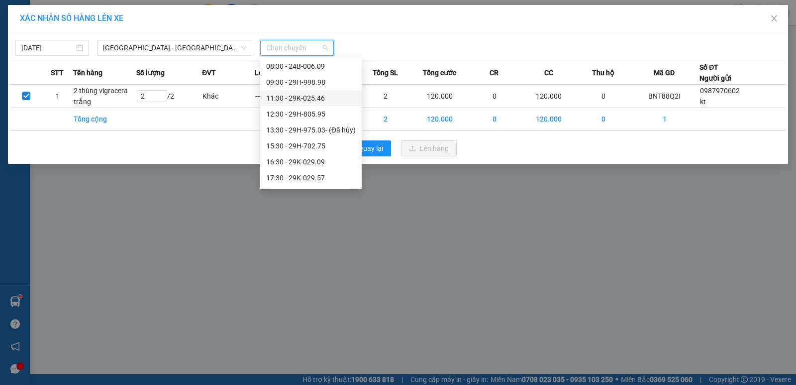
scroll to position [50, 0]
click at [313, 143] on div "16:30 - 29K-029.09" at bounding box center [311, 145] width 90 height 11
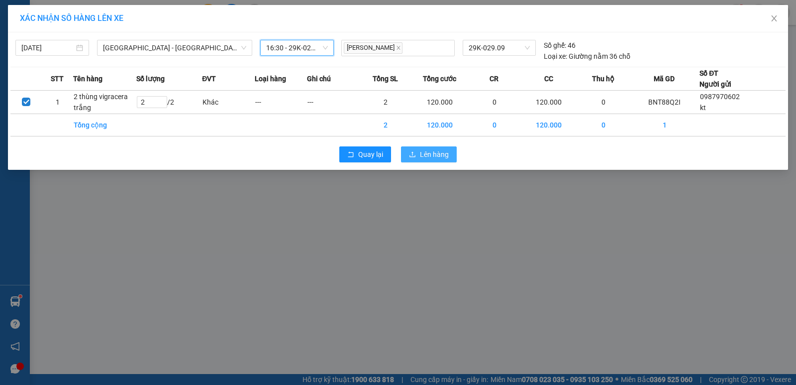
click at [421, 153] on span "Lên hàng" at bounding box center [434, 154] width 29 height 11
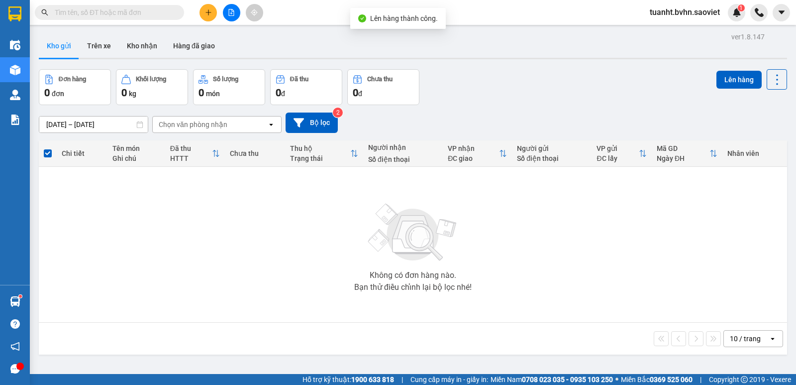
click at [226, 16] on button at bounding box center [231, 12] width 17 height 17
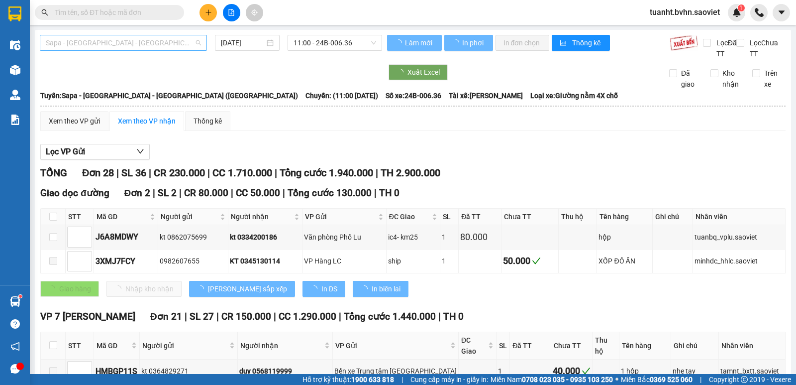
click at [162, 48] on span "Sapa - [GEOGRAPHIC_DATA] - [GEOGRAPHIC_DATA] ([GEOGRAPHIC_DATA])" at bounding box center [123, 42] width 155 height 15
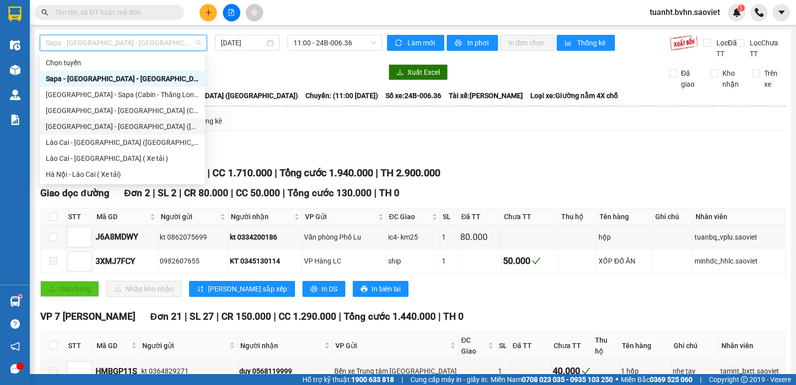
click at [133, 129] on div "[GEOGRAPHIC_DATA] - [GEOGRAPHIC_DATA] ([GEOGRAPHIC_DATA])" at bounding box center [122, 126] width 153 height 11
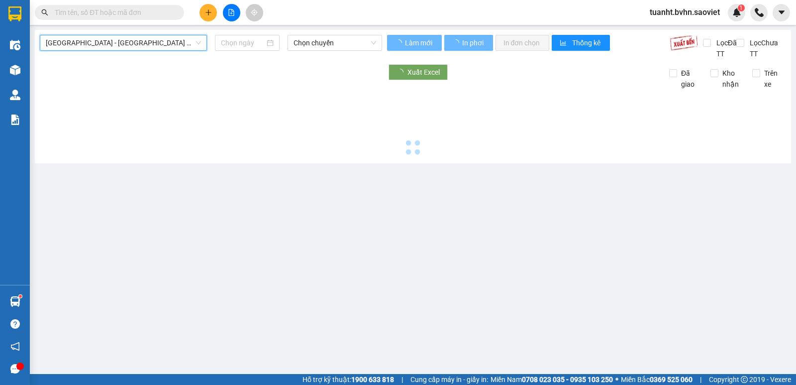
type input "[DATE]"
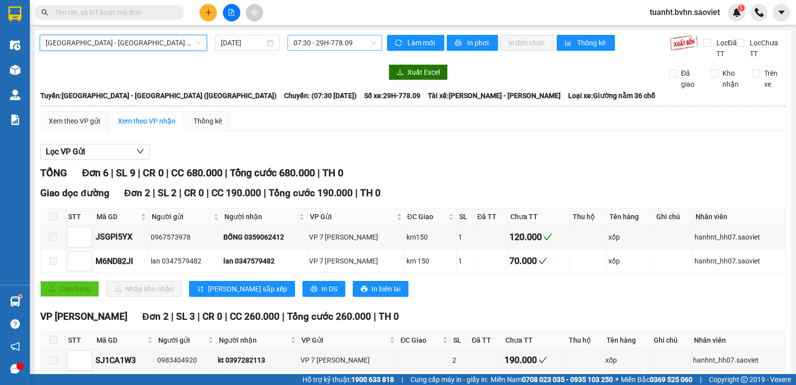
click at [323, 41] on span "07:30 - 29H-778.09" at bounding box center [335, 42] width 82 height 15
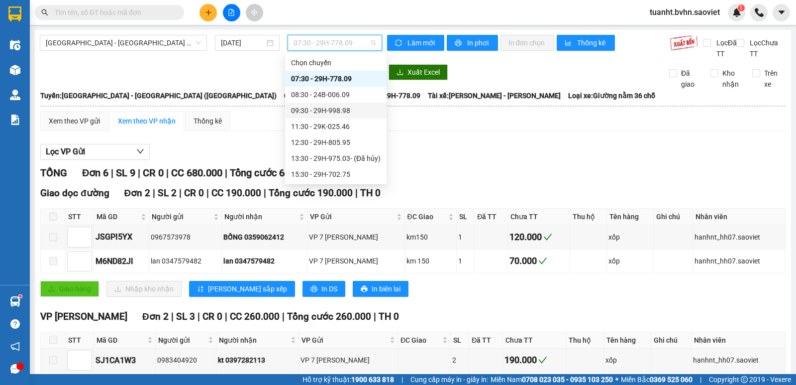
scroll to position [50, 0]
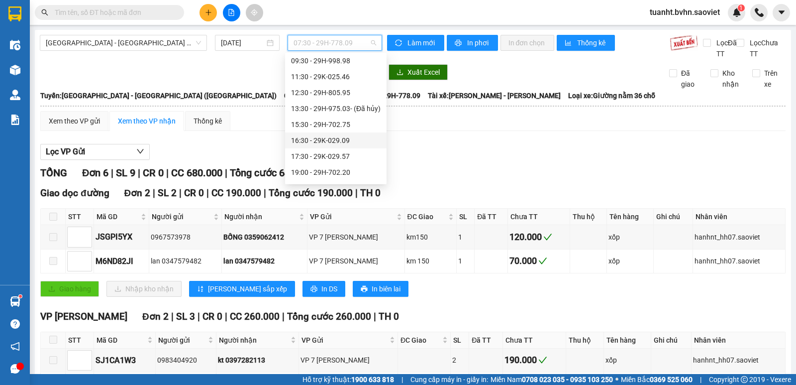
click at [333, 139] on div "16:30 - 29K-029.09" at bounding box center [336, 140] width 90 height 11
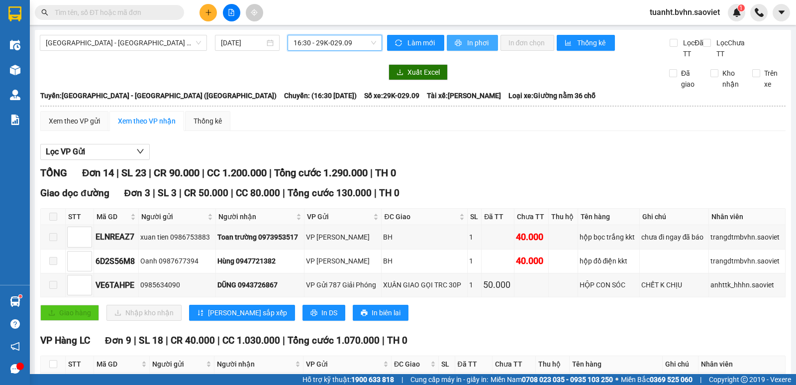
click at [455, 45] on icon "printer" at bounding box center [458, 43] width 6 height 6
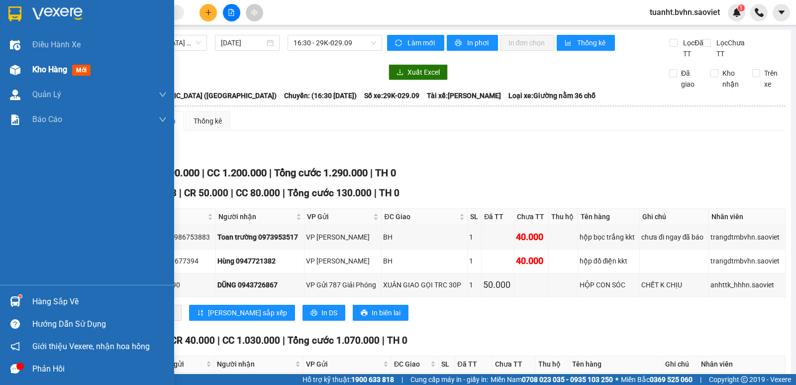
click at [26, 69] on div "Kho hàng mới" at bounding box center [87, 69] width 174 height 25
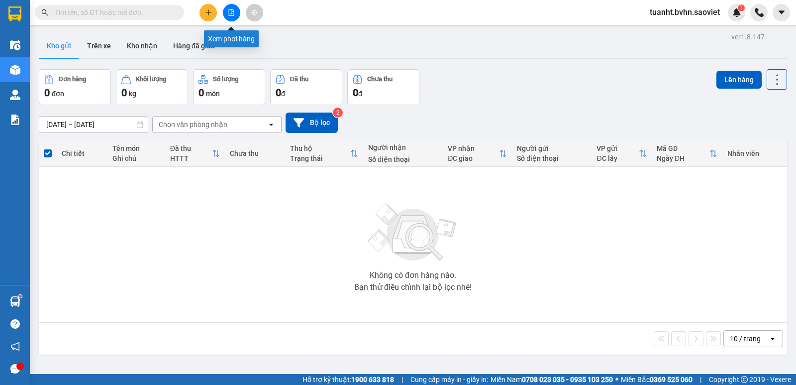
click at [230, 13] on icon "file-add" at bounding box center [231, 12] width 7 height 7
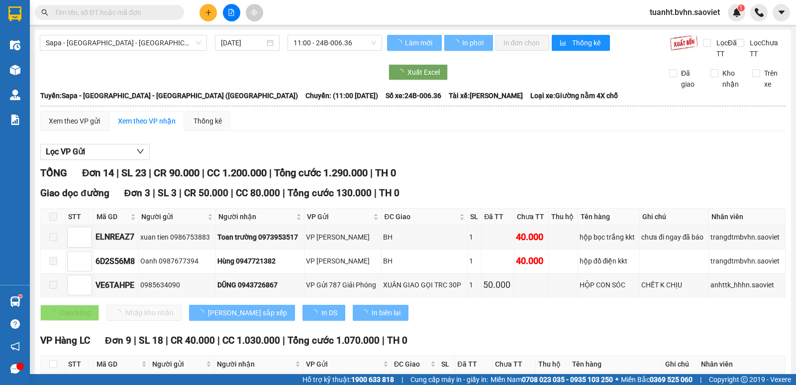
click at [124, 38] on span "Sapa - [GEOGRAPHIC_DATA] - [GEOGRAPHIC_DATA] ([GEOGRAPHIC_DATA])" at bounding box center [123, 42] width 155 height 15
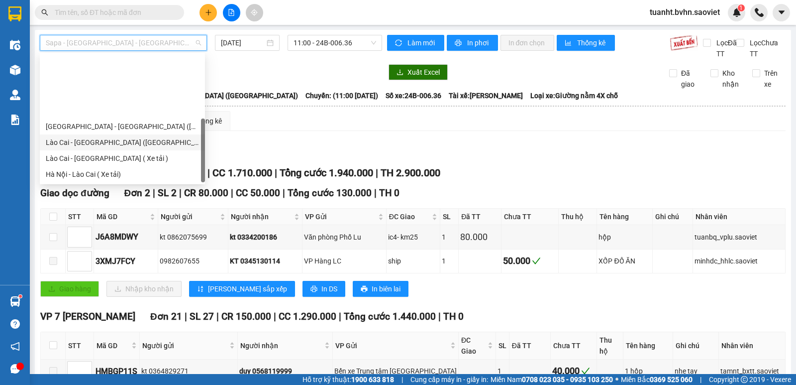
scroll to position [80, 0]
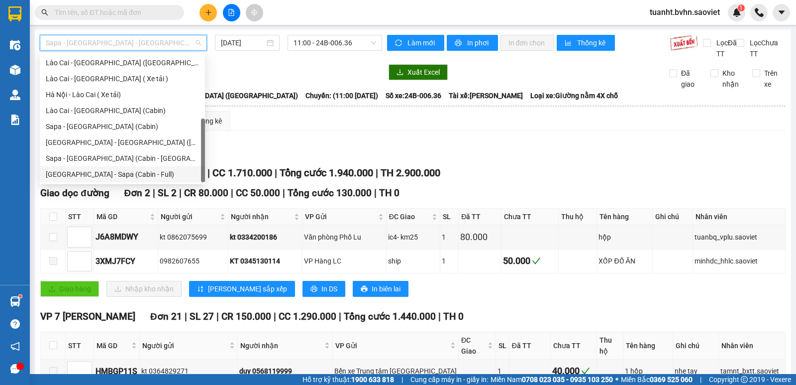
click at [143, 168] on div "[GEOGRAPHIC_DATA] - Sapa (Cabin - Full)" at bounding box center [122, 174] width 165 height 16
type input "[DATE]"
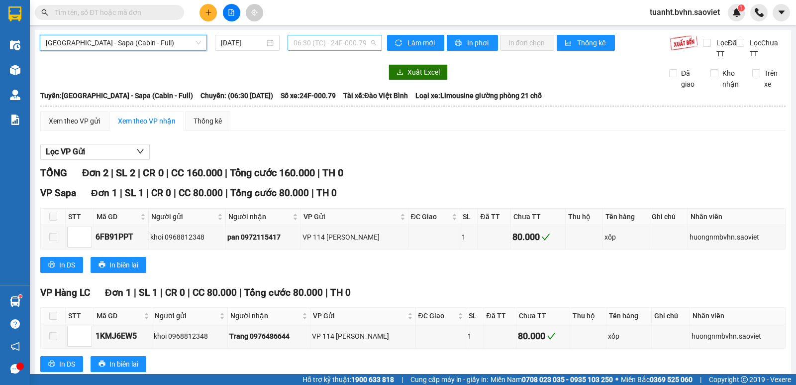
click at [315, 38] on span "06:30 (TC) - 24F-000.79" at bounding box center [335, 42] width 82 height 15
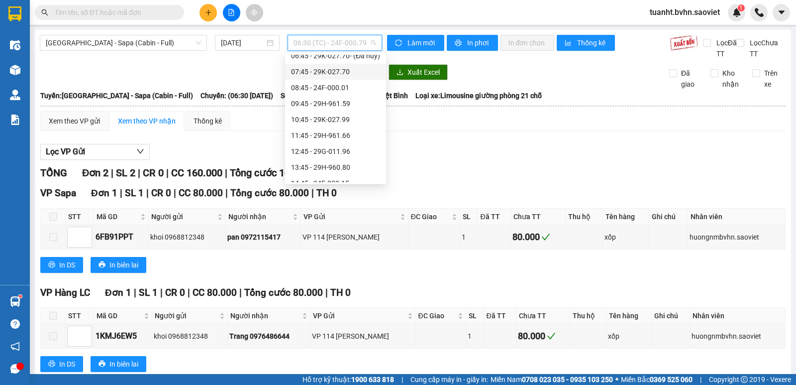
scroll to position [100, 0]
click at [349, 149] on div "16:45 - 29H-999.77" at bounding box center [335, 154] width 89 height 11
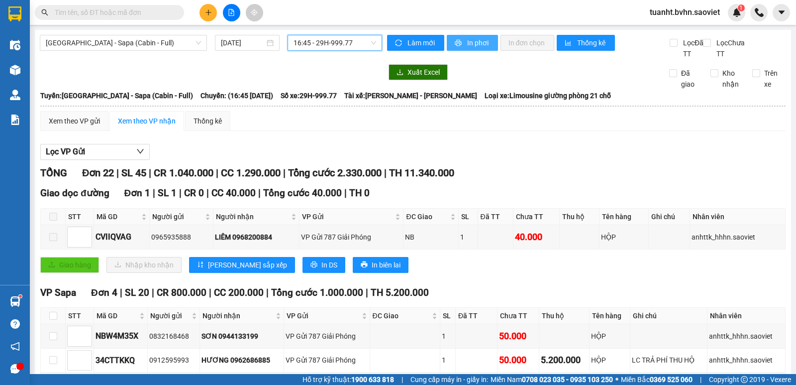
click at [455, 44] on icon "printer" at bounding box center [458, 43] width 6 height 6
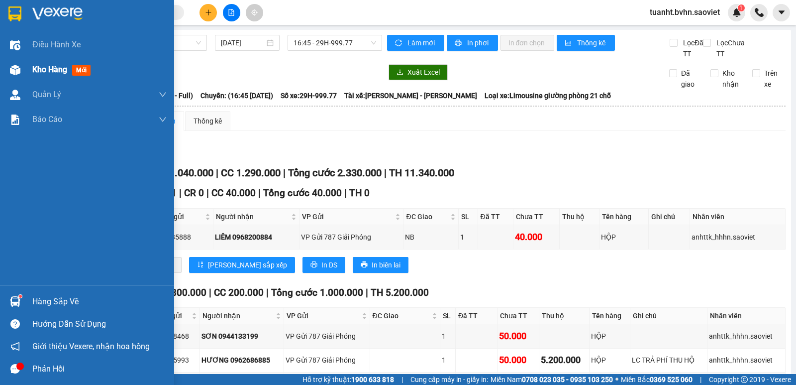
click at [25, 68] on div "Kho hàng mới" at bounding box center [87, 69] width 174 height 25
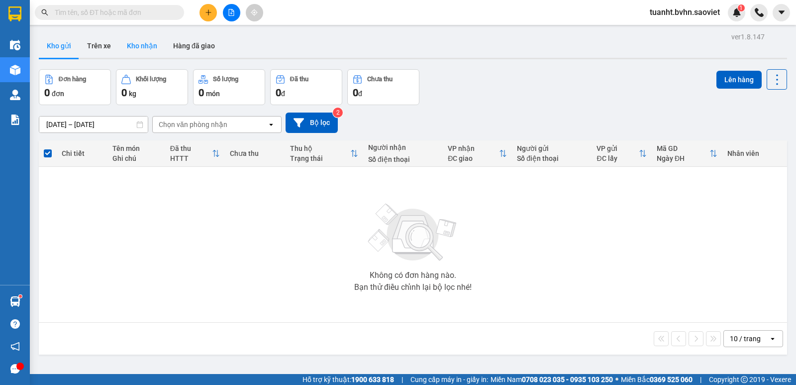
click at [155, 43] on button "Kho nhận" at bounding box center [142, 46] width 46 height 24
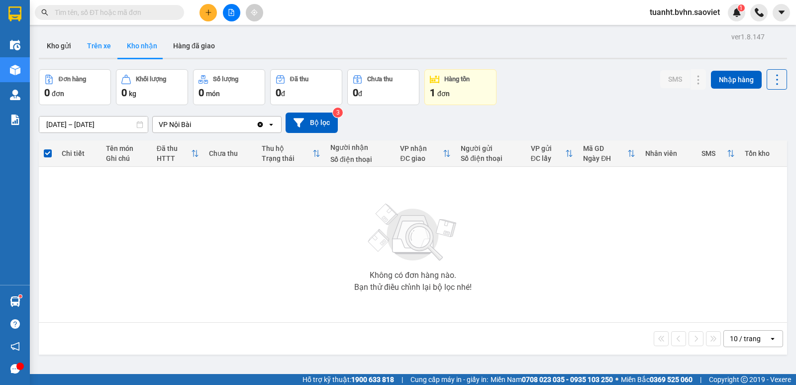
click at [112, 55] on button "Trên xe" at bounding box center [99, 46] width 40 height 24
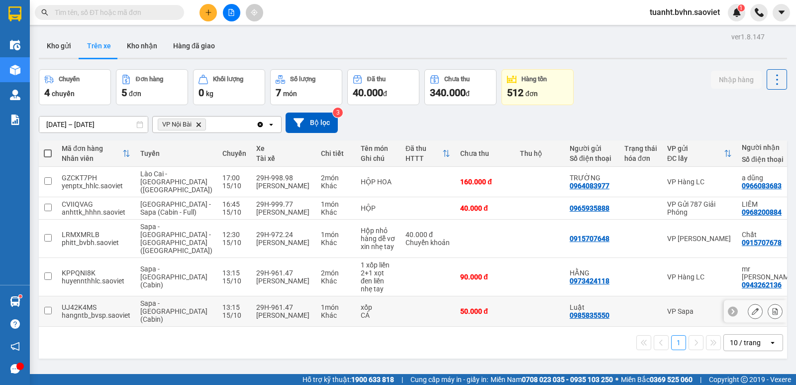
click at [752, 308] on icon at bounding box center [755, 311] width 7 height 7
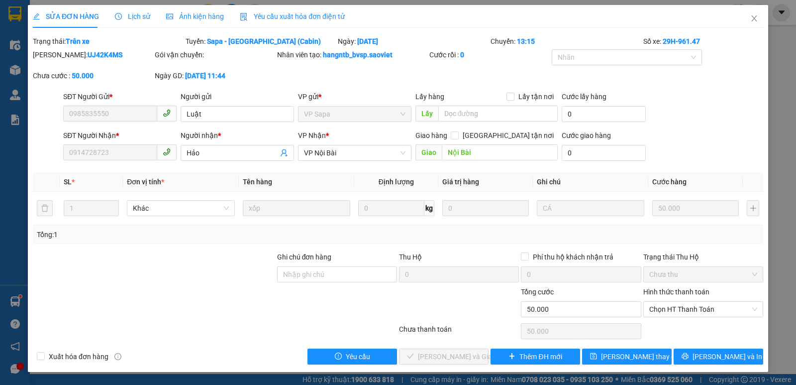
type input "0985835550"
type input "Luật"
type input "0914728723"
type input "Hảo"
type input "Nội Bài"
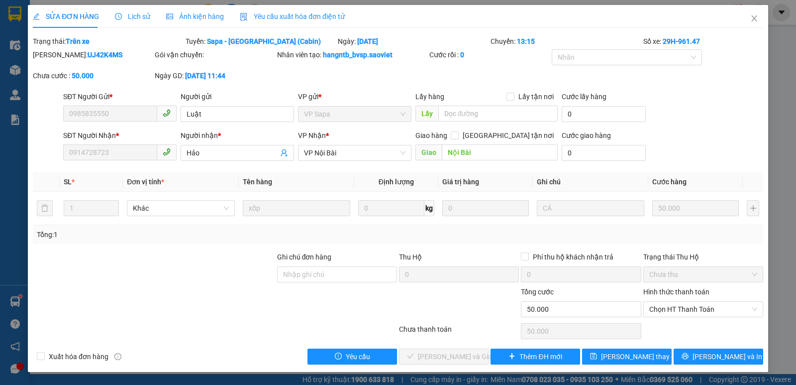
type input "0"
type input "50.000"
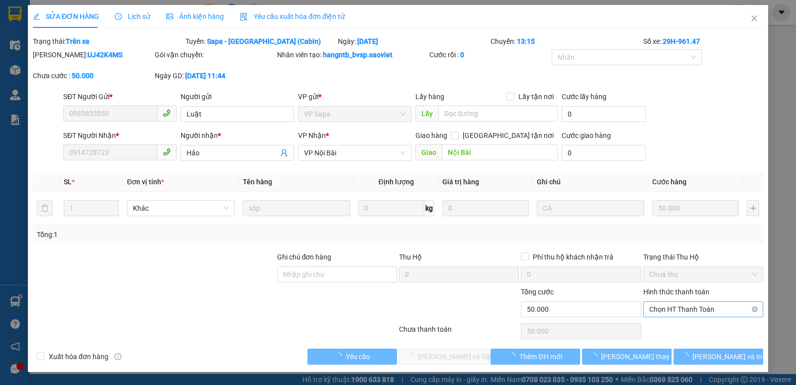
click at [664, 308] on span "Chọn HT Thanh Toán" at bounding box center [703, 309] width 108 height 15
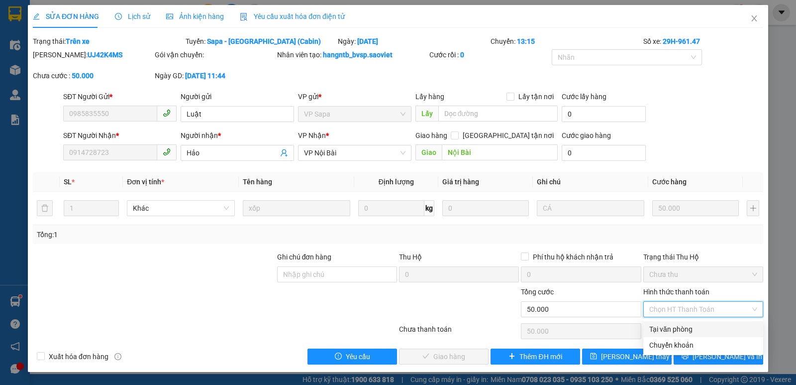
click at [666, 325] on div "Tại văn phòng" at bounding box center [703, 329] width 108 height 11
type input "0"
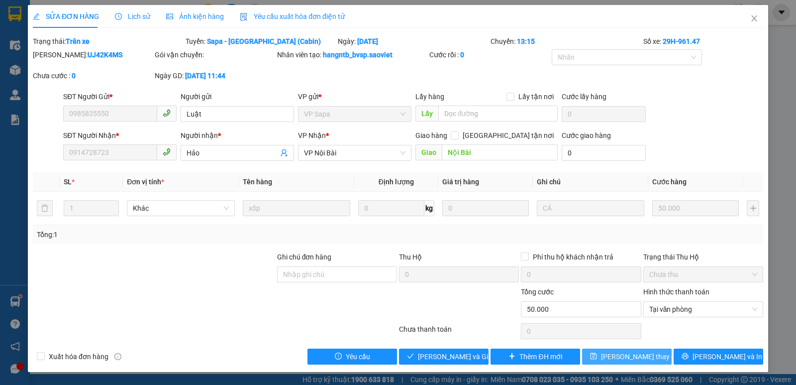
click at [638, 353] on span "[PERSON_NAME] thay đổi" at bounding box center [641, 356] width 80 height 11
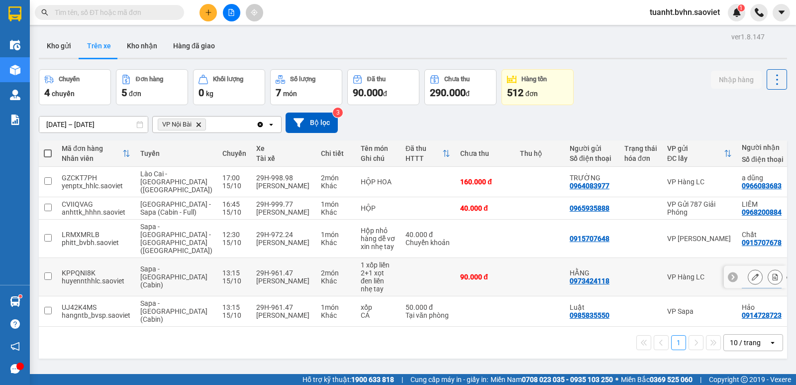
click at [50, 277] on input "checkbox" at bounding box center [47, 275] width 7 height 7
checkbox input "true"
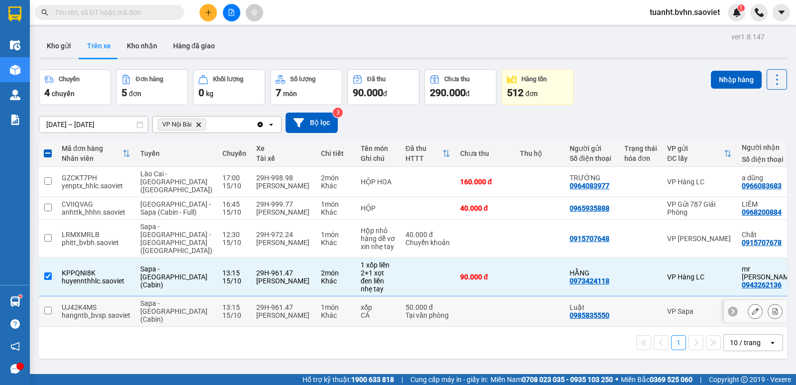
click at [46, 308] on input "checkbox" at bounding box center [47, 310] width 7 height 7
checkbox input "true"
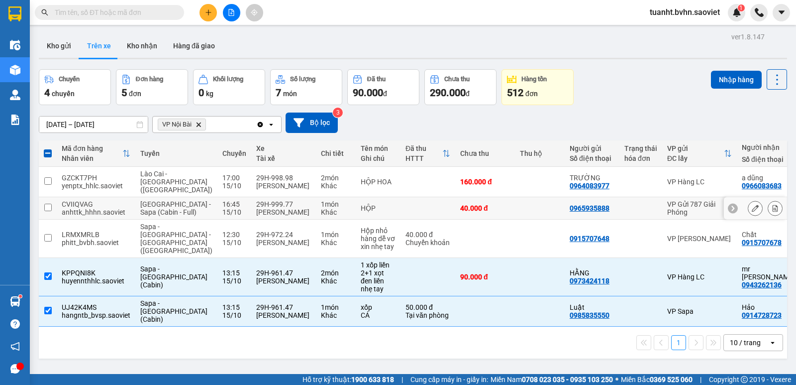
click at [52, 208] on td at bounding box center [48, 208] width 18 height 22
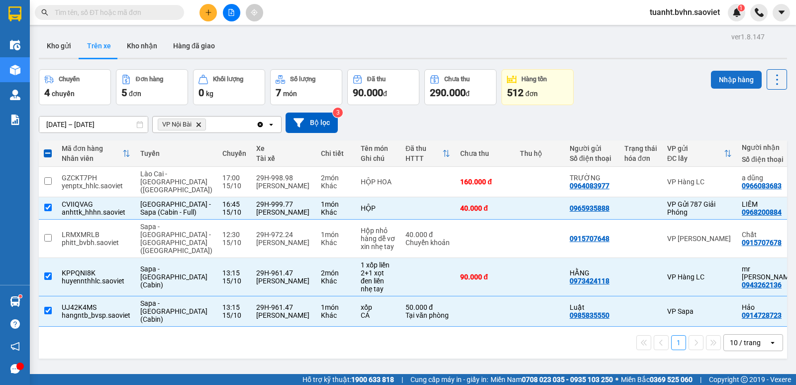
click at [712, 85] on button "Nhập hàng" at bounding box center [736, 80] width 51 height 18
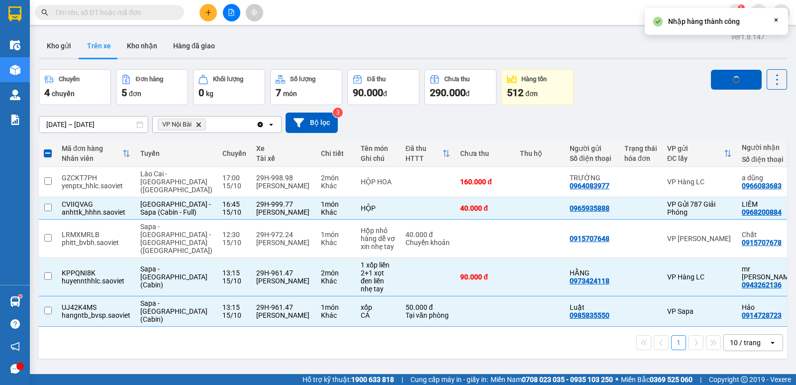
checkbox input "false"
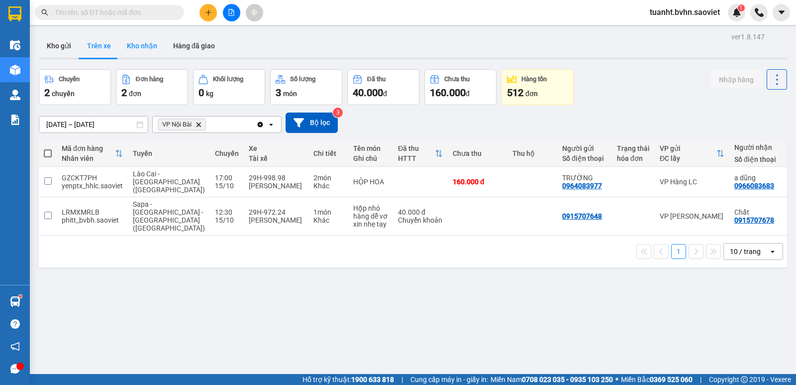
click at [143, 49] on button "Kho nhận" at bounding box center [142, 46] width 46 height 24
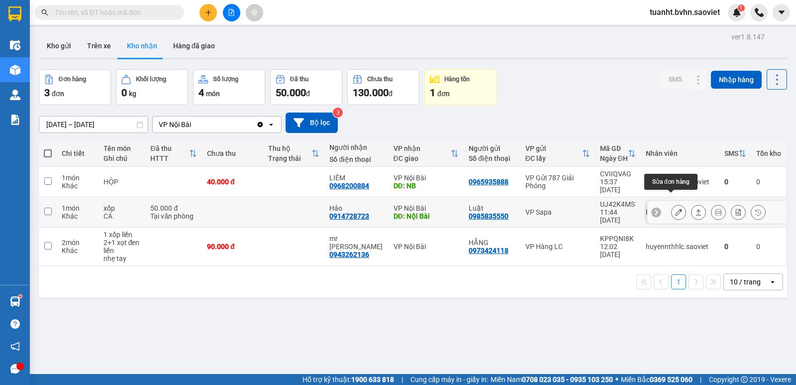
click at [675, 209] on icon at bounding box center [678, 212] width 7 height 7
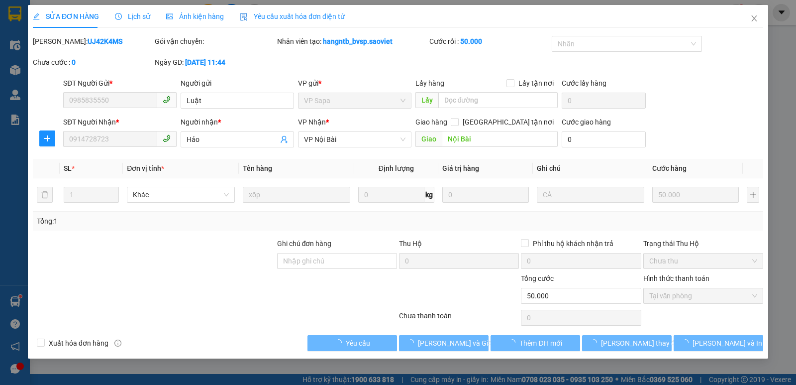
type input "0985835550"
type input "Luật"
type input "0914728723"
type input "Hảo"
type input "Nội Bài"
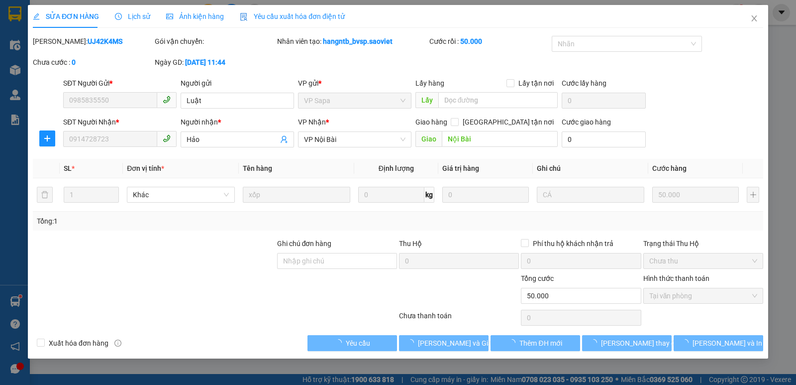
type input "0"
type input "50.000"
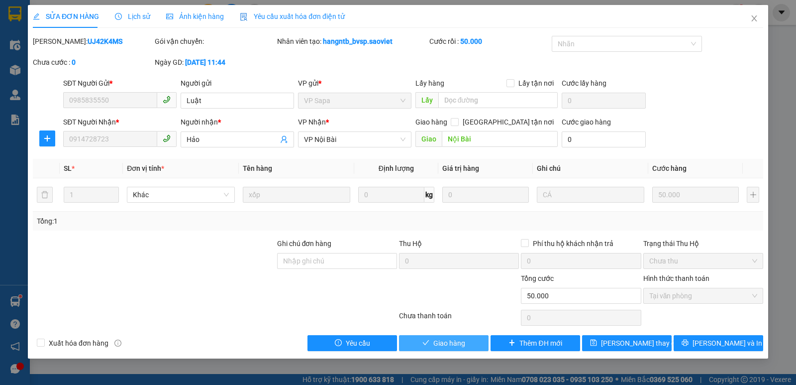
click at [417, 338] on button "Giao hàng" at bounding box center [444, 343] width 90 height 16
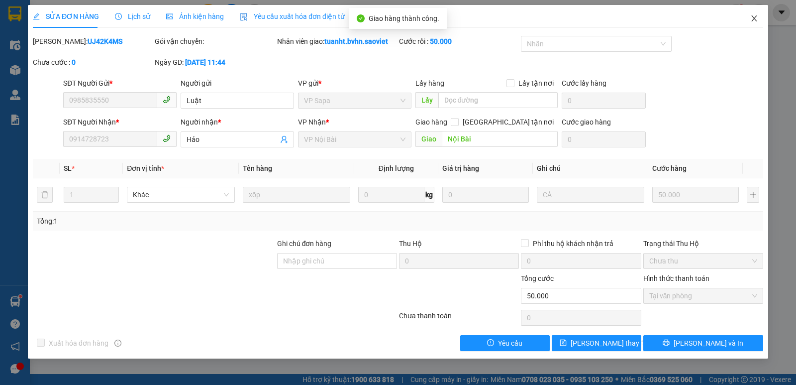
click at [753, 18] on icon "close" at bounding box center [755, 18] width 8 height 8
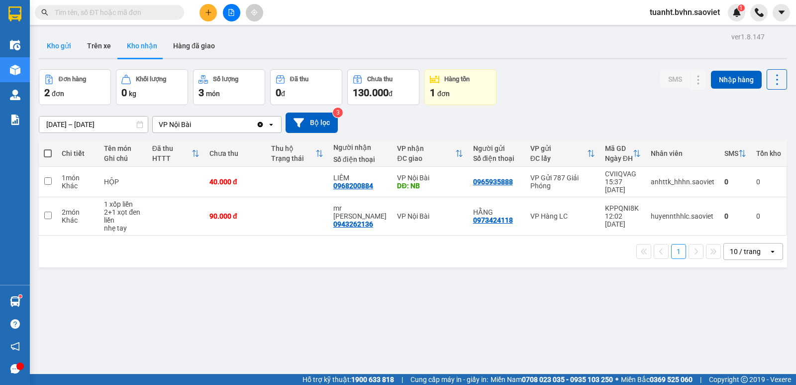
click at [67, 46] on button "Kho gửi" at bounding box center [59, 46] width 40 height 24
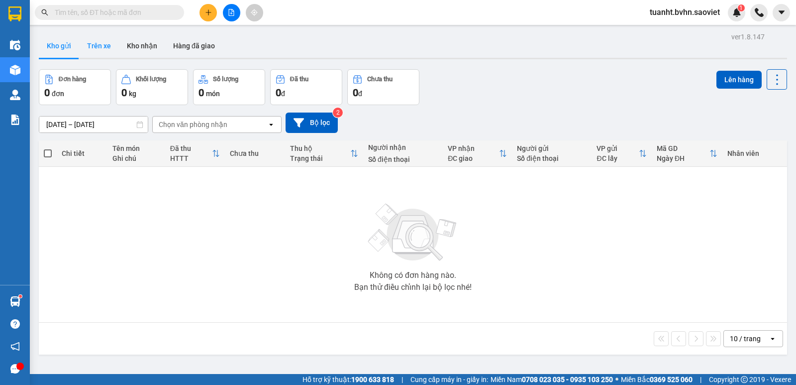
click at [95, 48] on button "Trên xe" at bounding box center [99, 46] width 40 height 24
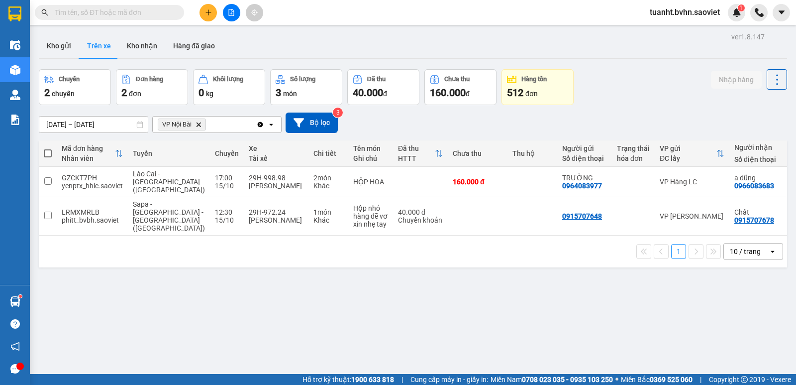
drag, startPoint x: 404, startPoint y: 232, endPoint x: 437, endPoint y: 232, distance: 33.3
click at [437, 235] on div "1 10 / trang open" at bounding box center [413, 251] width 749 height 32
click at [749, 211] on button at bounding box center [756, 216] width 14 height 17
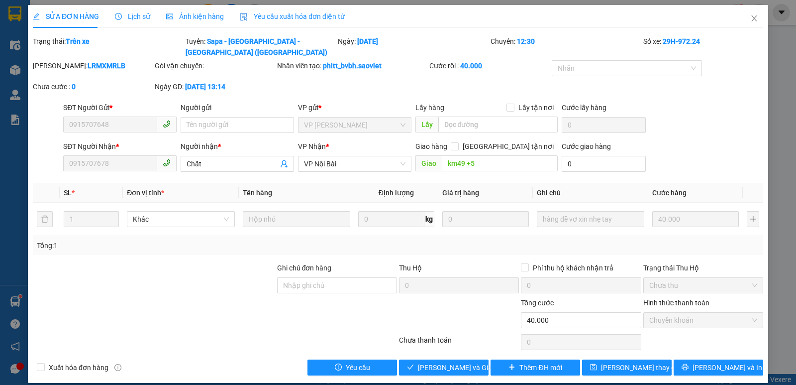
type input "0915707648"
type input "0915707678"
type input "Chất"
type input "km49 +5"
type input "0"
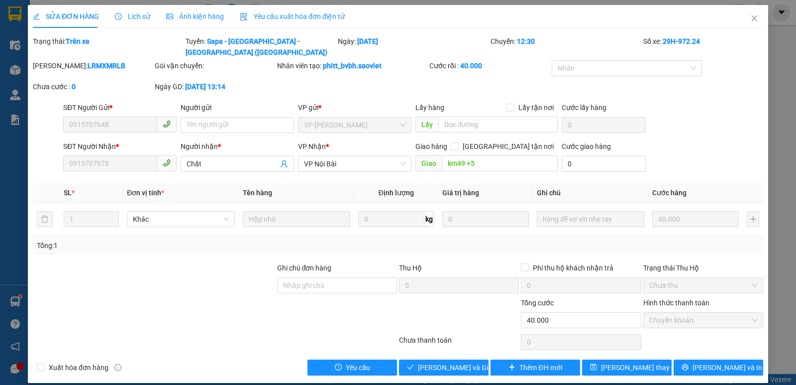
type input "40.000"
click at [361, 156] on span "VP Nội Bài" at bounding box center [355, 163] width 102 height 15
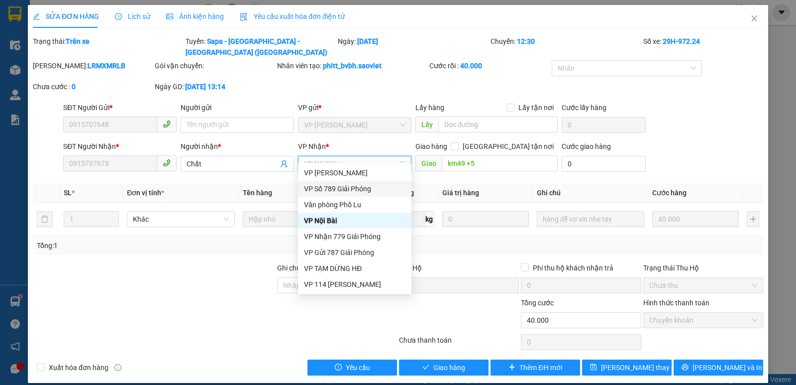
click at [352, 189] on div "VP Số 789 Giải Phóng" at bounding box center [355, 188] width 102 height 11
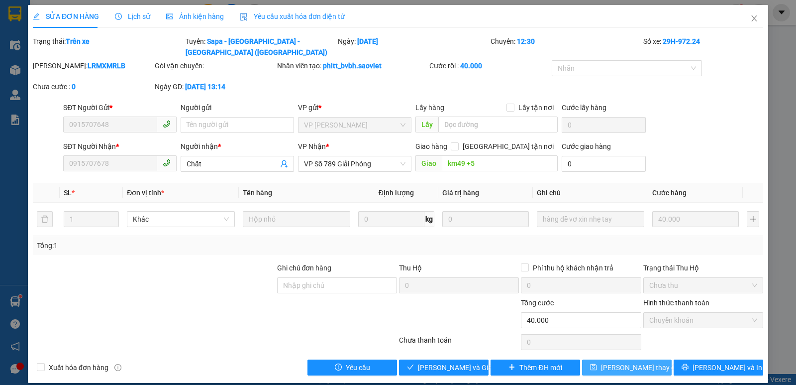
click at [625, 362] on span "[PERSON_NAME] thay đổi" at bounding box center [641, 367] width 80 height 11
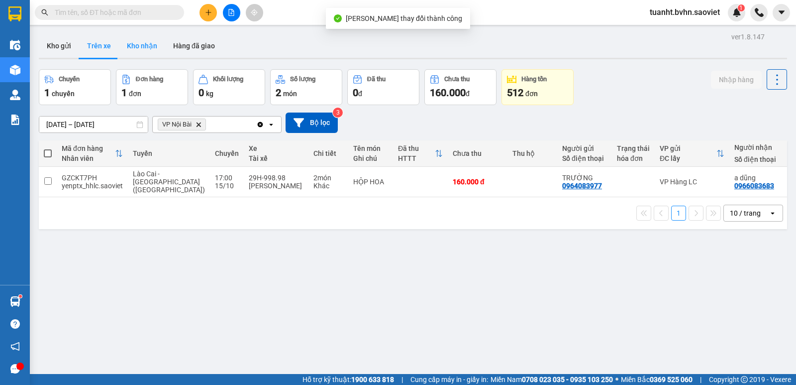
click at [140, 40] on button "Kho nhận" at bounding box center [142, 46] width 46 height 24
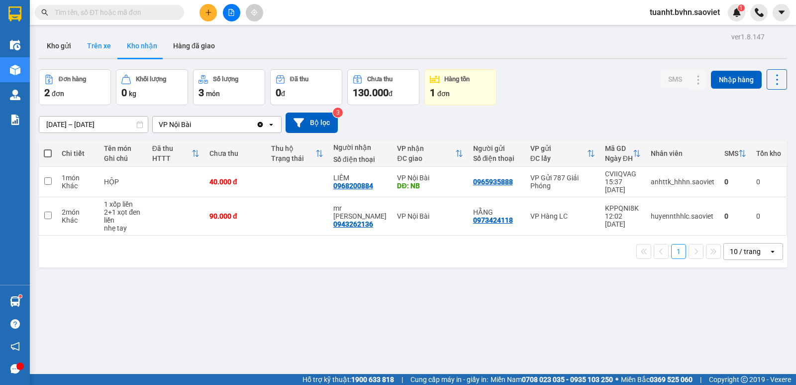
click at [96, 47] on button "Trên xe" at bounding box center [99, 46] width 40 height 24
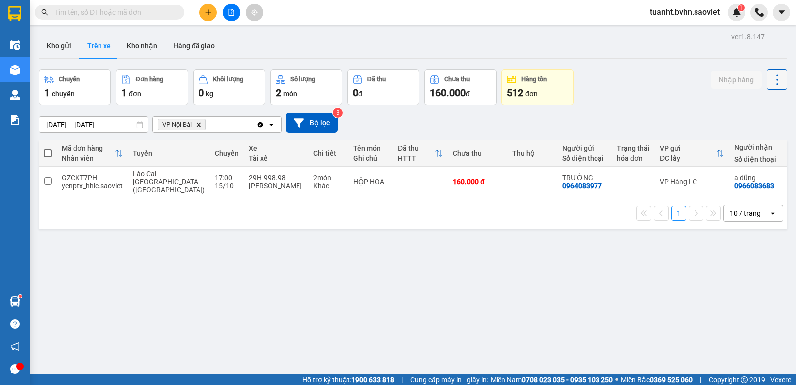
click at [772, 80] on icon at bounding box center [777, 80] width 14 height 14
click at [747, 106] on span "Làm mới" at bounding box center [755, 107] width 27 height 10
click at [154, 45] on button "Kho nhận" at bounding box center [142, 46] width 46 height 24
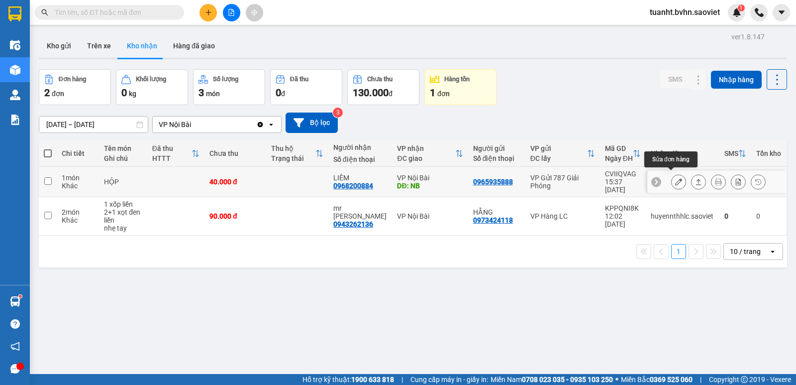
click at [675, 179] on icon at bounding box center [678, 181] width 7 height 7
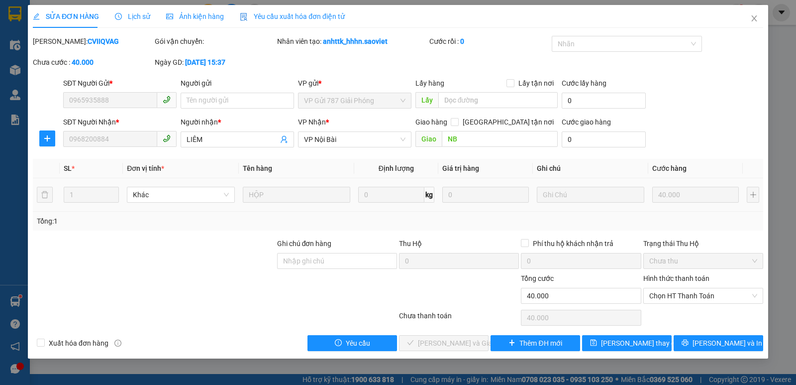
type input "0965935888"
type input "0968200884"
type input "LIÊM"
type input "NB"
type input "0"
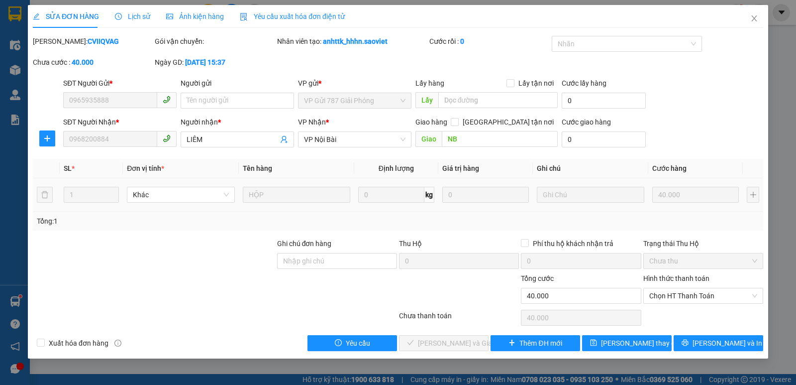
type input "40.000"
click at [650, 295] on span "Chọn HT Thanh Toán" at bounding box center [703, 295] width 108 height 15
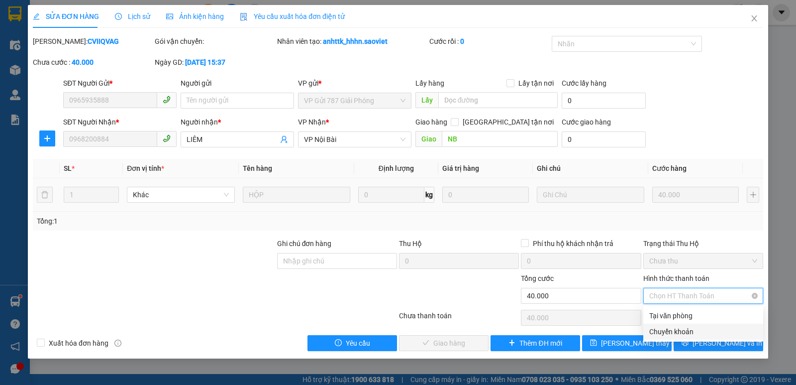
click at [664, 329] on div "Chuyển khoản" at bounding box center [703, 331] width 108 height 11
type input "0"
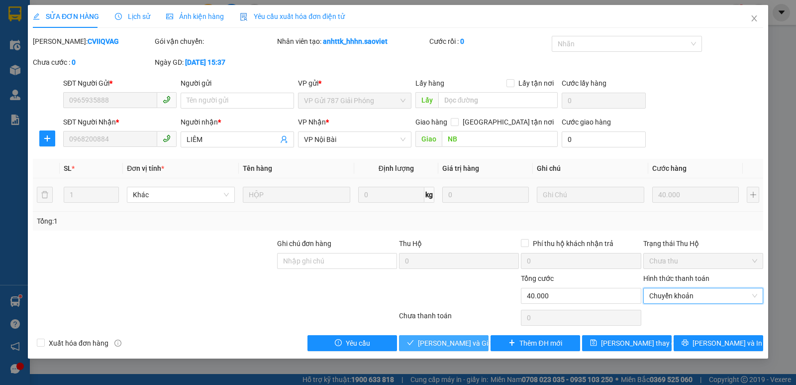
click at [414, 345] on icon "check" at bounding box center [410, 342] width 7 height 7
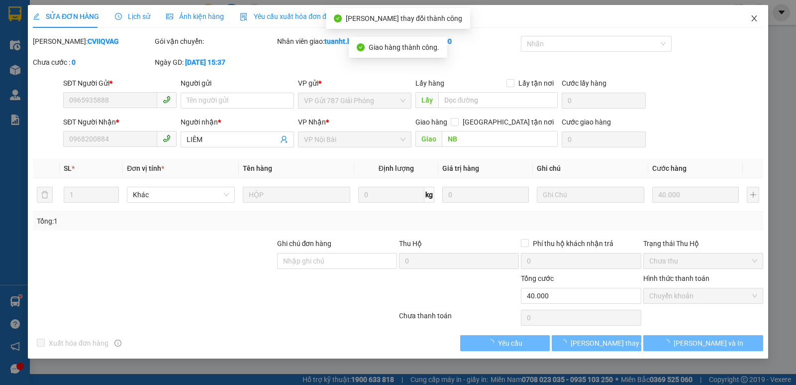
click at [756, 16] on icon "close" at bounding box center [754, 18] width 5 height 6
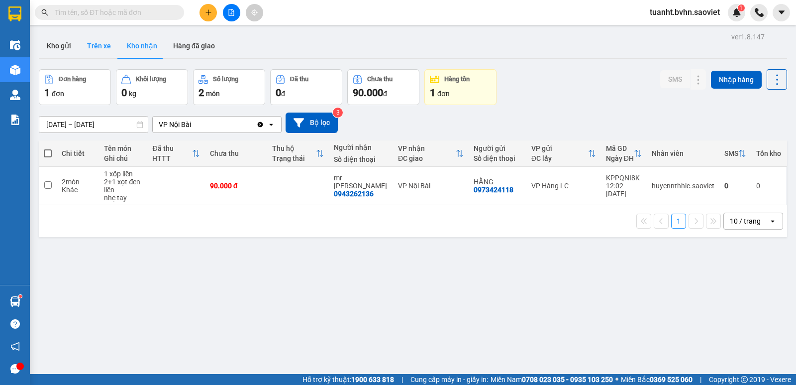
click at [89, 53] on button "Trên xe" at bounding box center [99, 46] width 40 height 24
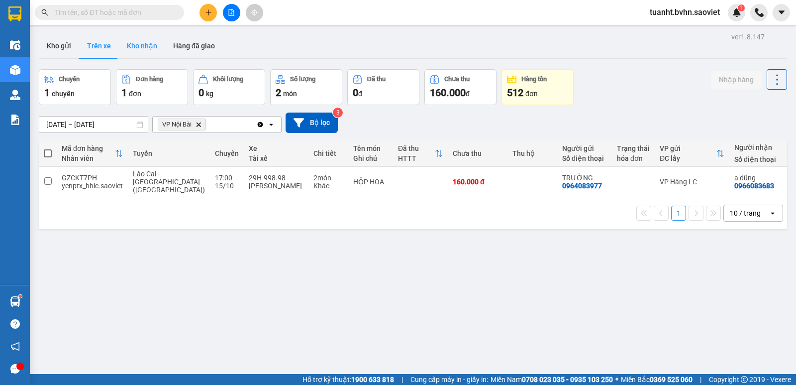
click at [132, 41] on button "Kho nhận" at bounding box center [142, 46] width 46 height 24
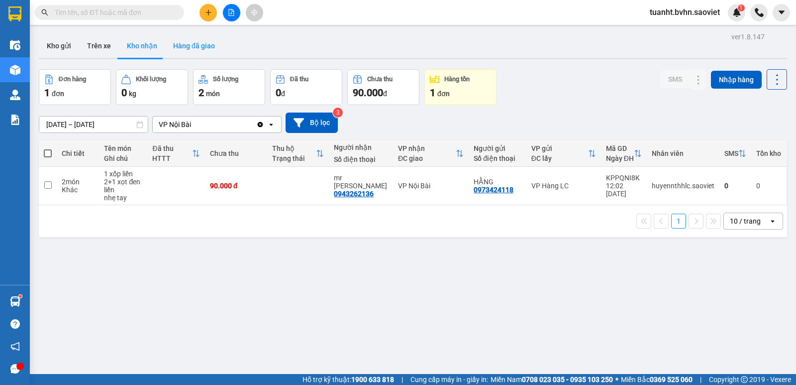
click at [187, 49] on button "Hàng đã giao" at bounding box center [194, 46] width 58 height 24
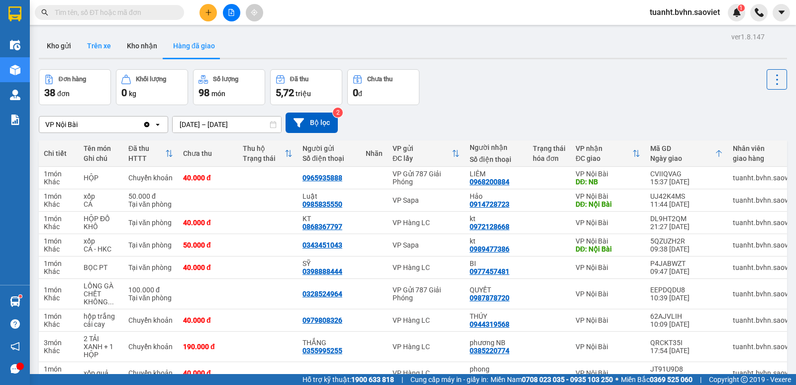
click at [93, 44] on button "Trên xe" at bounding box center [99, 46] width 40 height 24
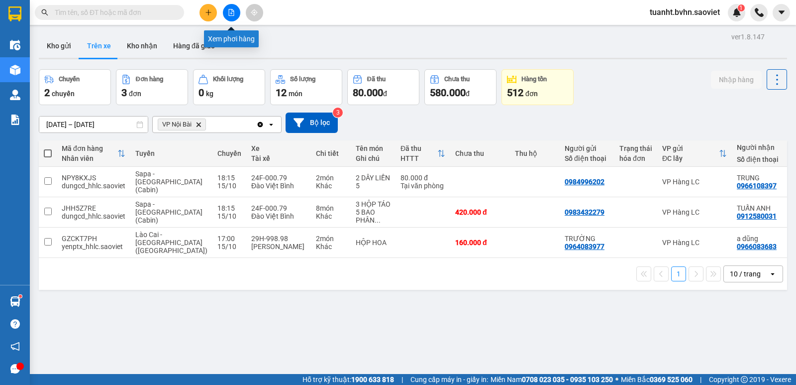
click at [236, 13] on button at bounding box center [231, 12] width 17 height 17
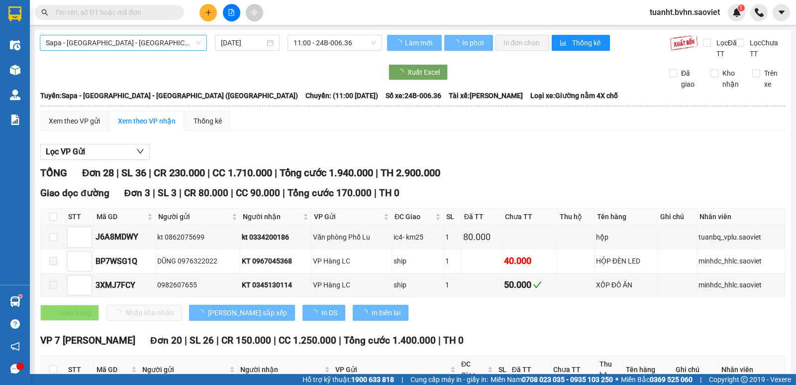
click at [139, 41] on span "Sapa - [GEOGRAPHIC_DATA] - [GEOGRAPHIC_DATA] ([GEOGRAPHIC_DATA])" at bounding box center [123, 42] width 155 height 15
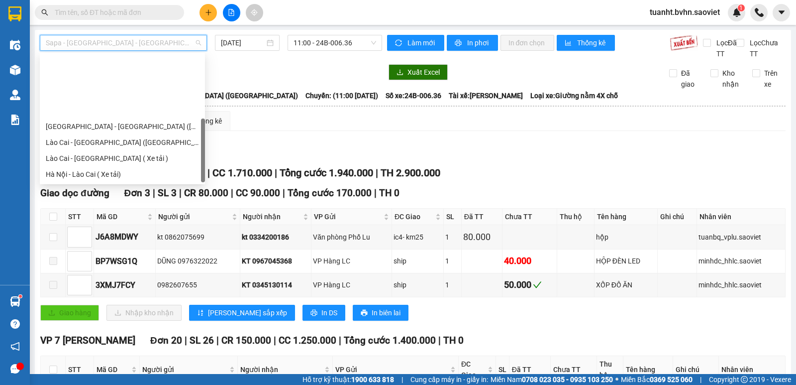
scroll to position [80, 0]
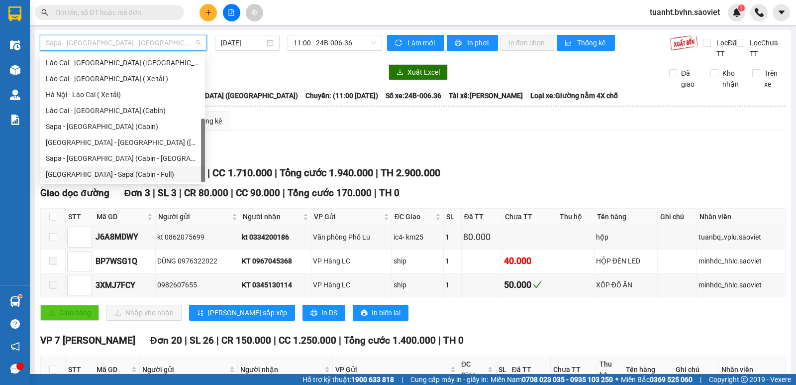
click at [120, 172] on div "[GEOGRAPHIC_DATA] - Sapa (Cabin - Full)" at bounding box center [122, 174] width 153 height 11
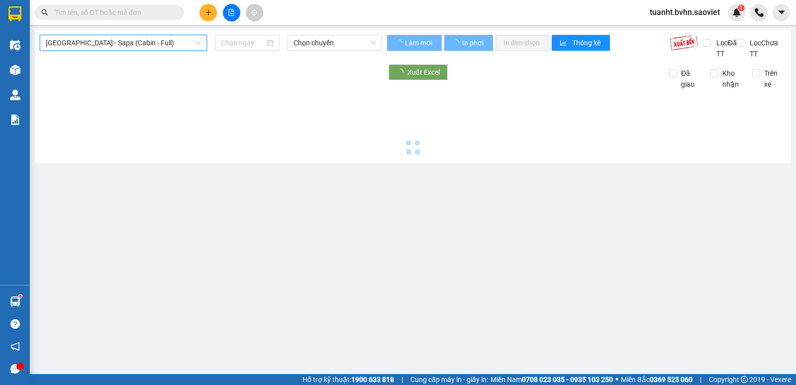
type input "[DATE]"
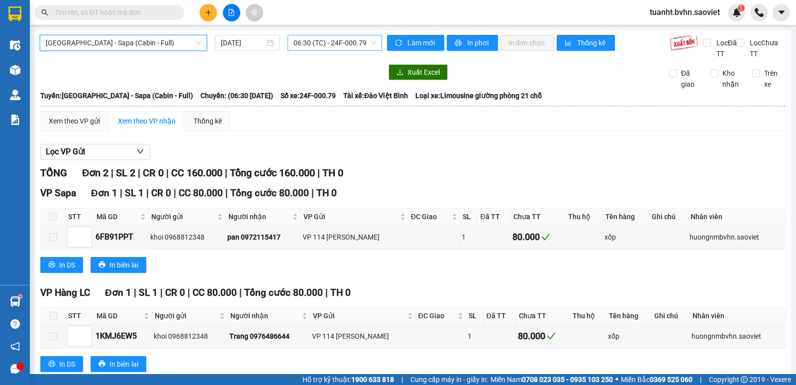
click at [319, 45] on span "06:30 (TC) - 24F-000.79" at bounding box center [335, 42] width 82 height 15
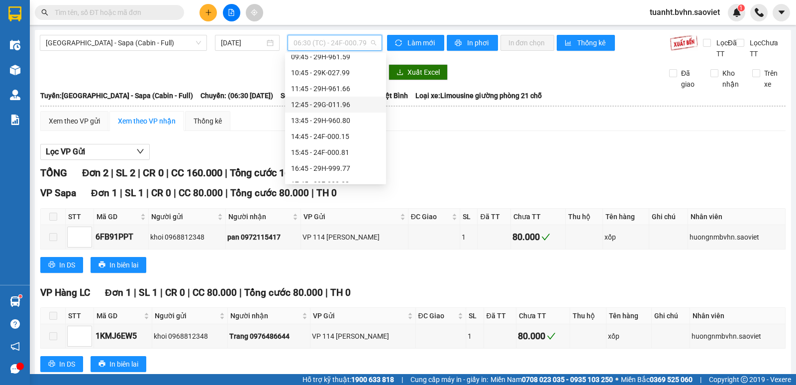
scroll to position [100, 0]
click at [334, 168] on div "17:45 - 29F-032.38" at bounding box center [335, 170] width 89 height 11
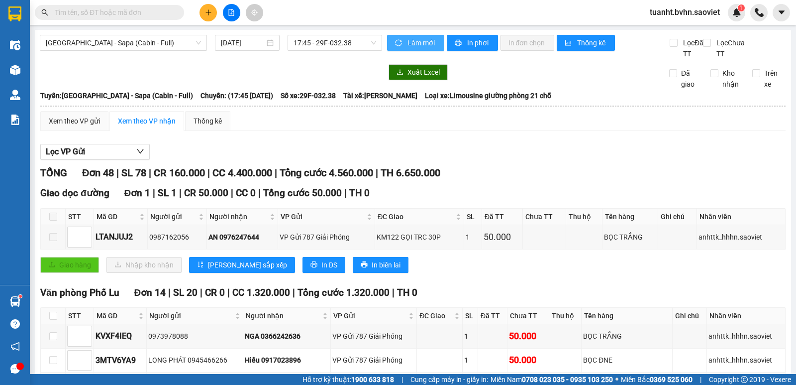
click at [410, 45] on span "Làm mới" at bounding box center [422, 42] width 29 height 11
click at [467, 39] on span "In phơi" at bounding box center [478, 42] width 23 height 11
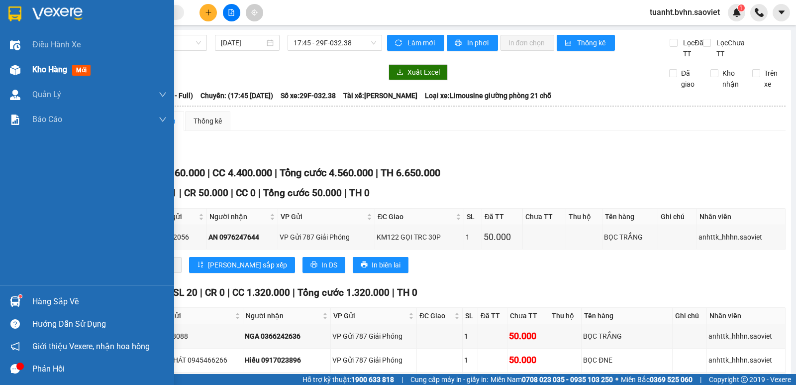
click at [45, 73] on span "Kho hàng" at bounding box center [49, 69] width 35 height 9
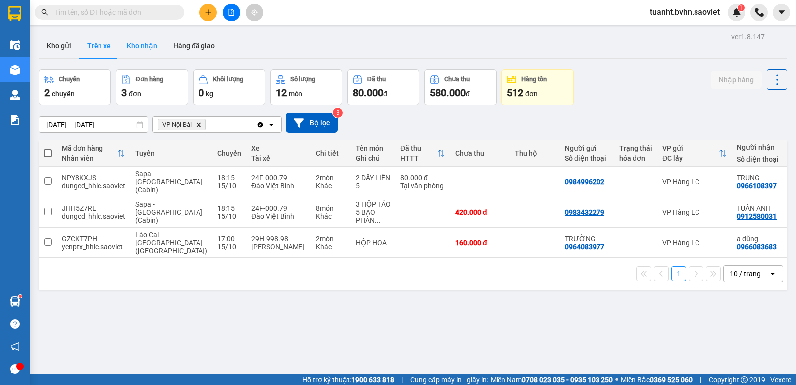
click at [146, 42] on button "Kho nhận" at bounding box center [142, 46] width 46 height 24
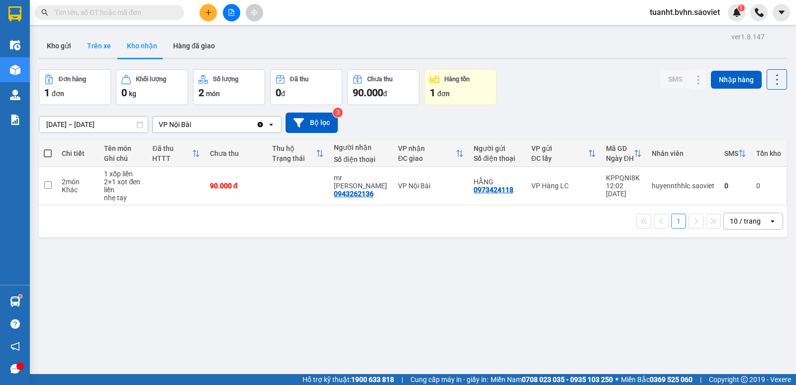
click at [100, 47] on button "Trên xe" at bounding box center [99, 46] width 40 height 24
